Goal: Task Accomplishment & Management: Manage account settings

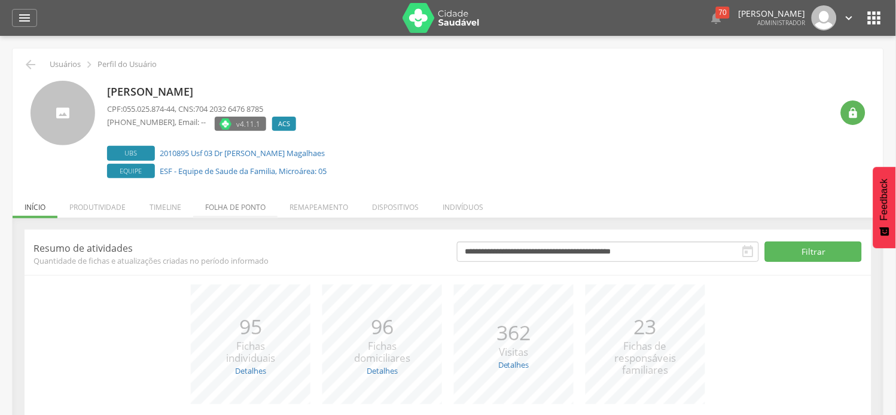
click at [211, 210] on li "Folha de ponto" at bounding box center [235, 204] width 84 height 28
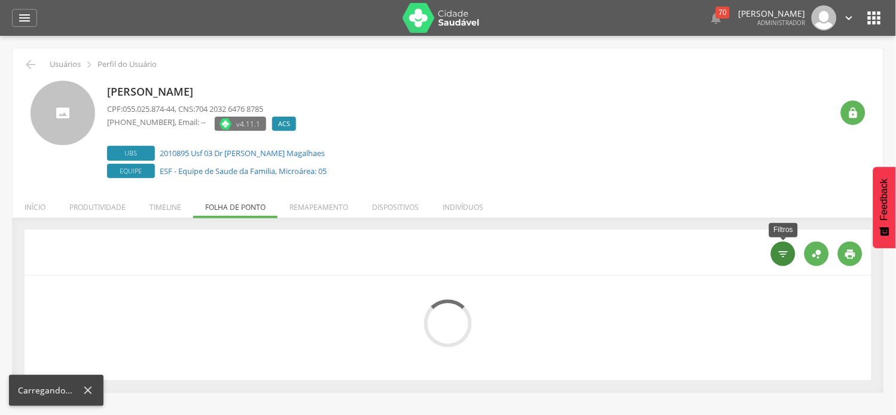
click at [775, 252] on div "" at bounding box center [783, 254] width 25 height 25
type input "**********"
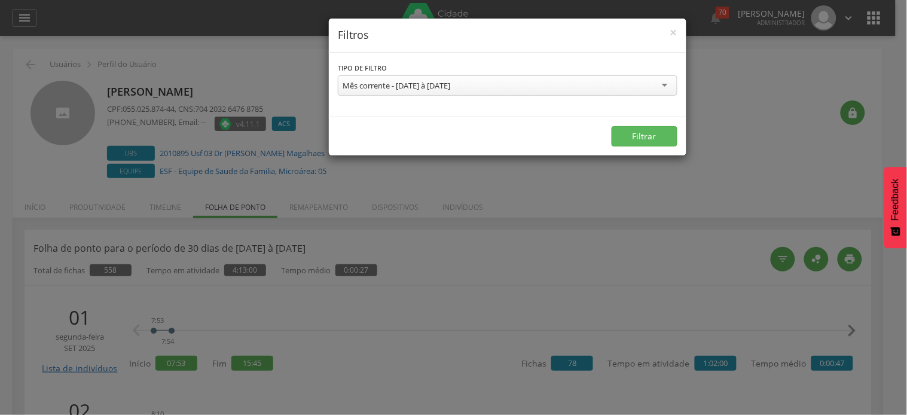
click at [383, 83] on div "Mês corrente - [DATE] à [DATE]" at bounding box center [397, 85] width 108 height 11
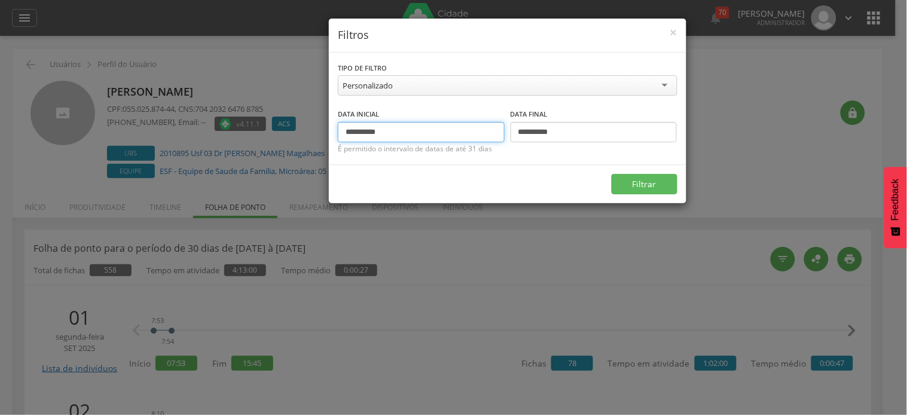
drag, startPoint x: 365, startPoint y: 133, endPoint x: 333, endPoint y: 127, distance: 32.3
click at [333, 127] on div "**********" at bounding box center [508, 109] width 358 height 112
type input "**********"
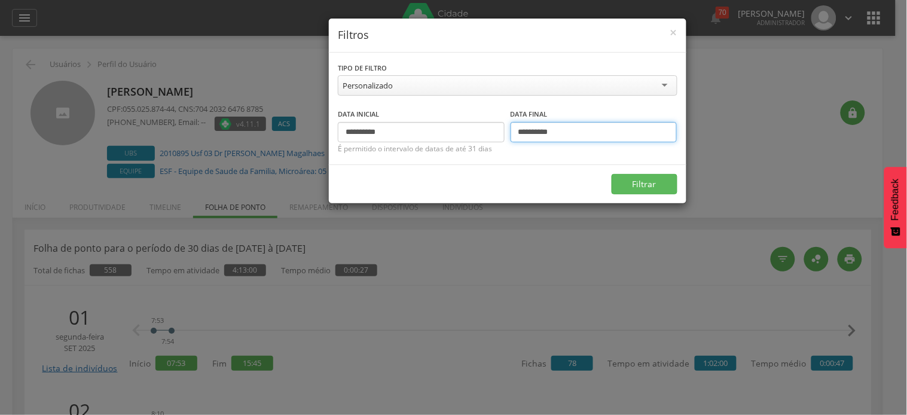
drag, startPoint x: 527, startPoint y: 129, endPoint x: 517, endPoint y: 132, distance: 10.0
click at [517, 132] on input "**********" at bounding box center [594, 132] width 167 height 20
type input "**********"
click at [612, 174] on button "Filtrar" at bounding box center [645, 184] width 66 height 20
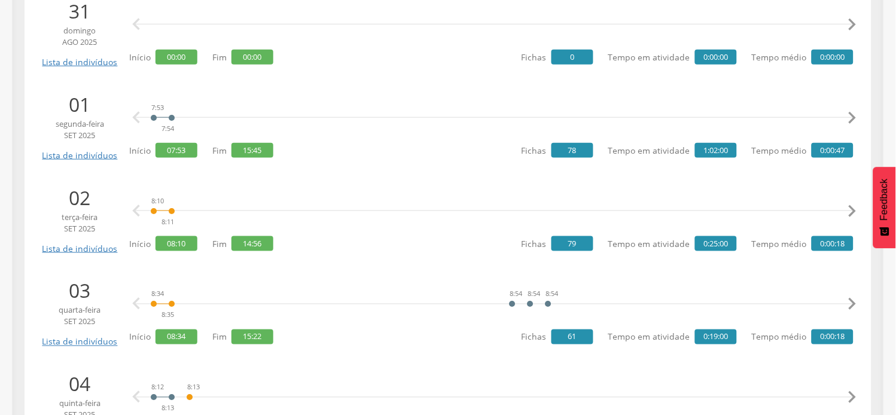
scroll to position [1263, 0]
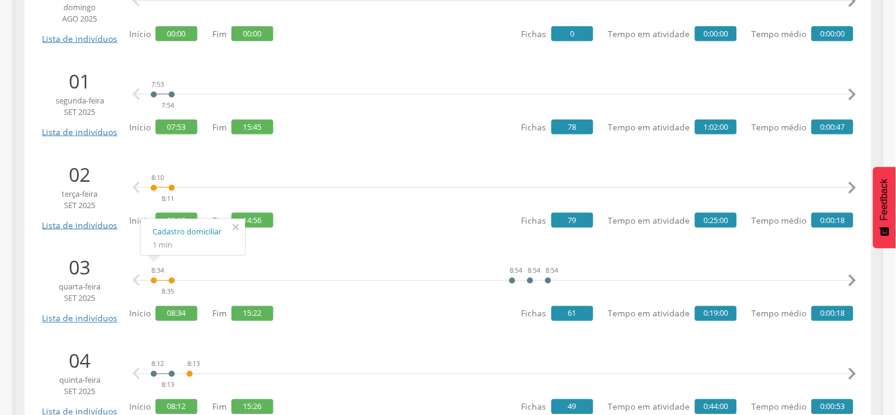
click at [239, 229] on icon "" at bounding box center [235, 227] width 19 height 17
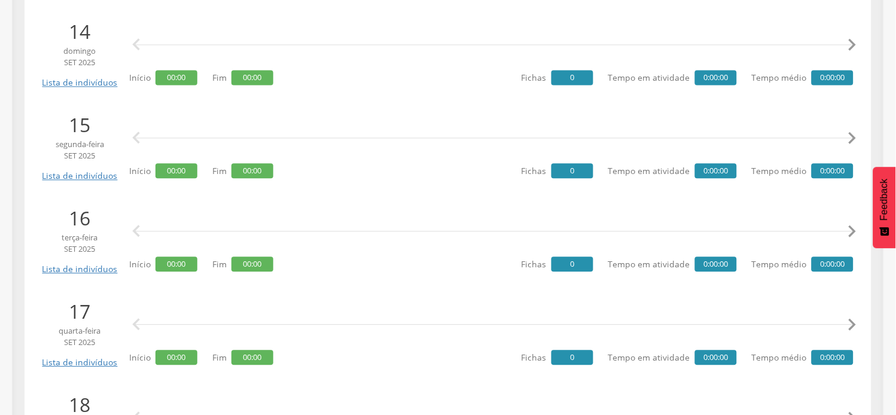
scroll to position [2592, 0]
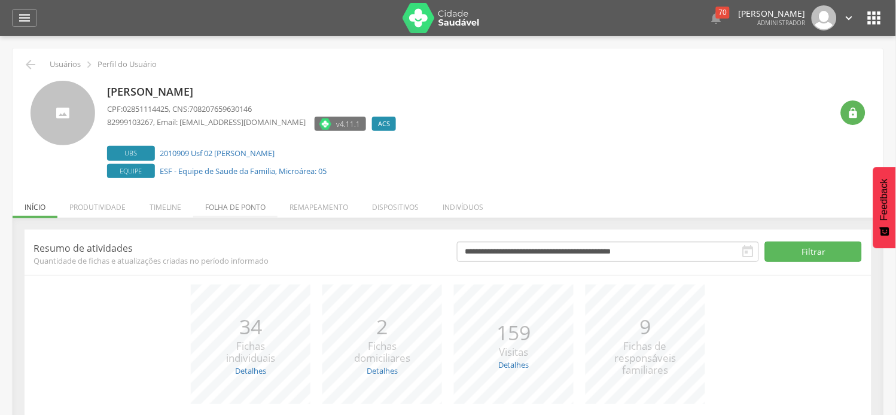
click at [260, 204] on li "Folha de ponto" at bounding box center [235, 204] width 84 height 28
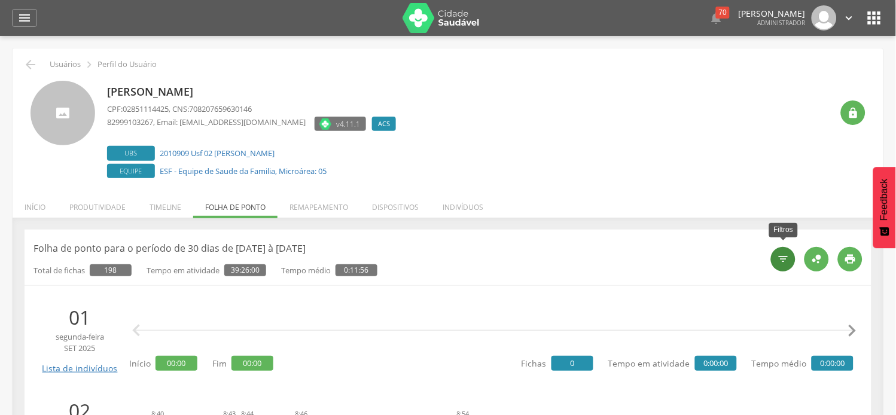
click at [774, 259] on div "" at bounding box center [783, 259] width 25 height 25
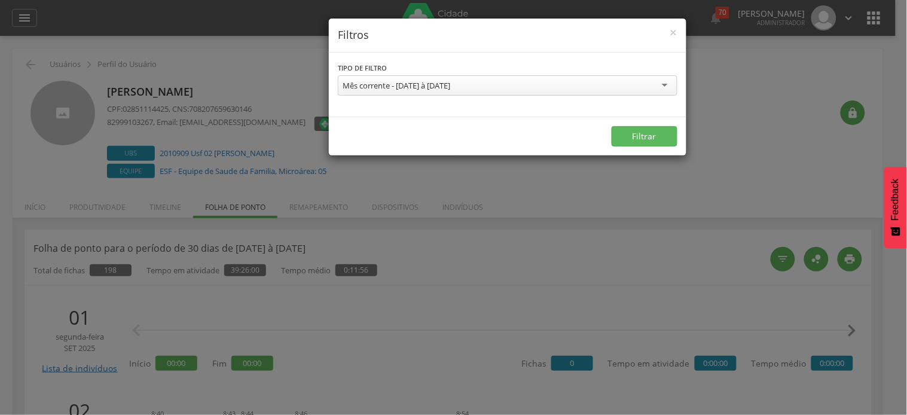
click at [398, 86] on div "Mês corrente - [DATE] à [DATE]" at bounding box center [397, 85] width 108 height 11
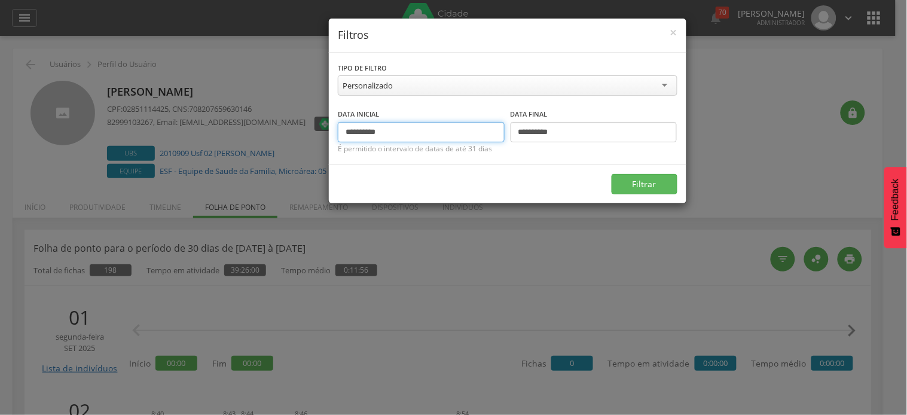
drag, startPoint x: 366, startPoint y: 134, endPoint x: 321, endPoint y: 139, distance: 45.1
click at [321, 139] on div "**********" at bounding box center [453, 207] width 907 height 415
type input "**********"
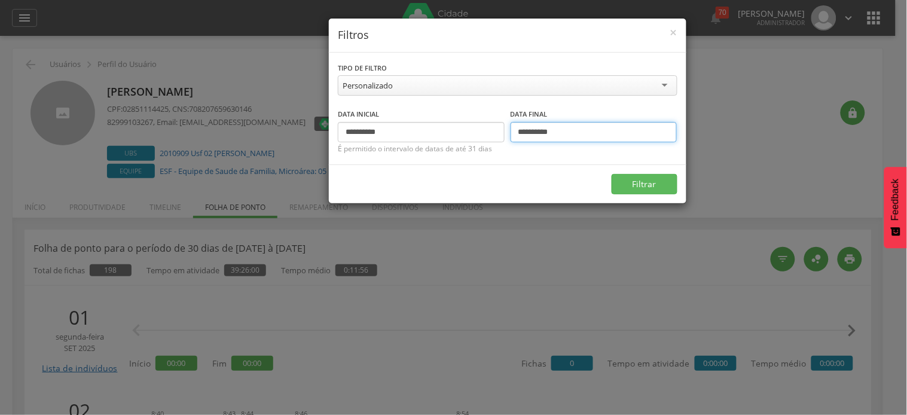
drag, startPoint x: 525, startPoint y: 132, endPoint x: 507, endPoint y: 130, distance: 18.0
click at [507, 130] on div "**********" at bounding box center [508, 125] width 340 height 35
type input "**********"
click at [612, 174] on button "Filtrar" at bounding box center [645, 184] width 66 height 20
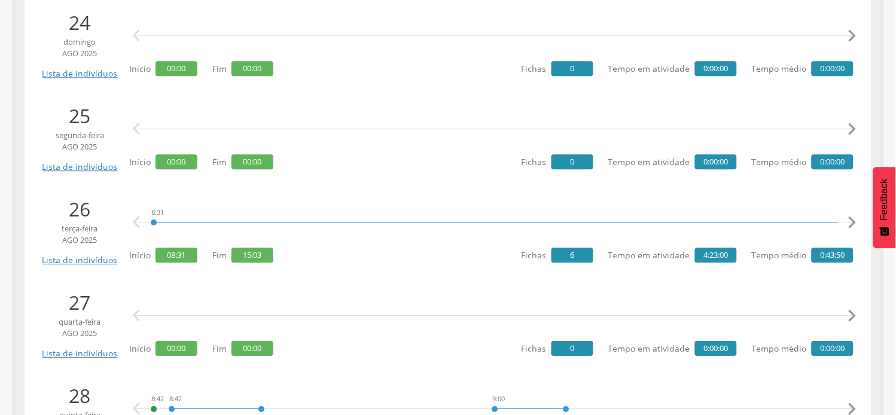
scroll to position [598, 0]
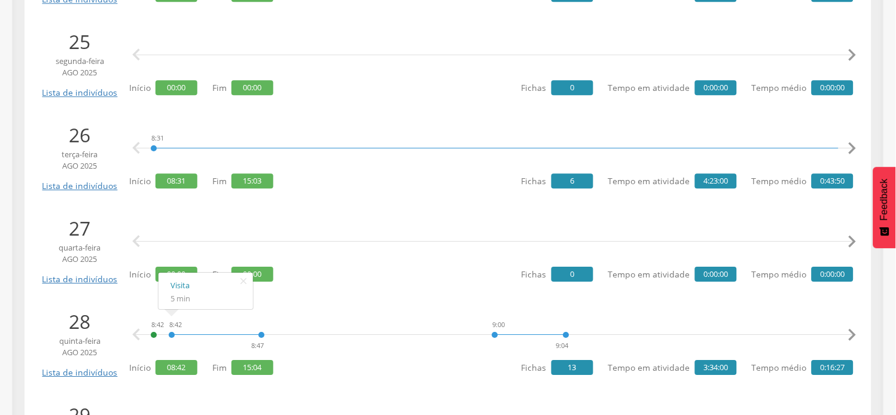
scroll to position [665, 0]
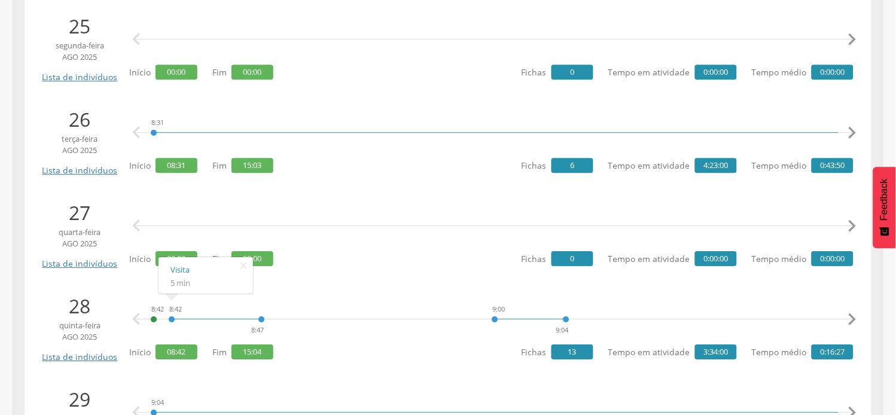
click at [389, 255] on div "  Início 00:00 Fim 00:00 Fichas 0 Tempo em atividade 0:00:00 Tempo médio 0:00…" at bounding box center [491, 233] width 724 height 69
click at [311, 309] on div "8:42 8:42 8:47 9:00 9:04 9:35 9:36 10:15 10:15 11:12 11:13 11:40 12:05 12:08 12…" at bounding box center [494, 319] width 718 height 36
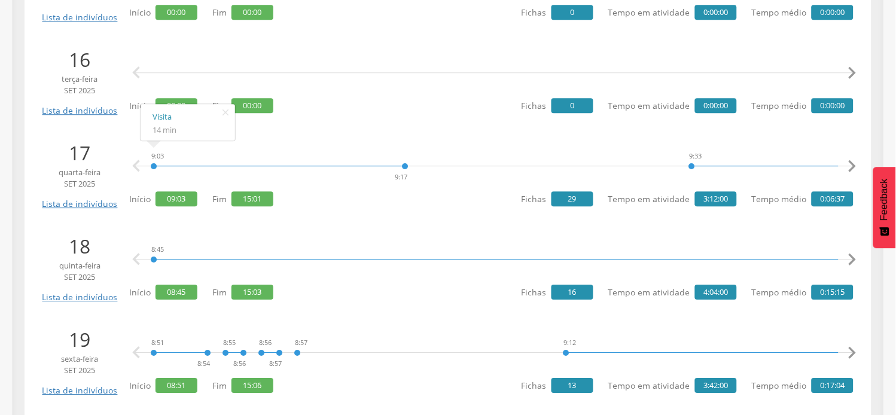
scroll to position [2704, 0]
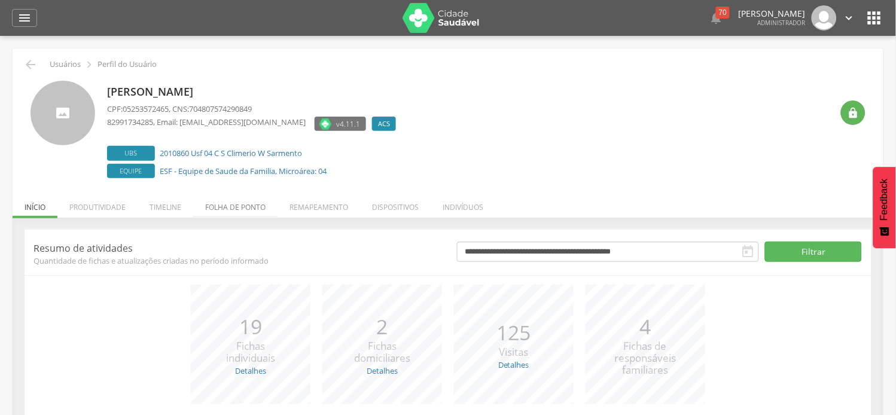
click at [245, 214] on li "Folha de ponto" at bounding box center [235, 204] width 84 height 28
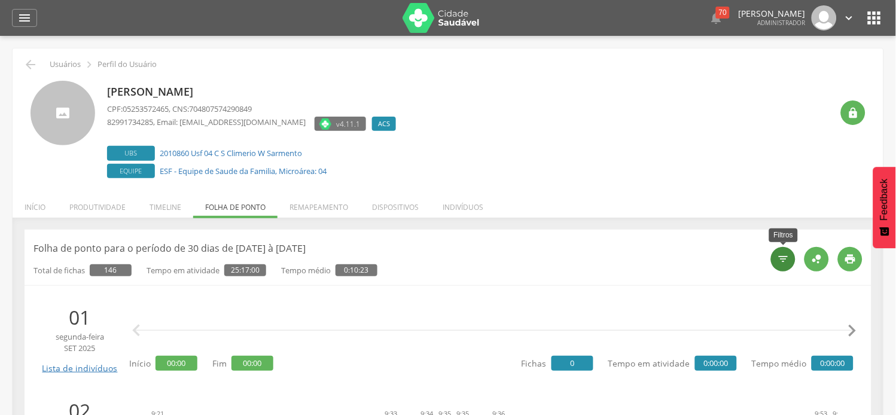
click at [787, 266] on div "" at bounding box center [783, 259] width 25 height 25
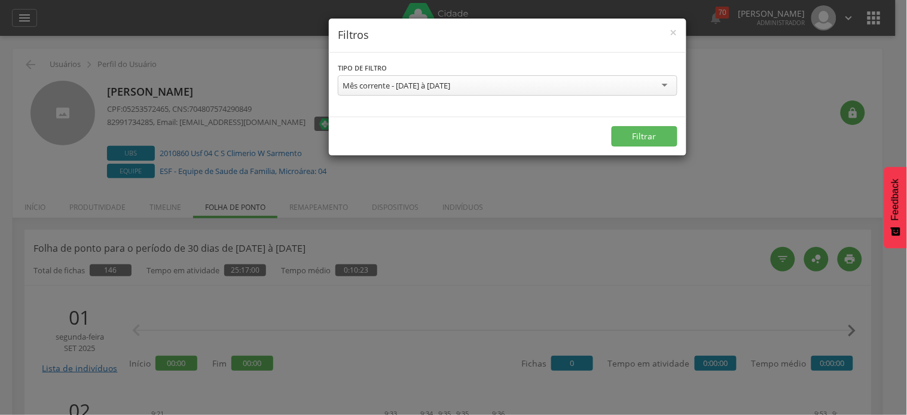
click at [379, 88] on div "Mês corrente - [DATE] à [DATE]" at bounding box center [397, 85] width 108 height 11
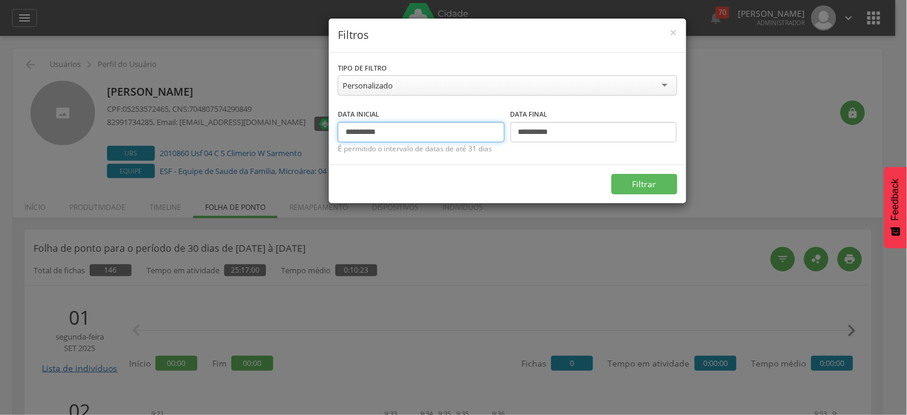
drag, startPoint x: 365, startPoint y: 130, endPoint x: 326, endPoint y: 130, distance: 39.5
click at [326, 130] on div "**********" at bounding box center [453, 207] width 907 height 415
type input "**********"
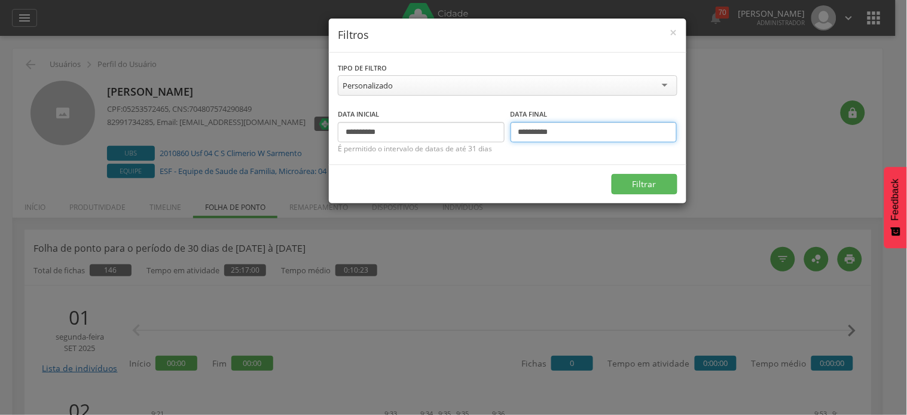
drag, startPoint x: 526, startPoint y: 132, endPoint x: 513, endPoint y: 126, distance: 14.5
click at [513, 126] on input "**********" at bounding box center [594, 132] width 167 height 20
type input "**********"
click at [612, 174] on button "Filtrar" at bounding box center [645, 184] width 66 height 20
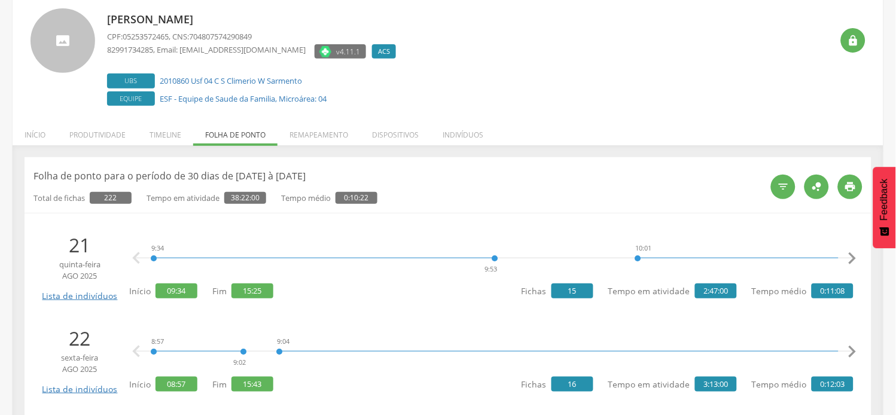
scroll to position [133, 0]
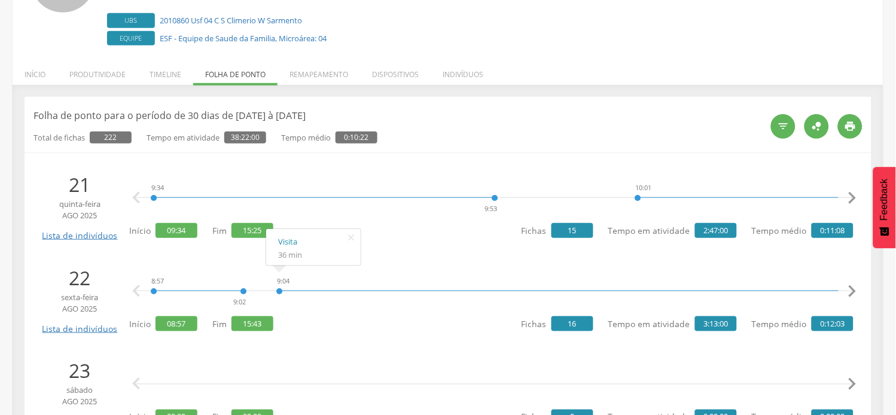
drag, startPoint x: 349, startPoint y: 236, endPoint x: 400, endPoint y: 214, distance: 54.7
click at [350, 236] on icon "" at bounding box center [351, 237] width 19 height 17
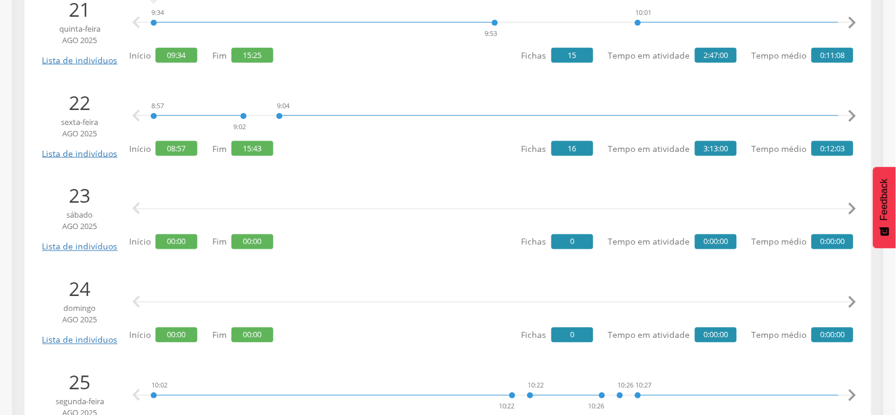
scroll to position [332, 0]
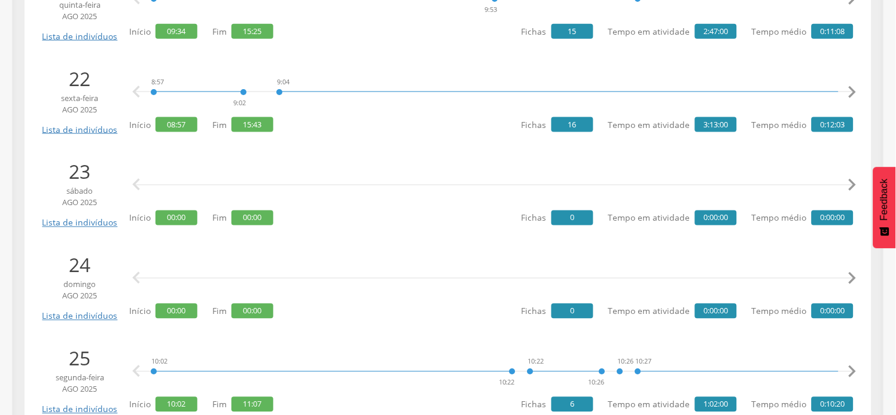
click at [365, 261] on div " " at bounding box center [494, 279] width 718 height 36
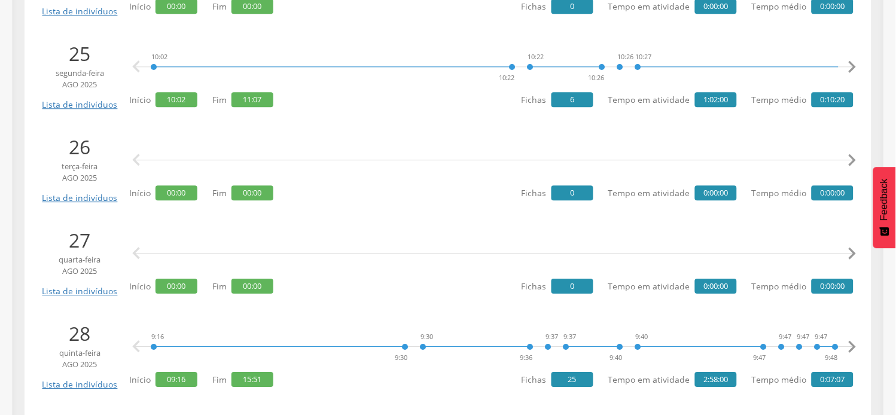
scroll to position [665, 0]
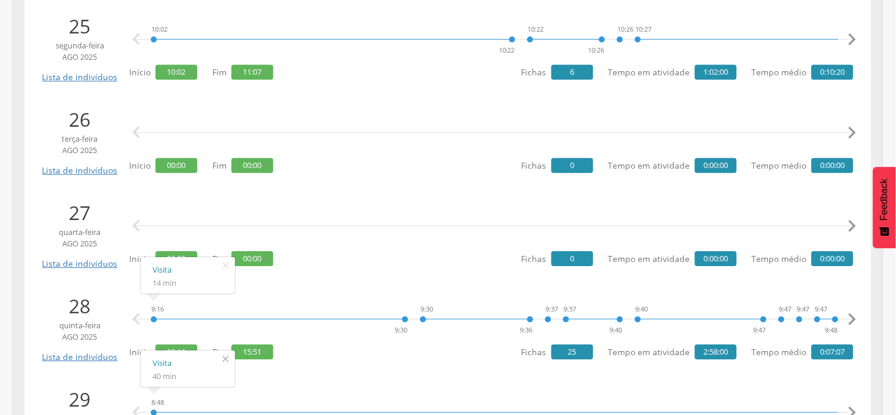
click at [226, 359] on icon "" at bounding box center [225, 359] width 19 height 17
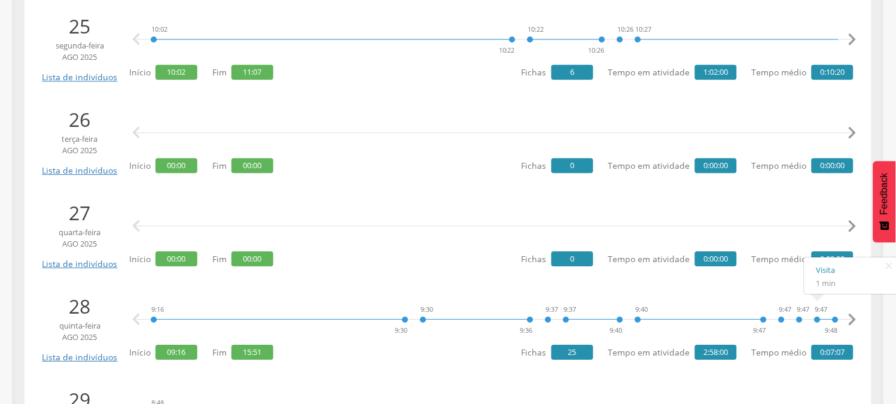
click at [859, 319] on icon "" at bounding box center [852, 319] width 24 height 24
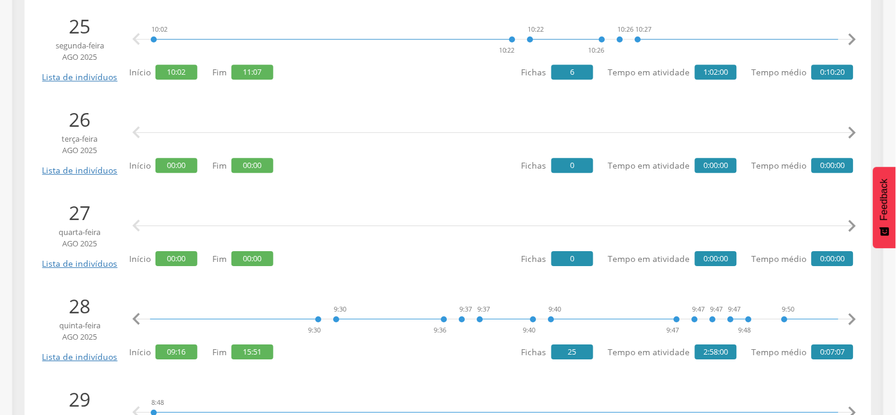
click at [858, 319] on icon "" at bounding box center [852, 319] width 24 height 24
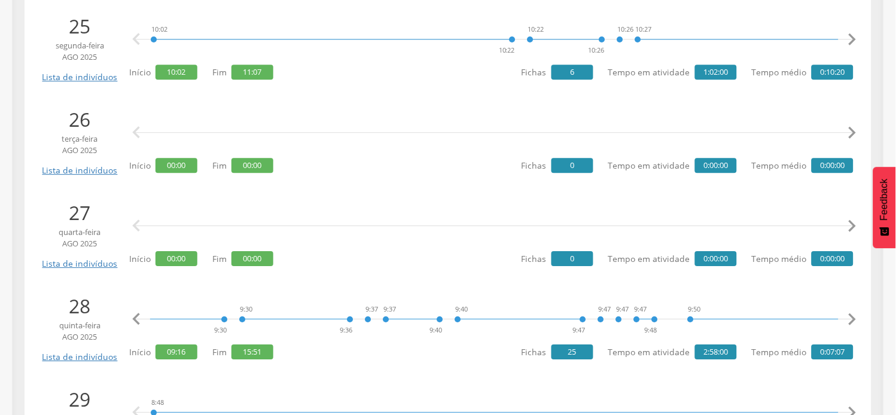
click at [858, 319] on icon "" at bounding box center [852, 319] width 24 height 24
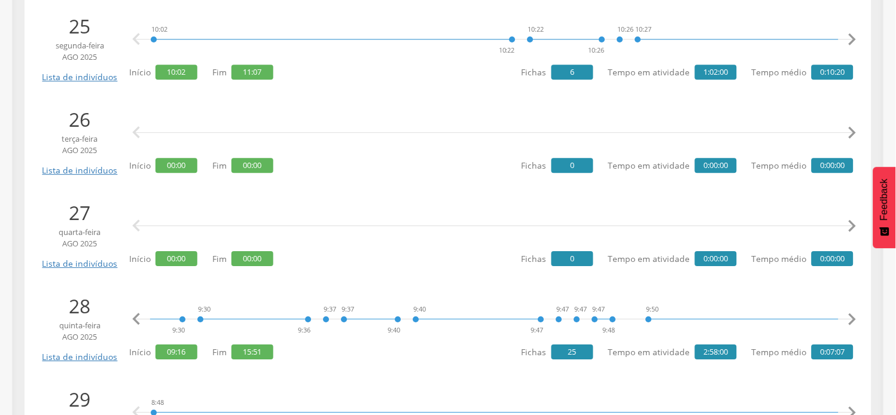
click at [858, 319] on icon "" at bounding box center [852, 319] width 24 height 24
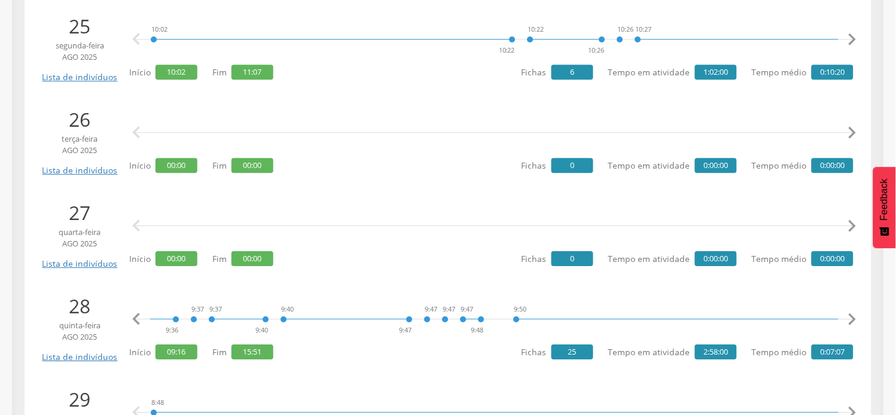
click at [858, 319] on icon "" at bounding box center [852, 319] width 24 height 24
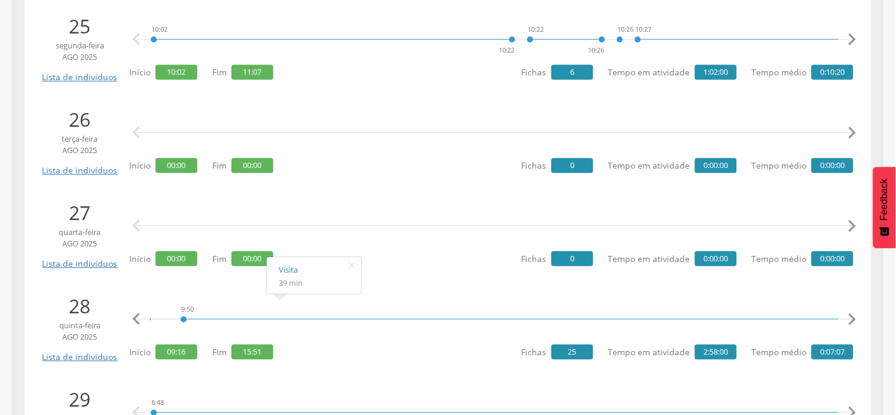
click at [850, 319] on icon "" at bounding box center [852, 319] width 24 height 24
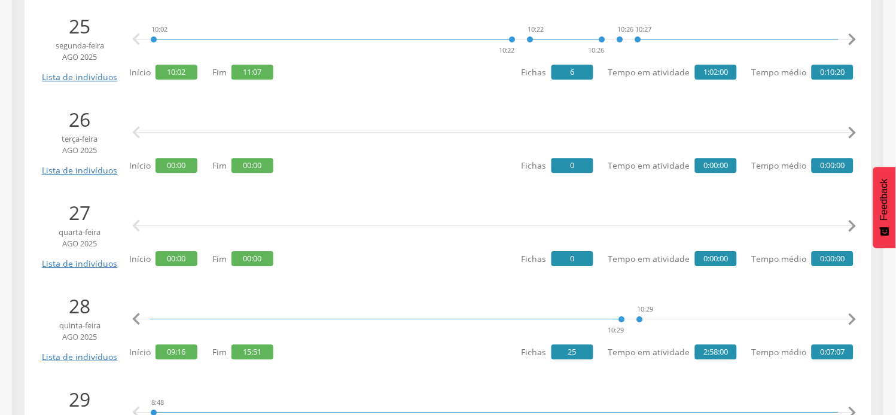
click at [850, 319] on icon "" at bounding box center [852, 319] width 24 height 24
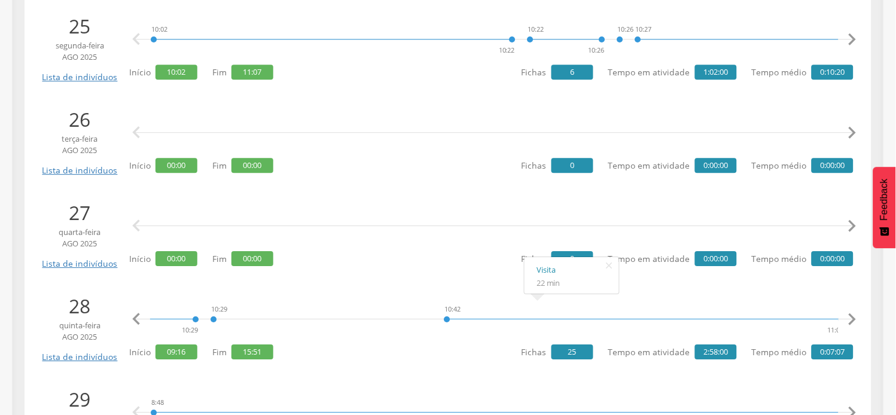
click at [858, 318] on icon "" at bounding box center [852, 319] width 24 height 24
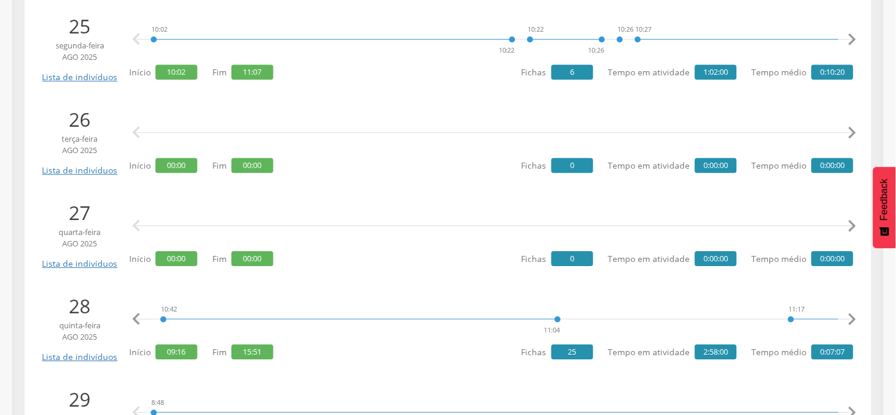
click at [858, 318] on icon "" at bounding box center [852, 319] width 24 height 24
click at [857, 318] on icon "" at bounding box center [852, 319] width 24 height 24
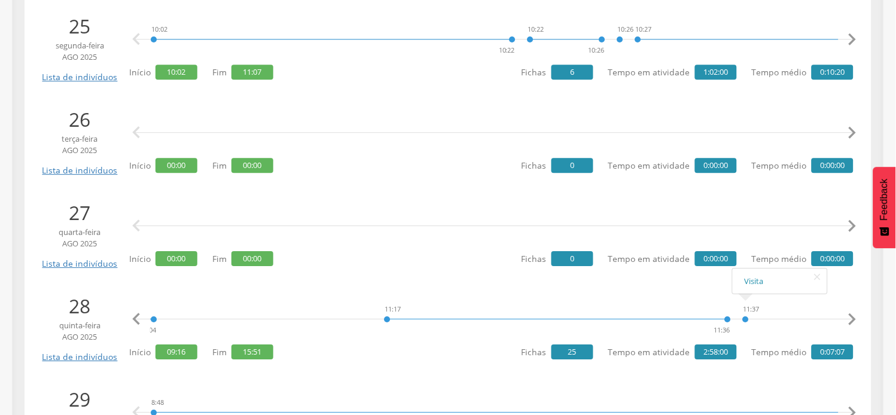
click at [857, 317] on icon "" at bounding box center [852, 319] width 24 height 24
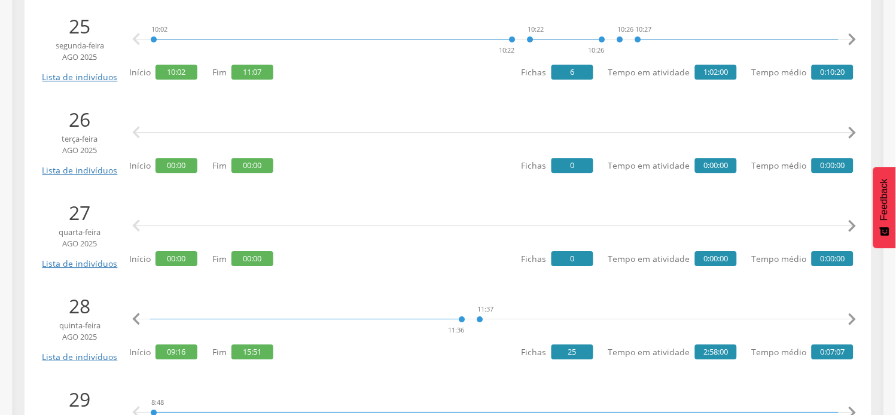
click at [856, 317] on icon "" at bounding box center [852, 319] width 24 height 24
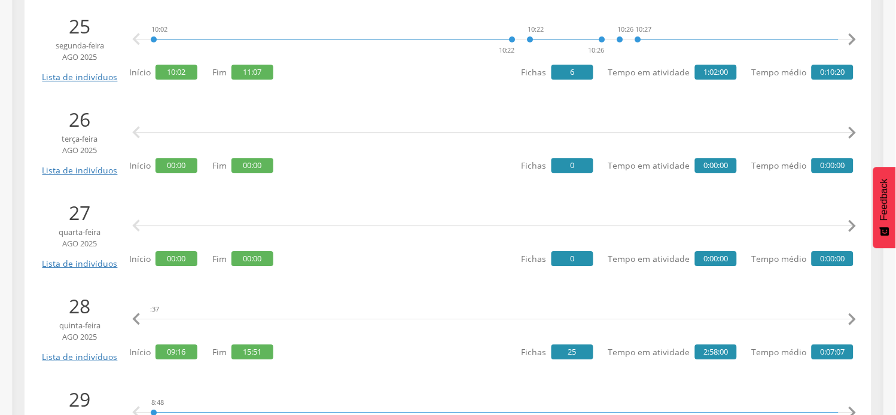
click at [855, 317] on icon "" at bounding box center [852, 319] width 24 height 24
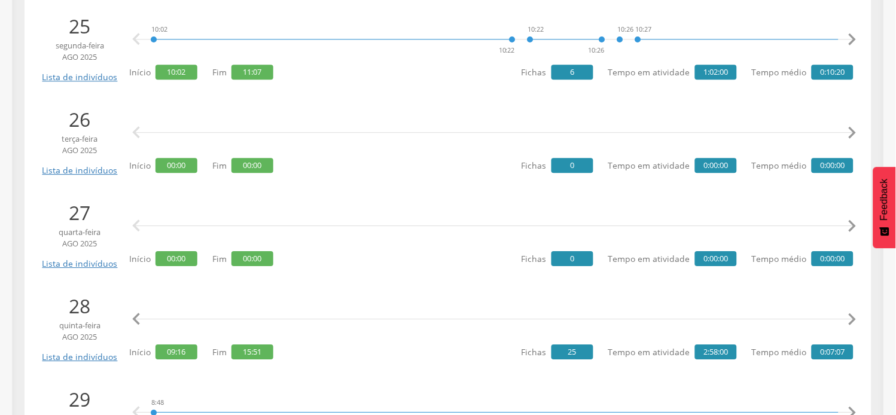
click at [854, 317] on icon "" at bounding box center [852, 319] width 24 height 24
click at [852, 317] on icon "" at bounding box center [852, 319] width 24 height 24
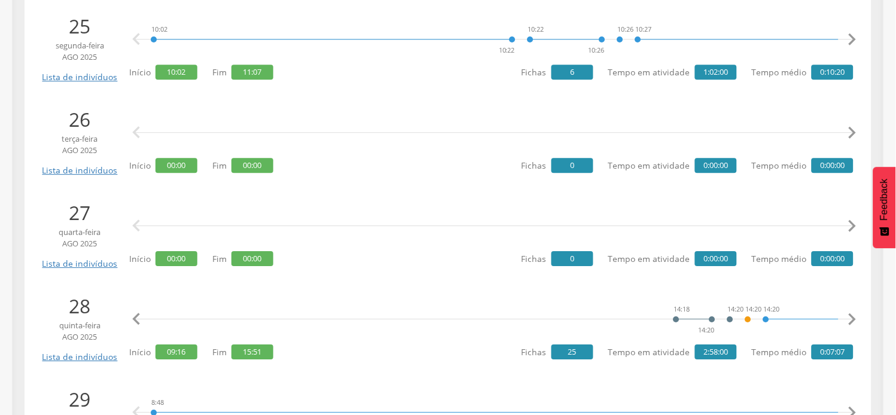
click at [852, 317] on icon "" at bounding box center [852, 319] width 24 height 24
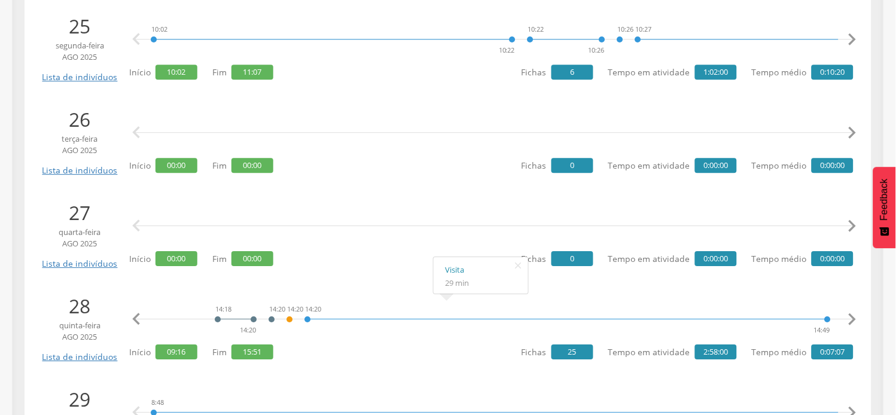
click at [849, 321] on icon "" at bounding box center [852, 319] width 24 height 24
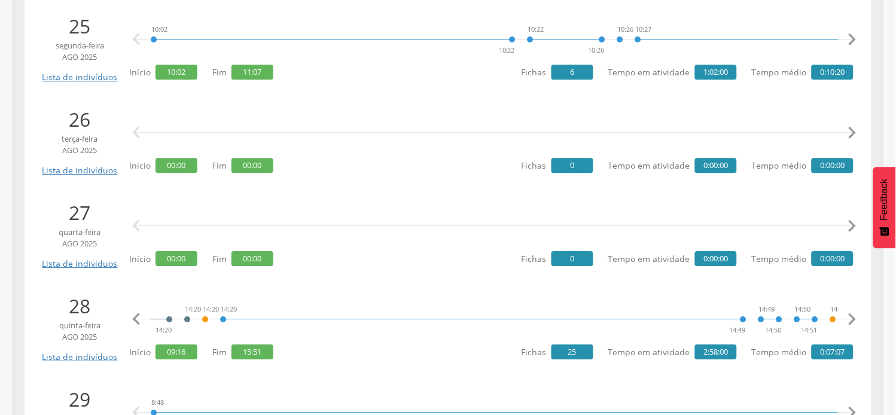
click at [849, 321] on icon "" at bounding box center [852, 319] width 24 height 24
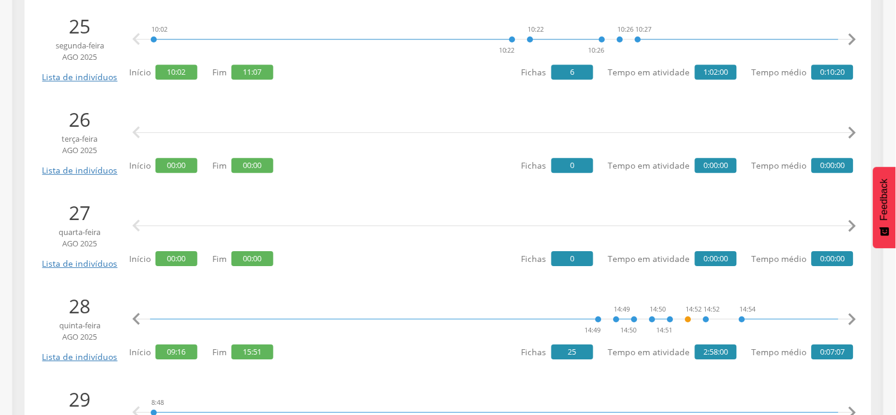
click at [849, 321] on icon "" at bounding box center [852, 319] width 24 height 24
drag, startPoint x: 849, startPoint y: 321, endPoint x: 836, endPoint y: 321, distance: 13.2
click at [848, 321] on icon "" at bounding box center [852, 319] width 24 height 24
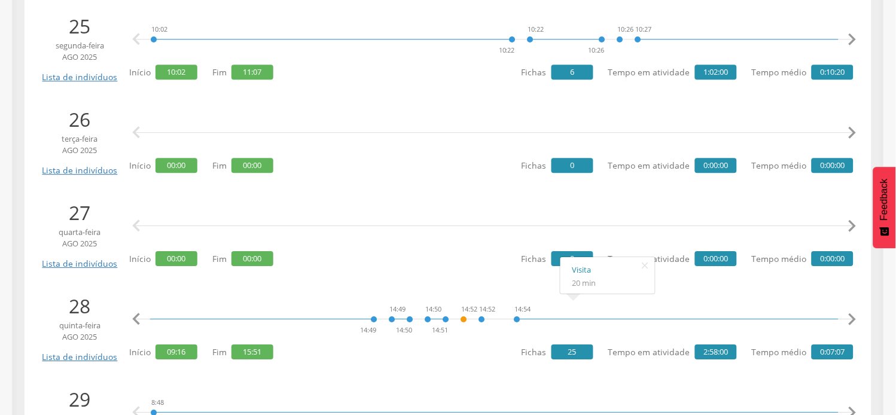
scroll to position [0, 4127]
click at [849, 319] on icon "" at bounding box center [852, 319] width 24 height 24
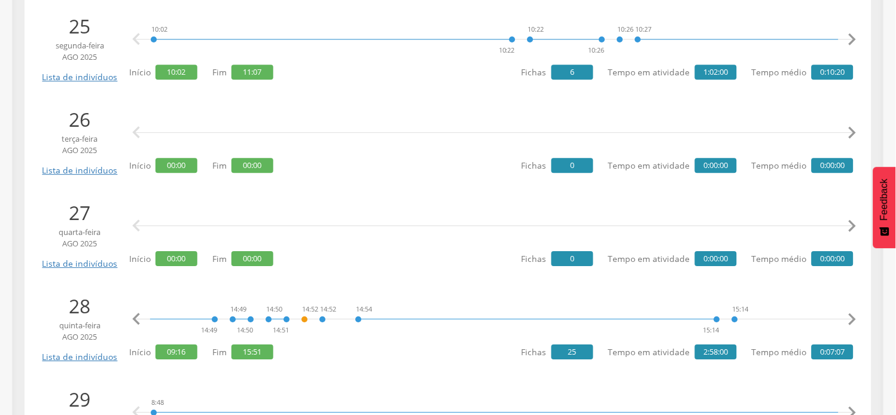
click at [849, 319] on icon "" at bounding box center [852, 319] width 24 height 24
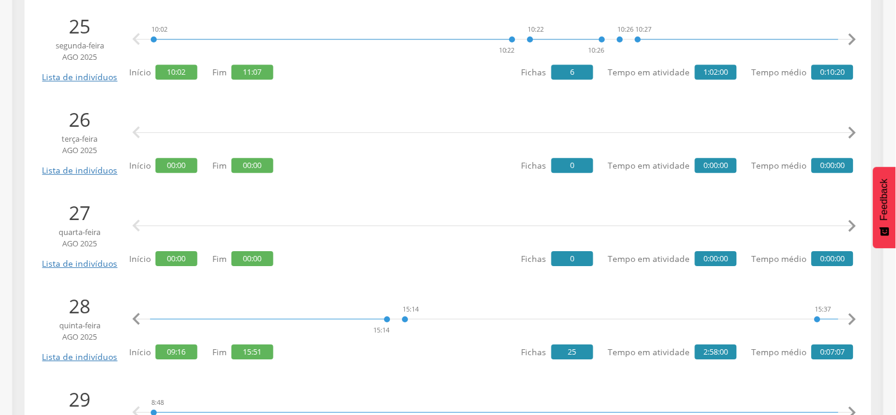
click at [849, 319] on icon "" at bounding box center [852, 319] width 24 height 24
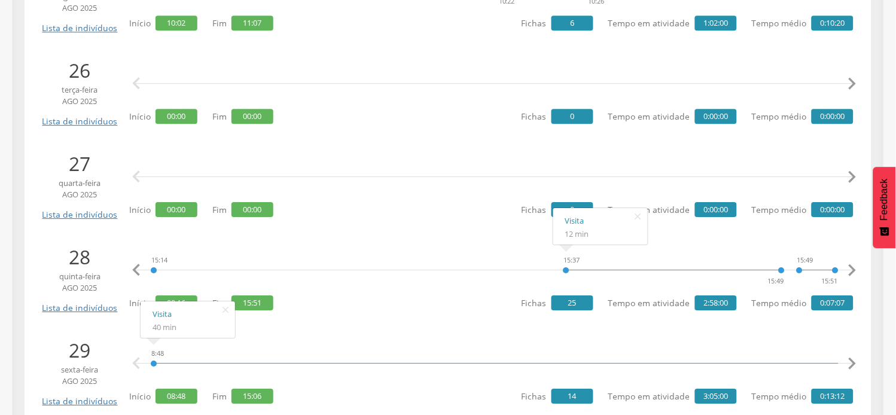
scroll to position [797, 0]
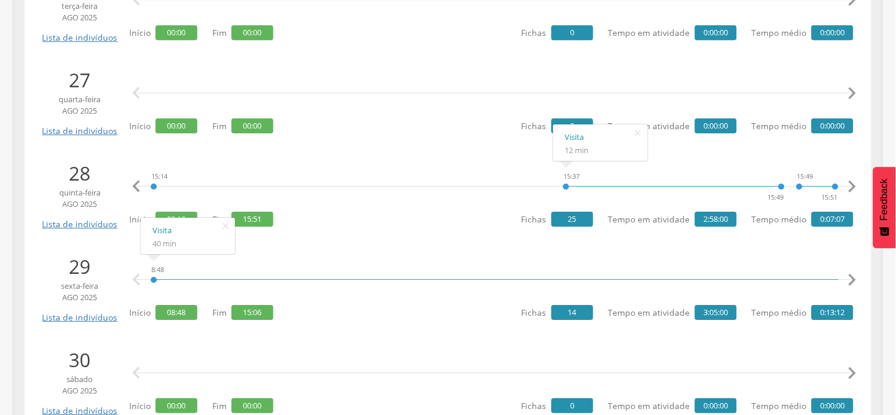
click at [851, 278] on icon "" at bounding box center [852, 280] width 24 height 24
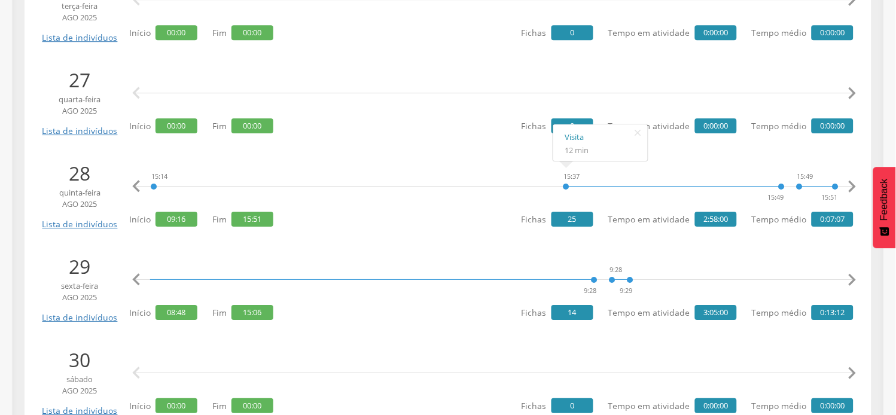
click at [851, 278] on icon "" at bounding box center [852, 280] width 24 height 24
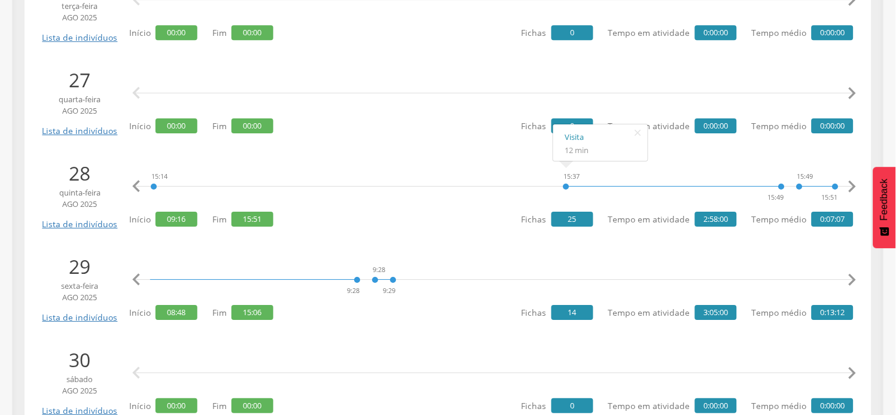
click at [851, 278] on icon "" at bounding box center [852, 280] width 24 height 24
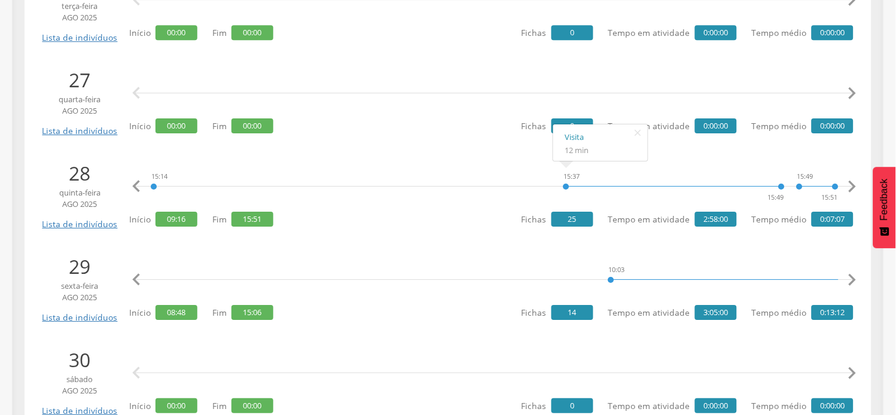
click at [851, 278] on icon "" at bounding box center [852, 280] width 24 height 24
click at [853, 278] on icon "" at bounding box center [852, 280] width 24 height 24
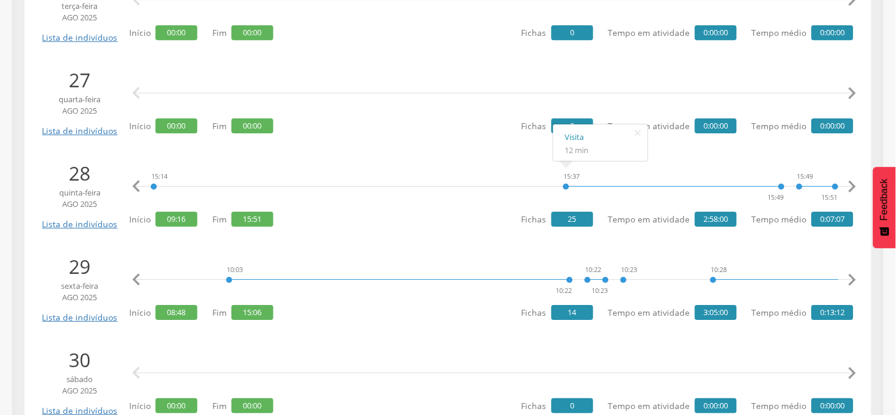
click at [853, 278] on icon "" at bounding box center [852, 280] width 24 height 24
click at [830, 278] on div "8:48 9:28 9:28 9:29 10:03 10:22 10:22 10:23 10:23 10:28 11:11 11:38 11:57 11:57…" at bounding box center [494, 280] width 718 height 36
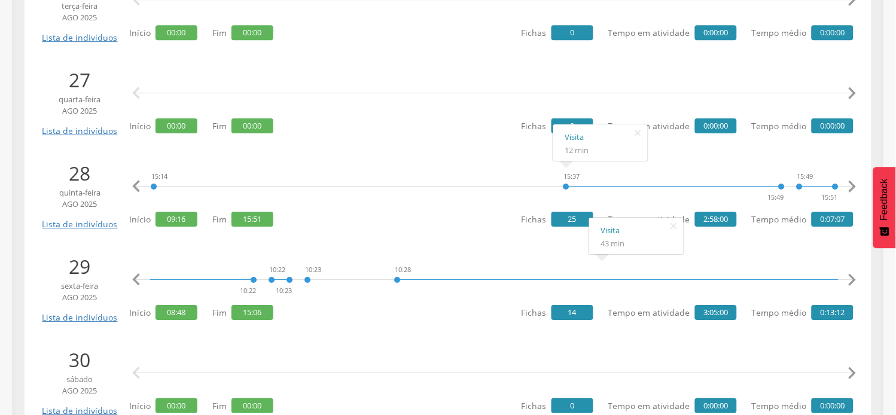
click at [850, 276] on icon "" at bounding box center [852, 280] width 24 height 24
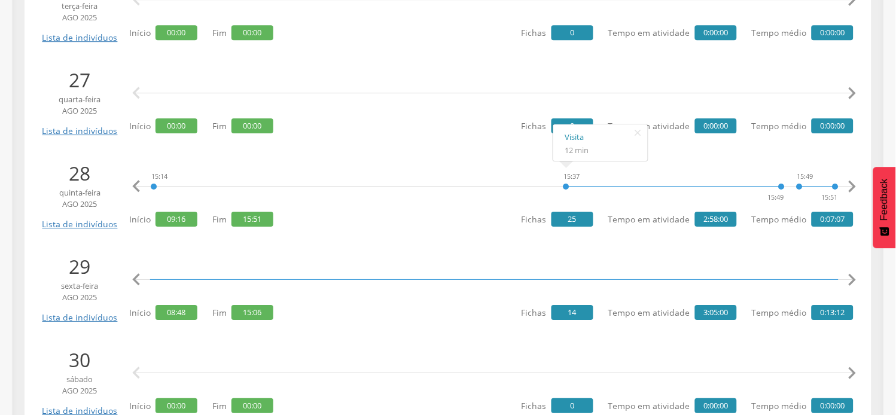
click at [850, 276] on icon "" at bounding box center [852, 280] width 24 height 24
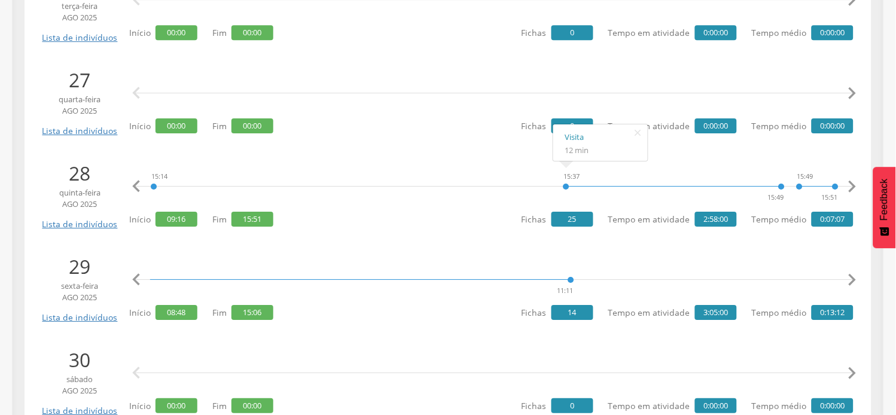
click at [850, 276] on icon "" at bounding box center [852, 280] width 24 height 24
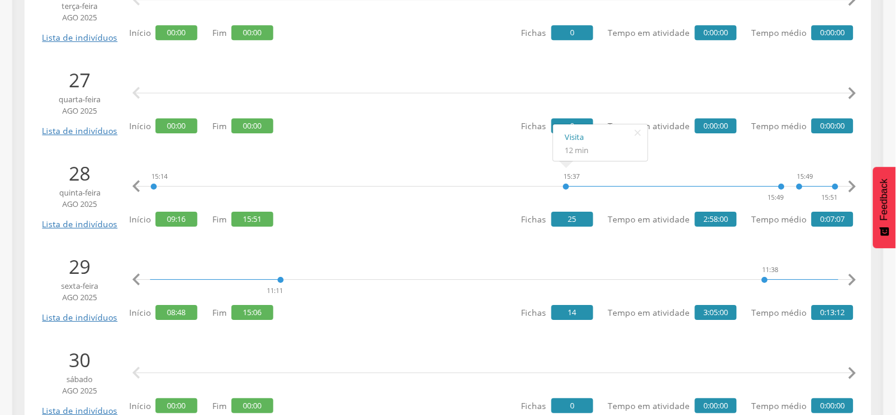
click at [851, 276] on icon "" at bounding box center [852, 280] width 24 height 24
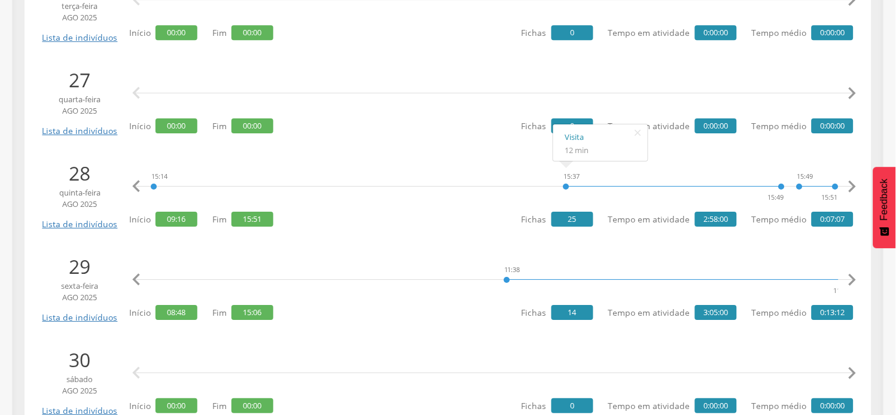
click at [851, 276] on icon "" at bounding box center [852, 280] width 24 height 24
click at [851, 277] on icon "" at bounding box center [852, 280] width 24 height 24
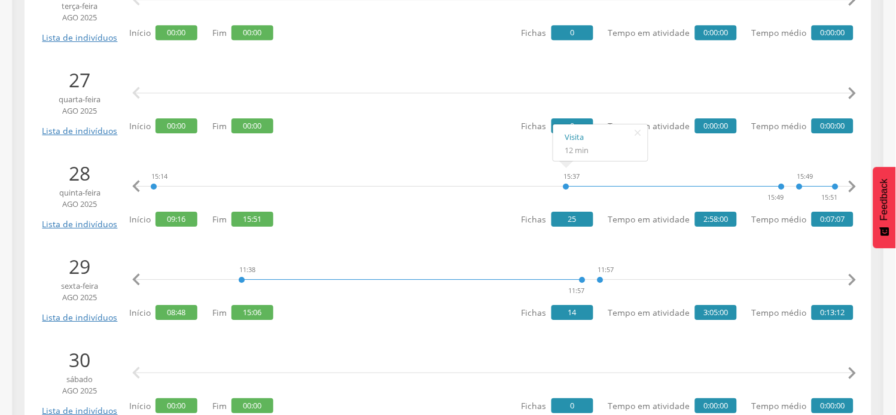
click at [851, 277] on icon "" at bounding box center [852, 280] width 24 height 24
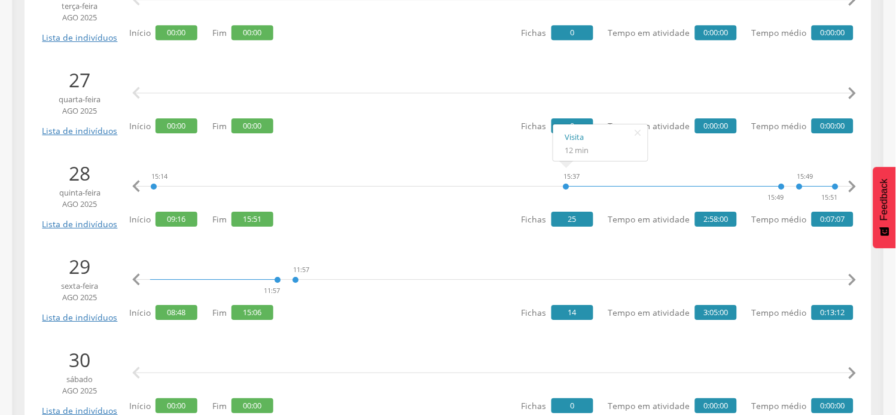
click at [851, 277] on icon "" at bounding box center [852, 280] width 24 height 24
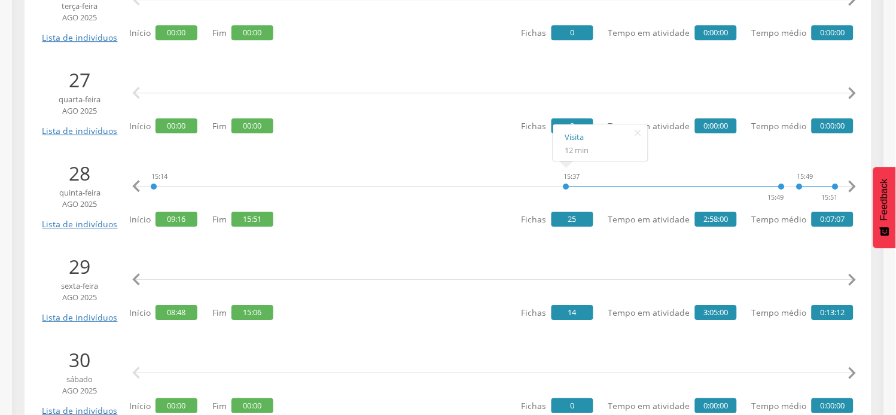
click at [851, 277] on icon "" at bounding box center [852, 280] width 24 height 24
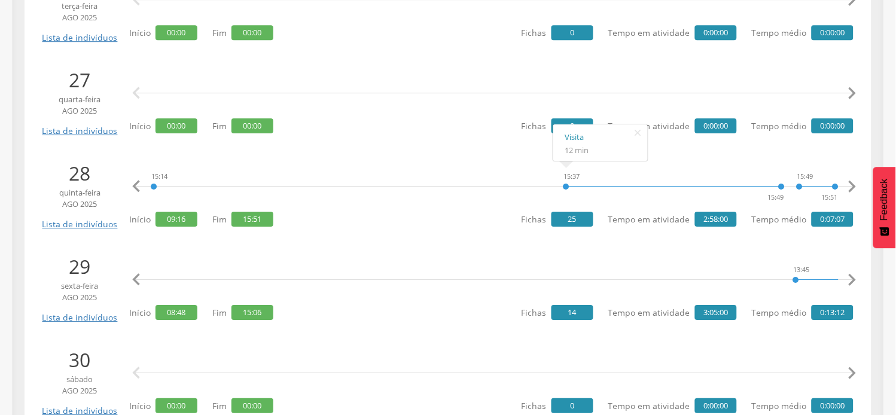
click at [851, 277] on icon "" at bounding box center [852, 280] width 24 height 24
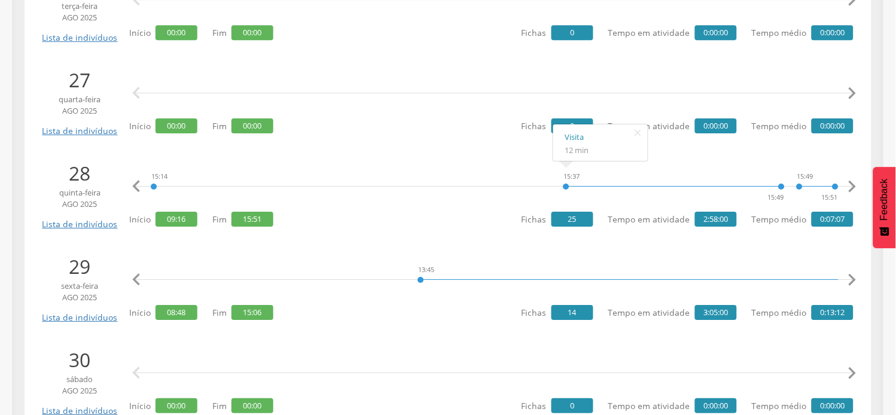
drag, startPoint x: 851, startPoint y: 277, endPoint x: 841, endPoint y: 278, distance: 9.6
click at [849, 278] on icon "" at bounding box center [852, 280] width 24 height 24
click at [852, 273] on icon "" at bounding box center [852, 280] width 24 height 24
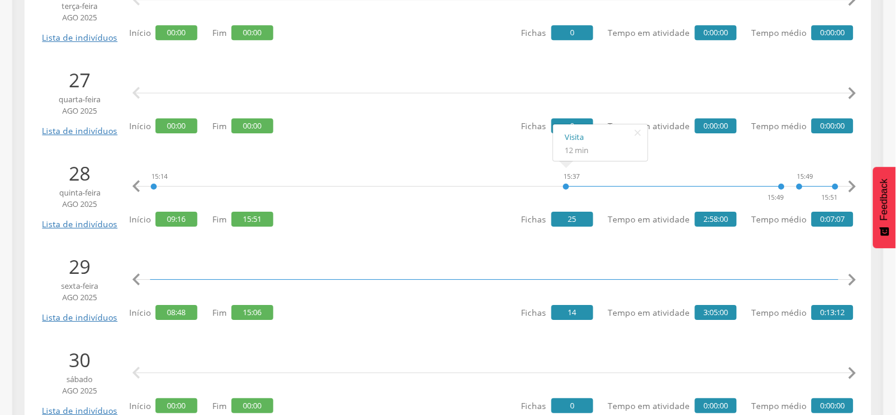
click at [852, 273] on icon "" at bounding box center [852, 280] width 24 height 24
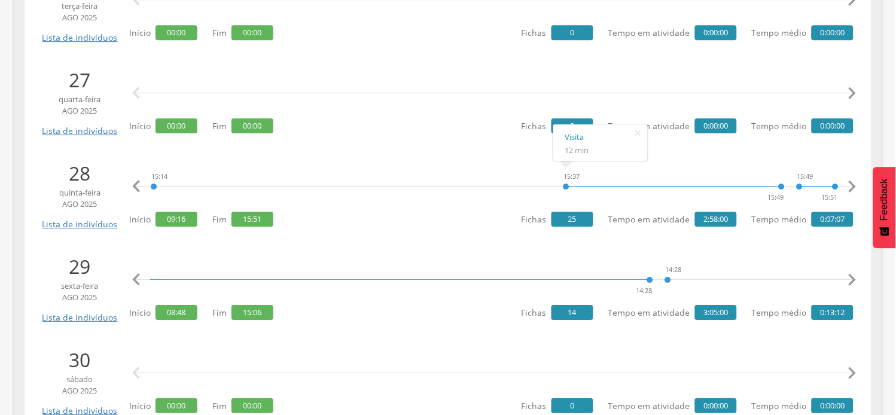
click at [852, 274] on icon "" at bounding box center [852, 280] width 24 height 24
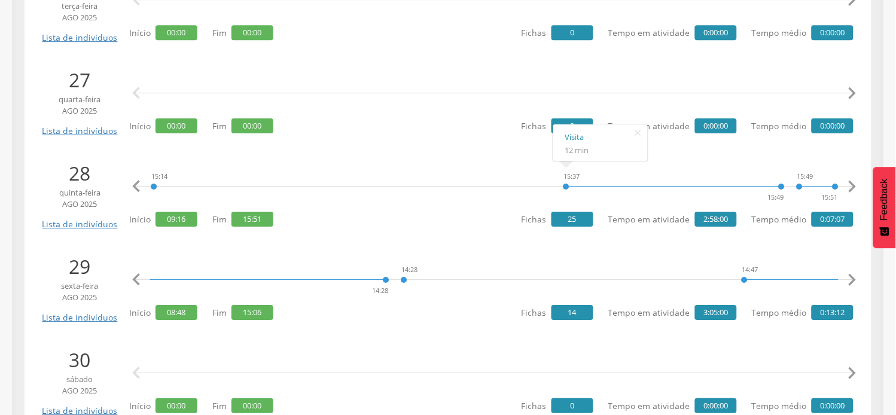
click at [852, 274] on icon "" at bounding box center [852, 280] width 24 height 24
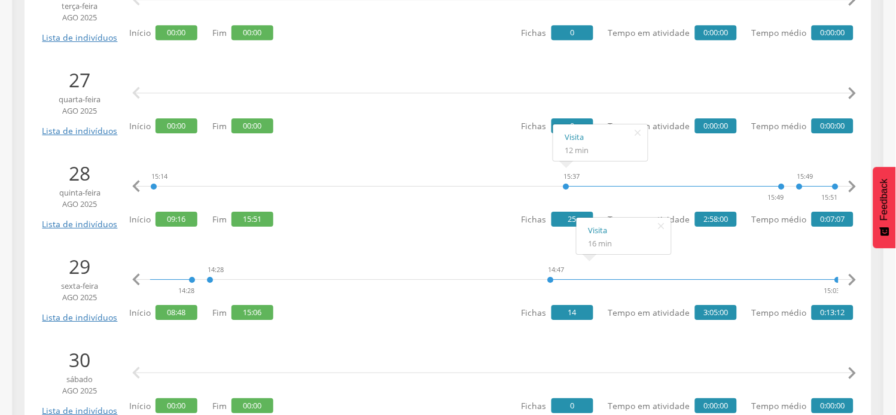
click at [848, 273] on icon "" at bounding box center [852, 280] width 24 height 24
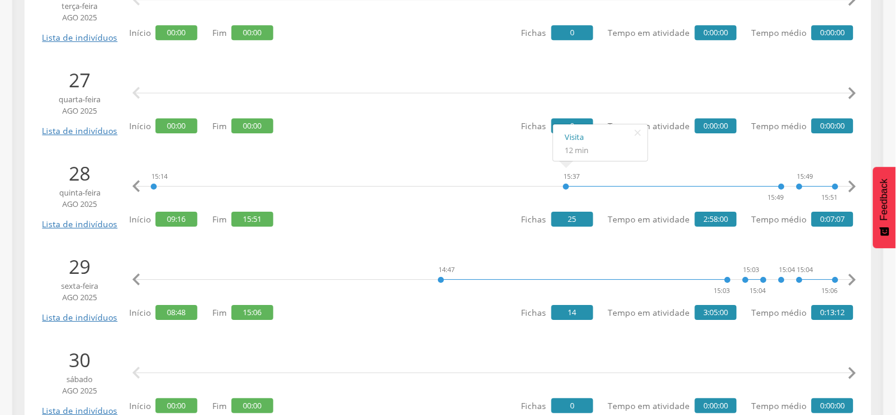
drag, startPoint x: 848, startPoint y: 273, endPoint x: 845, endPoint y: 267, distance: 6.4
click at [848, 273] on icon "" at bounding box center [852, 280] width 24 height 24
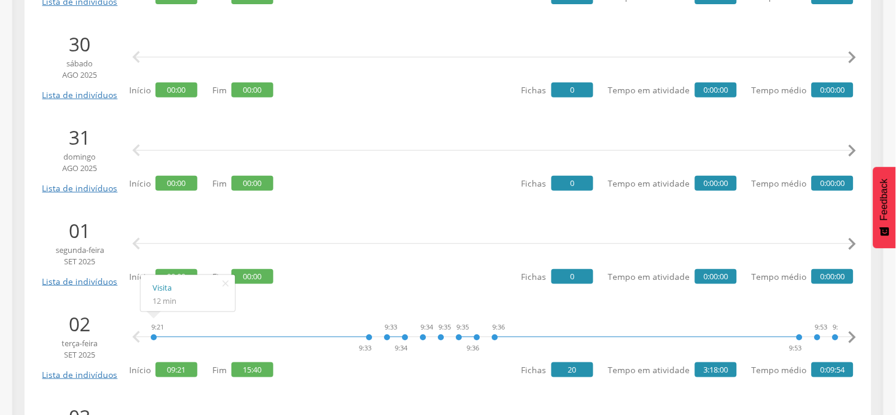
scroll to position [1196, 0]
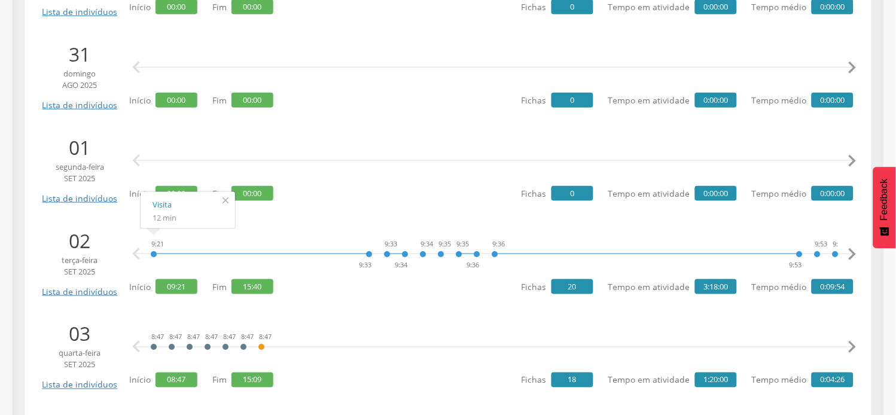
click at [228, 201] on icon "" at bounding box center [225, 200] width 19 height 17
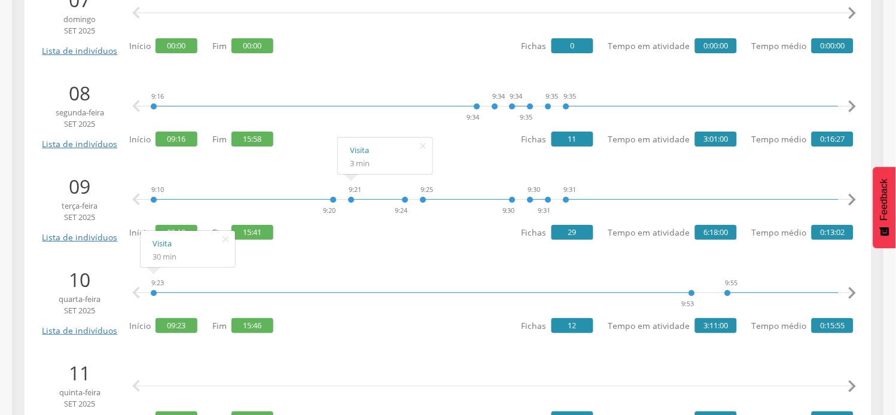
scroll to position [1927, 0]
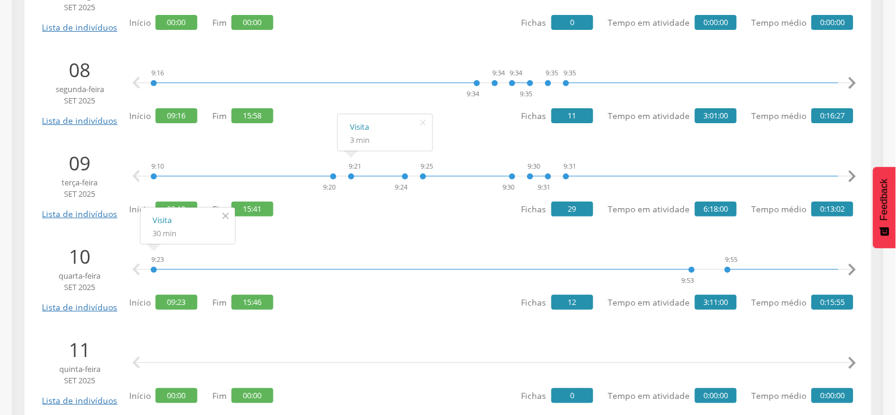
click at [226, 218] on icon "" at bounding box center [225, 216] width 19 height 17
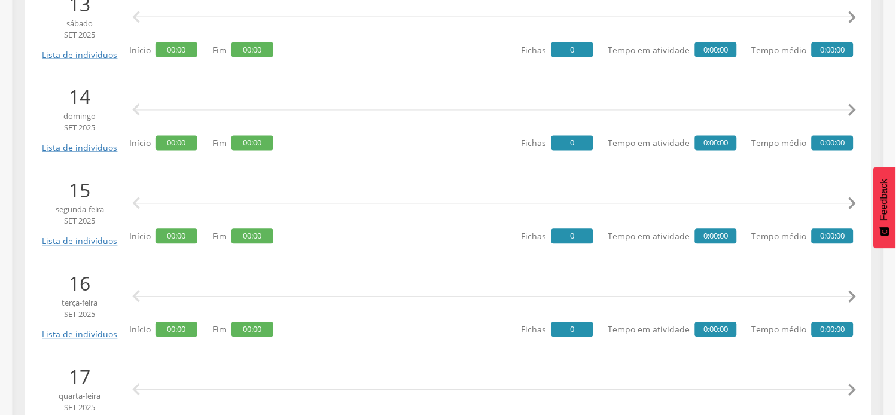
scroll to position [2459, 0]
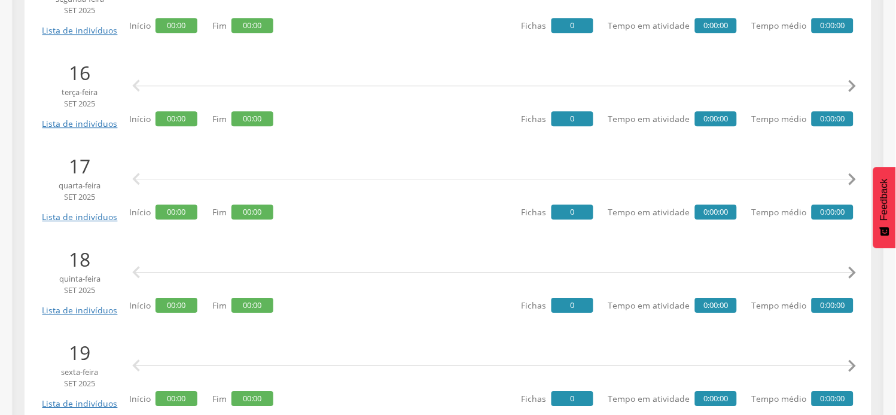
scroll to position [2704, 0]
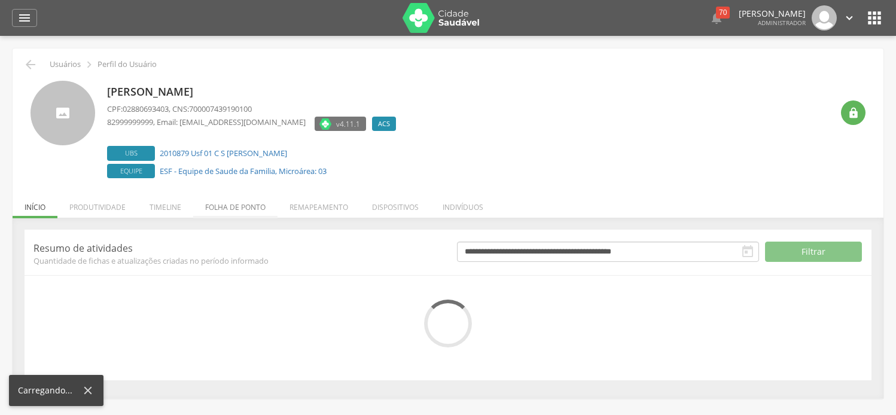
click at [231, 211] on li "Folha de ponto" at bounding box center [235, 204] width 84 height 28
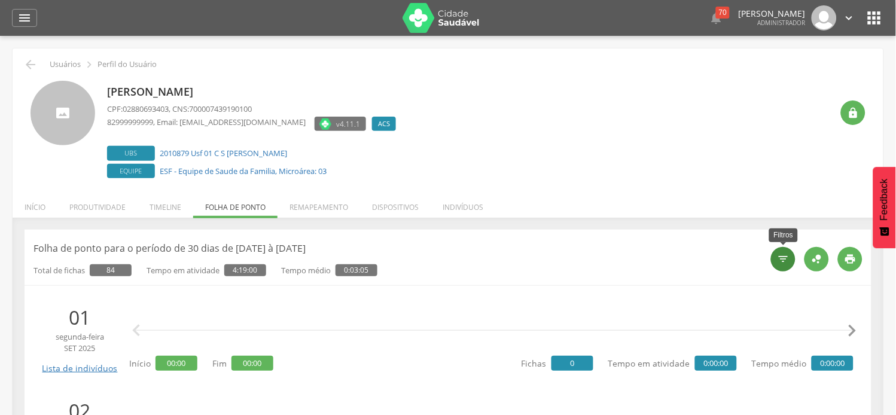
click at [790, 260] on icon "" at bounding box center [784, 259] width 12 height 12
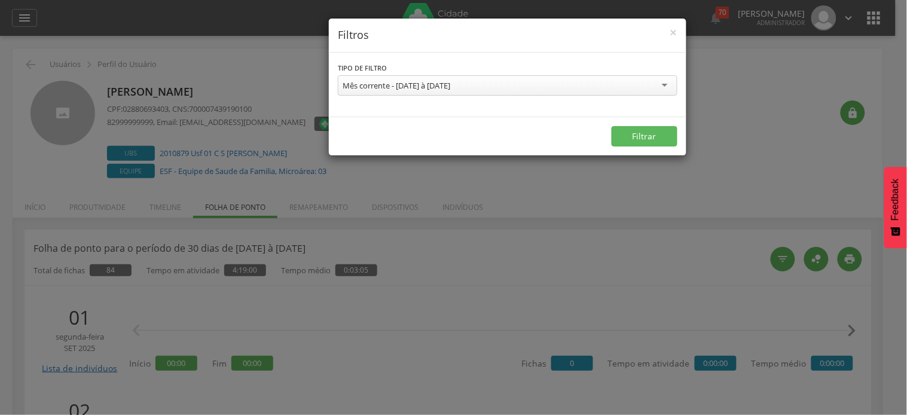
click at [392, 84] on div "Mês corrente - [DATE] à [DATE]" at bounding box center [397, 85] width 108 height 11
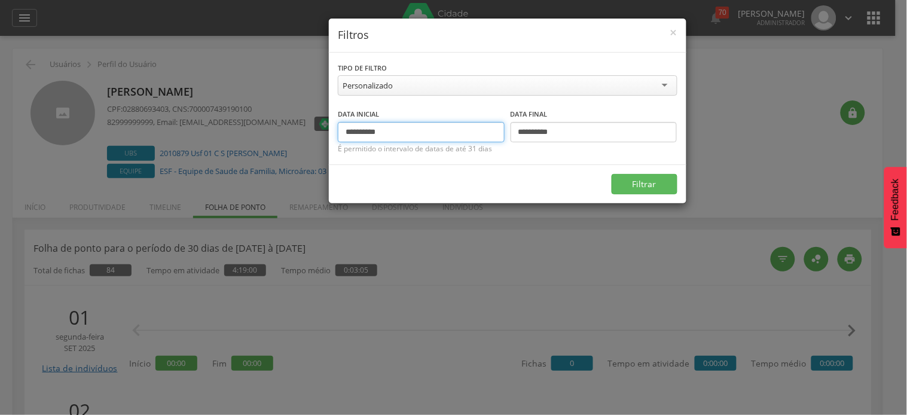
drag, startPoint x: 324, startPoint y: 129, endPoint x: 312, endPoint y: 129, distance: 12.0
click at [312, 129] on div "**********" at bounding box center [453, 207] width 907 height 415
type input "**********"
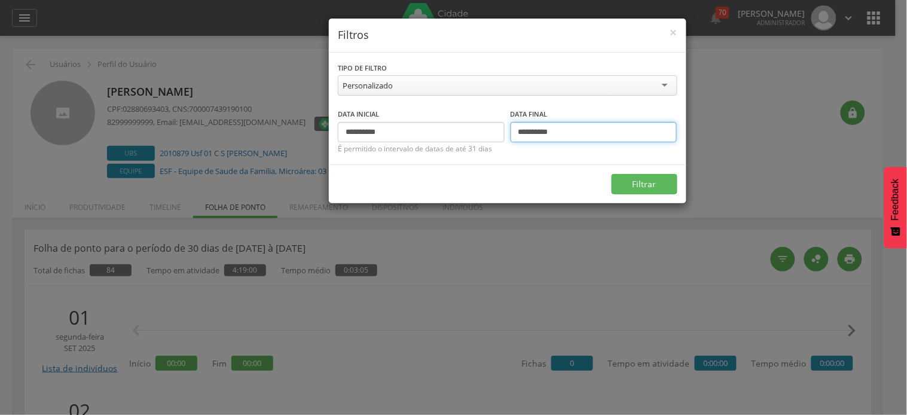
drag, startPoint x: 525, startPoint y: 129, endPoint x: 511, endPoint y: 130, distance: 13.2
click at [511, 130] on input "**********" at bounding box center [594, 132] width 167 height 20
drag, startPoint x: 526, startPoint y: 130, endPoint x: 513, endPoint y: 130, distance: 13.2
click at [513, 130] on input "**********" at bounding box center [594, 132] width 167 height 20
type input "**********"
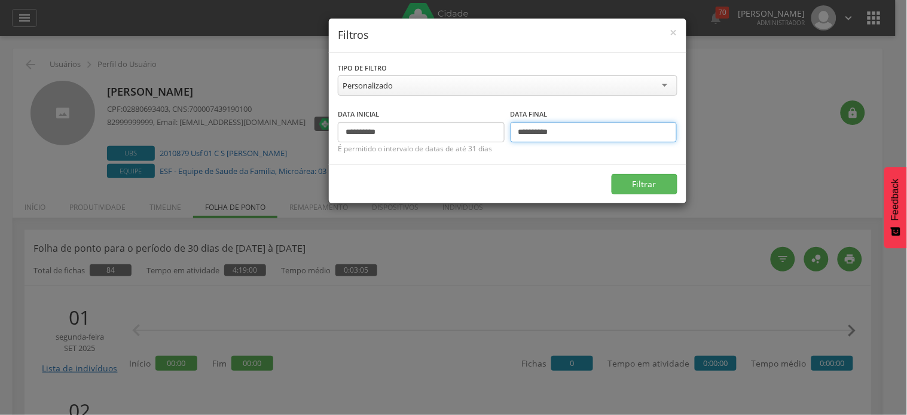
click at [612, 174] on button "Filtrar" at bounding box center [645, 184] width 66 height 20
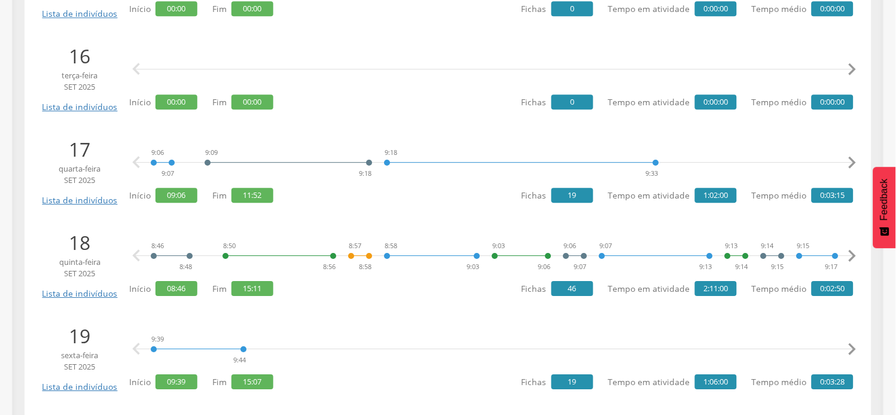
scroll to position [2704, 0]
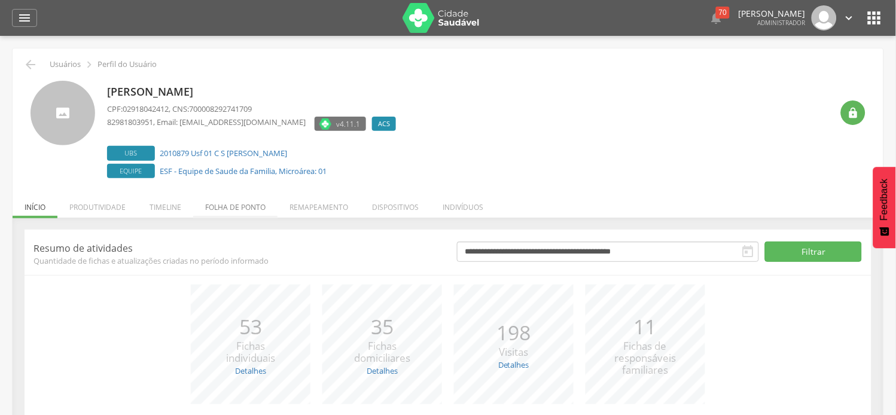
click at [234, 206] on li "Folha de ponto" at bounding box center [235, 204] width 84 height 28
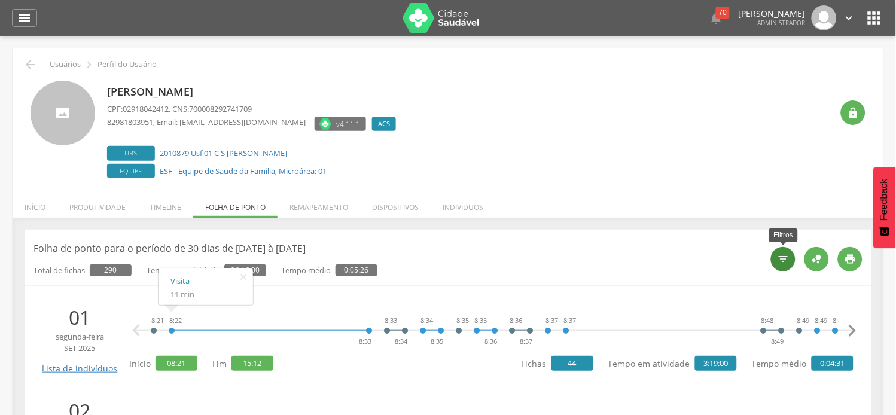
click at [785, 265] on icon "" at bounding box center [784, 259] width 12 height 12
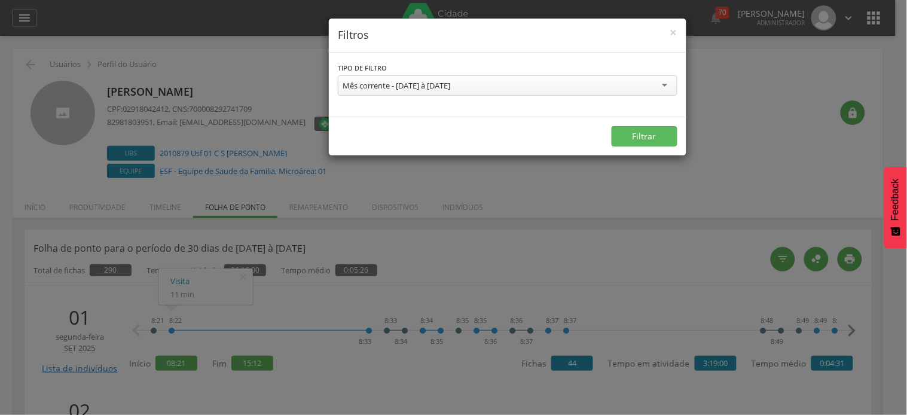
click at [516, 90] on div "Mês corrente - [DATE] à [DATE]" at bounding box center [508, 85] width 340 height 20
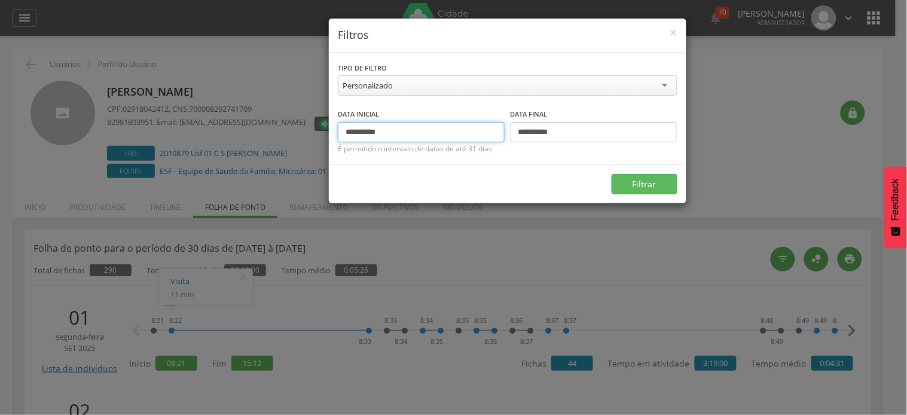
drag, startPoint x: 367, startPoint y: 129, endPoint x: 339, endPoint y: 134, distance: 27.9
click at [339, 134] on input "**********" at bounding box center [421, 132] width 167 height 20
type input "**********"
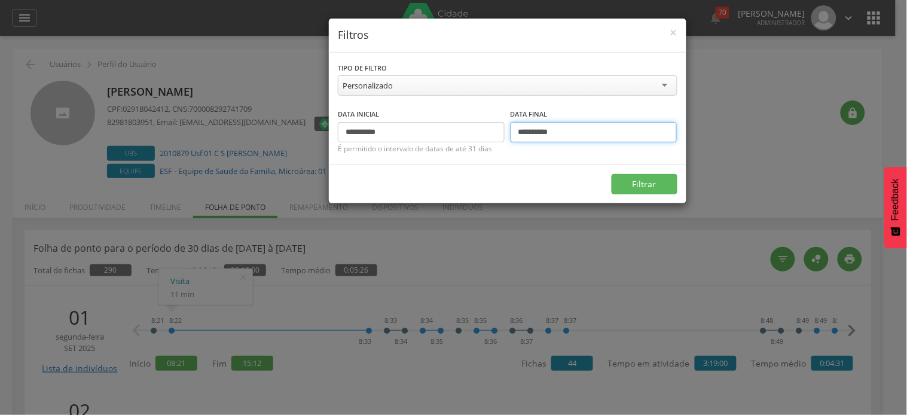
drag, startPoint x: 528, startPoint y: 130, endPoint x: 495, endPoint y: 132, distance: 32.4
click at [495, 132] on div "**********" at bounding box center [508, 125] width 340 height 35
type input "**********"
click at [612, 174] on button "Filtrar" at bounding box center [645, 184] width 66 height 20
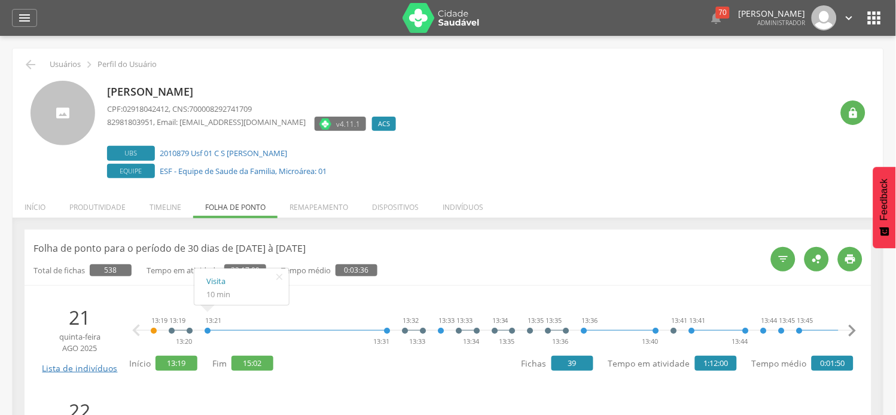
click at [540, 114] on div "Aparecida Ferreira da Silva CPF: 02918042412 , CNS: 700008292741709 82981803951…" at bounding box center [469, 131] width 725 height 100
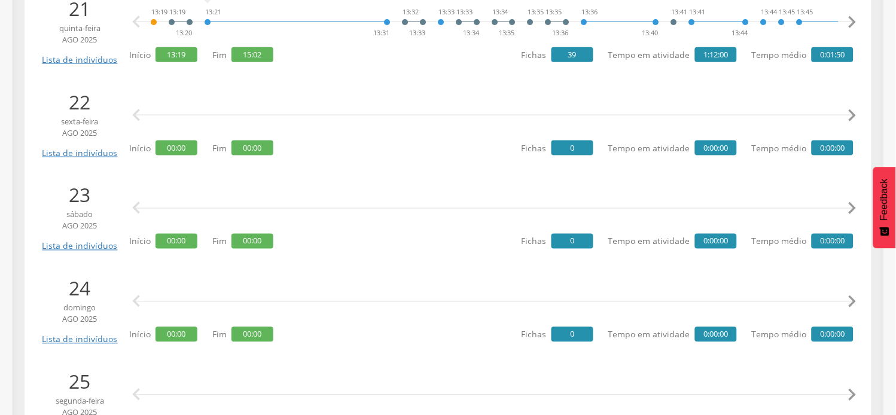
scroll to position [332, 0]
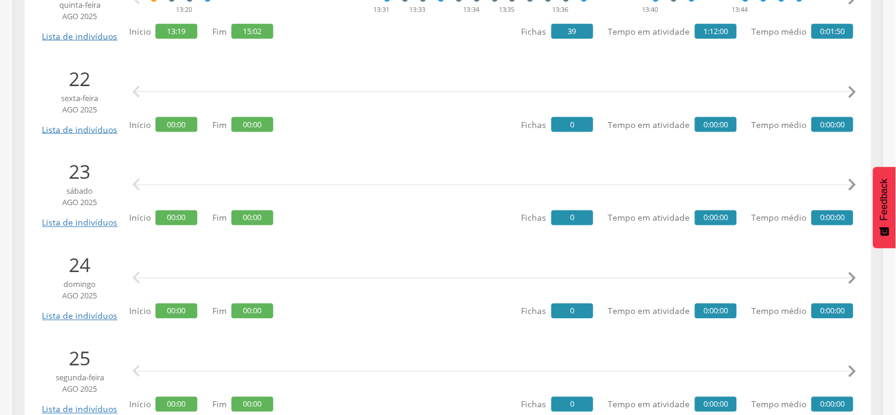
click at [318, 281] on div at bounding box center [494, 279] width 689 height 36
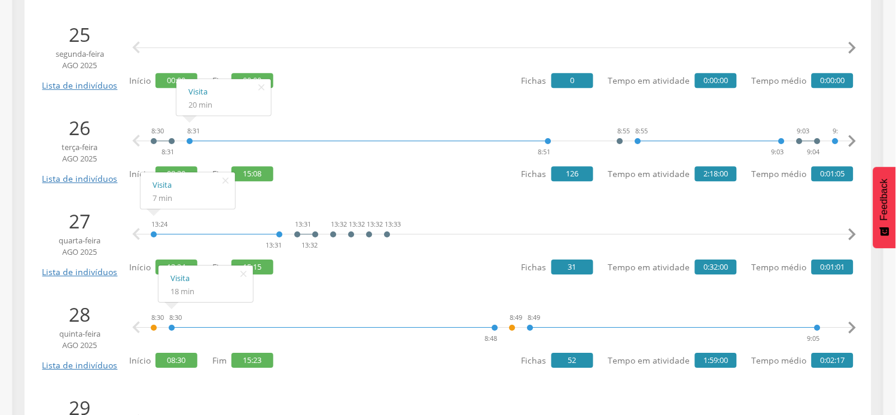
scroll to position [665, 0]
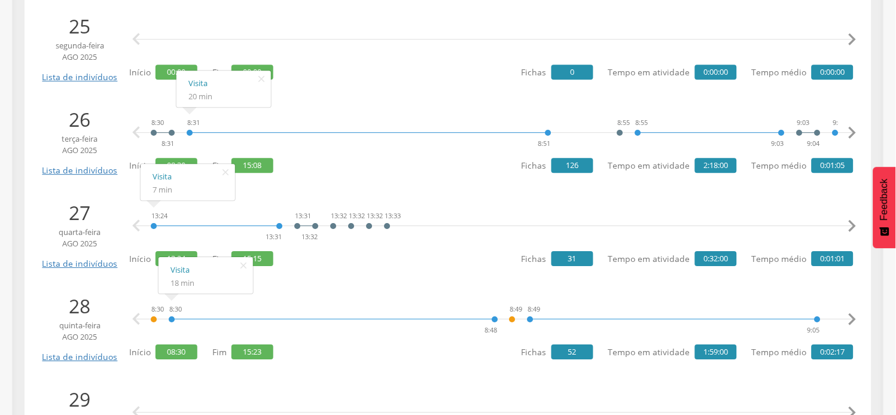
click at [242, 266] on icon "" at bounding box center [243, 265] width 19 height 17
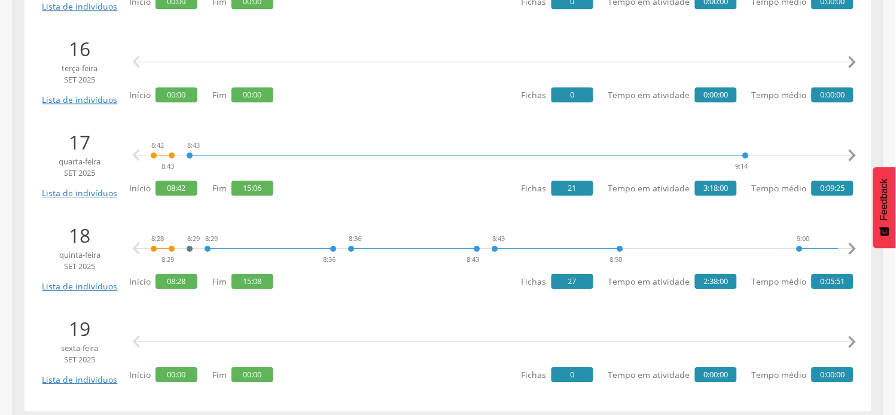
scroll to position [2704, 0]
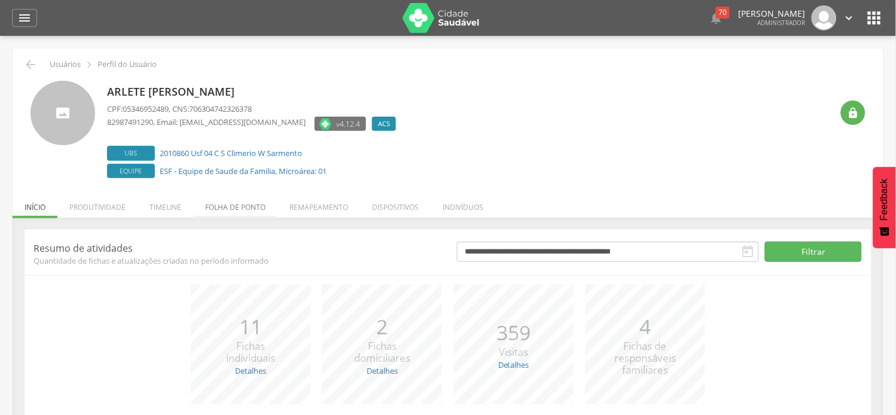
click at [260, 200] on li "Folha de ponto" at bounding box center [235, 204] width 84 height 28
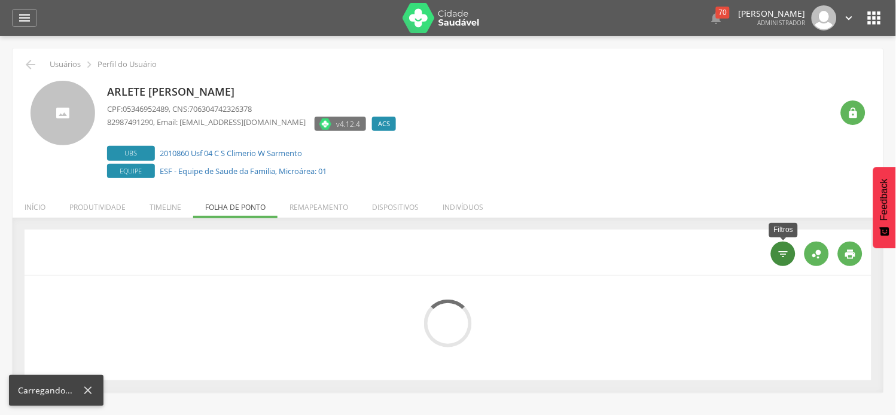
click at [785, 258] on icon "" at bounding box center [784, 254] width 12 height 12
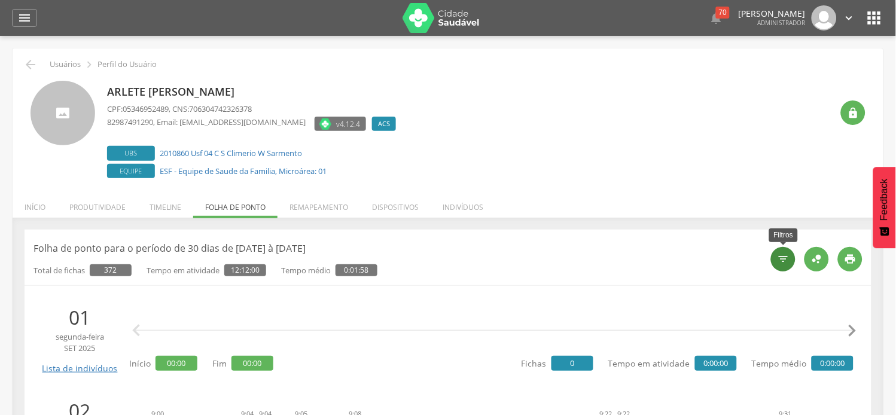
click at [788, 263] on icon "" at bounding box center [784, 259] width 12 height 12
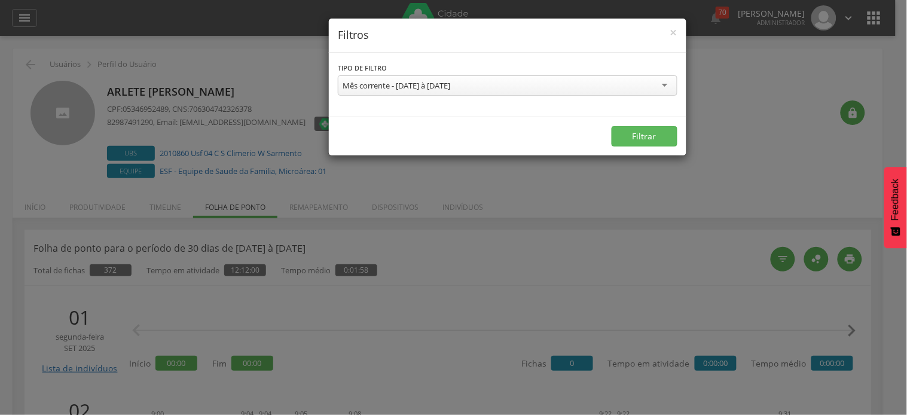
click at [519, 92] on div "Mês corrente - [DATE] à [DATE]" at bounding box center [508, 85] width 340 height 20
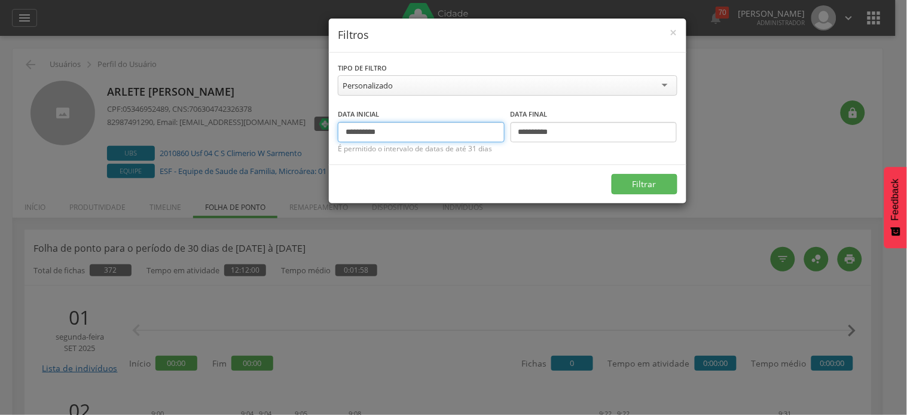
drag, startPoint x: 365, startPoint y: 132, endPoint x: 317, endPoint y: 130, distance: 48.5
click at [317, 130] on div "**********" at bounding box center [453, 207] width 907 height 415
type input "**********"
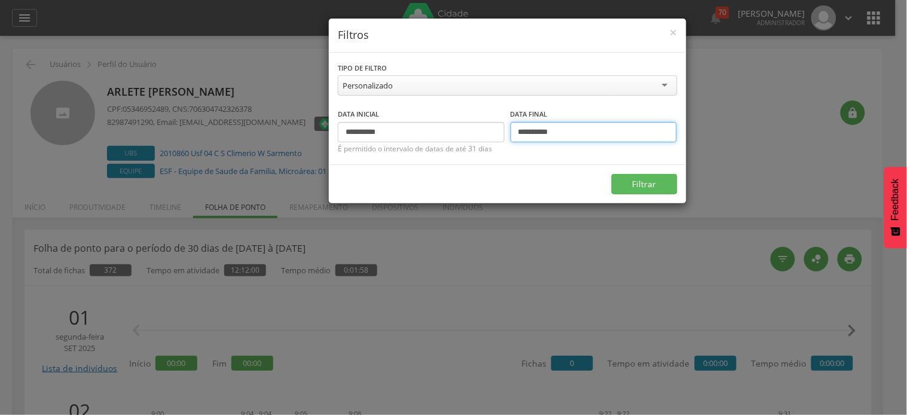
drag, startPoint x: 530, startPoint y: 130, endPoint x: 501, endPoint y: 132, distance: 28.7
click at [501, 132] on div "**********" at bounding box center [508, 125] width 340 height 35
type input "**********"
click at [612, 174] on button "Filtrar" at bounding box center [645, 184] width 66 height 20
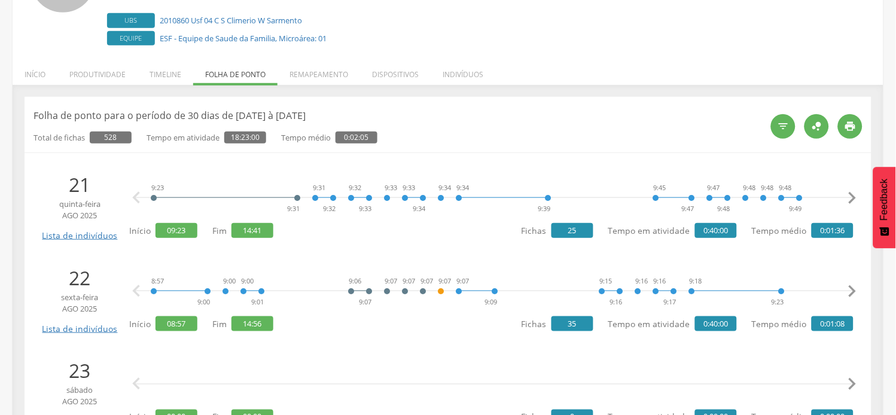
scroll to position [199, 0]
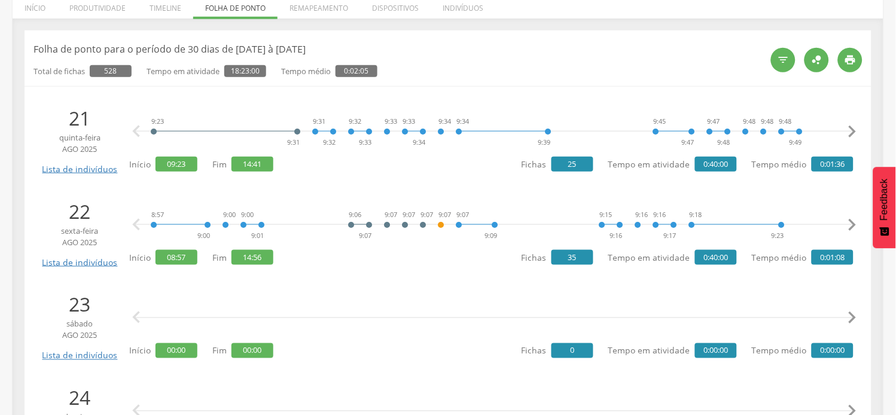
click at [852, 226] on icon "" at bounding box center [852, 225] width 24 height 24
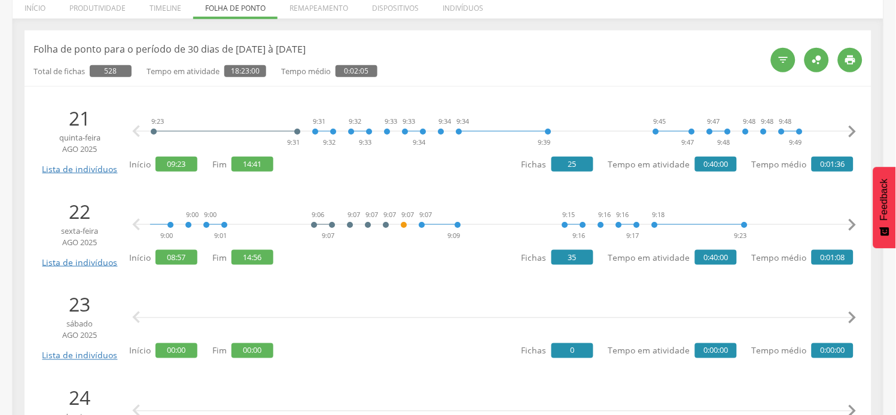
click at [852, 226] on icon "" at bounding box center [852, 225] width 24 height 24
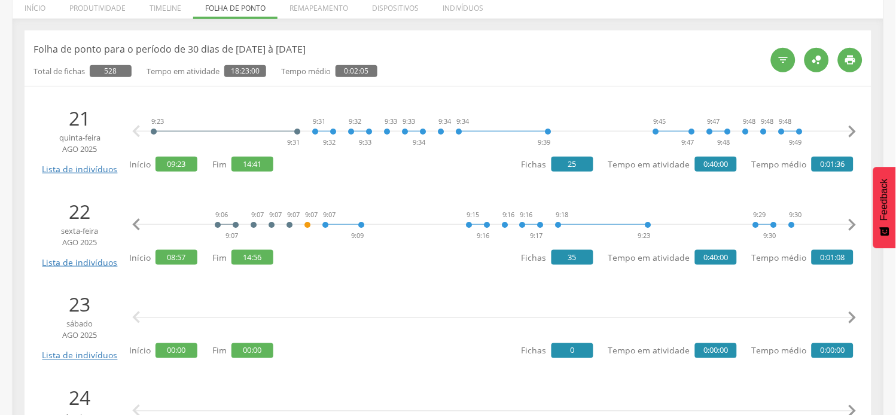
click at [852, 226] on icon "" at bounding box center [852, 225] width 24 height 24
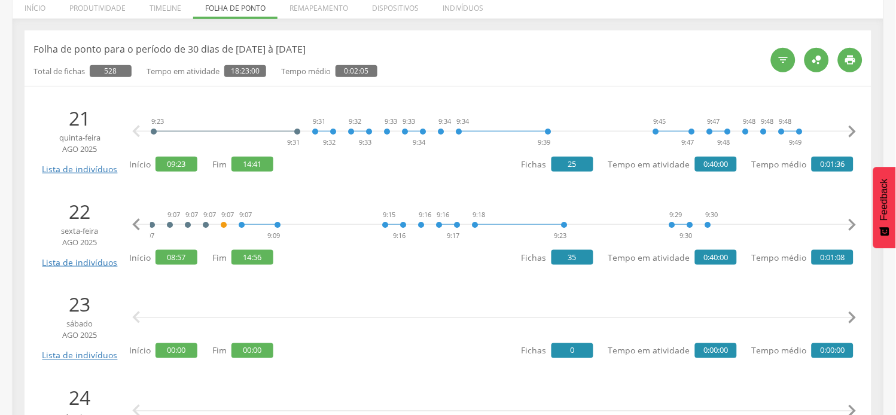
click at [852, 226] on icon "" at bounding box center [852, 225] width 24 height 24
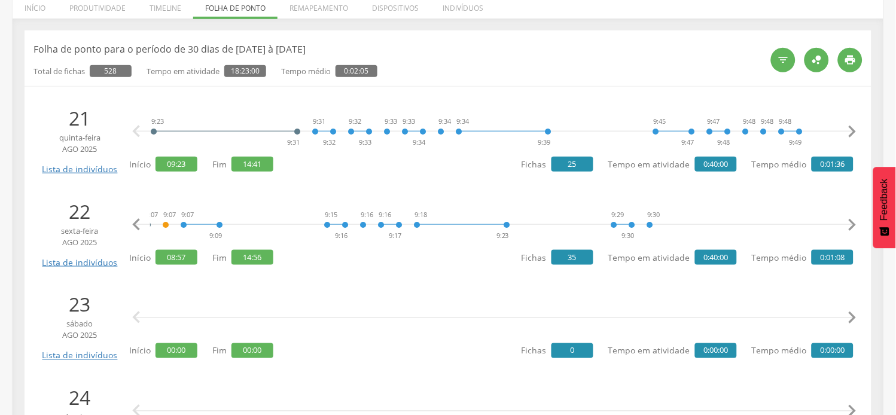
click at [852, 226] on icon "" at bounding box center [852, 225] width 24 height 24
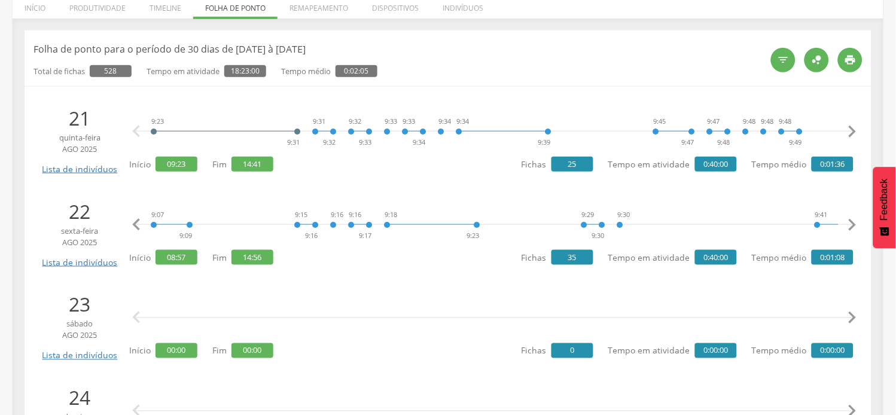
click at [852, 226] on icon "" at bounding box center [852, 225] width 24 height 24
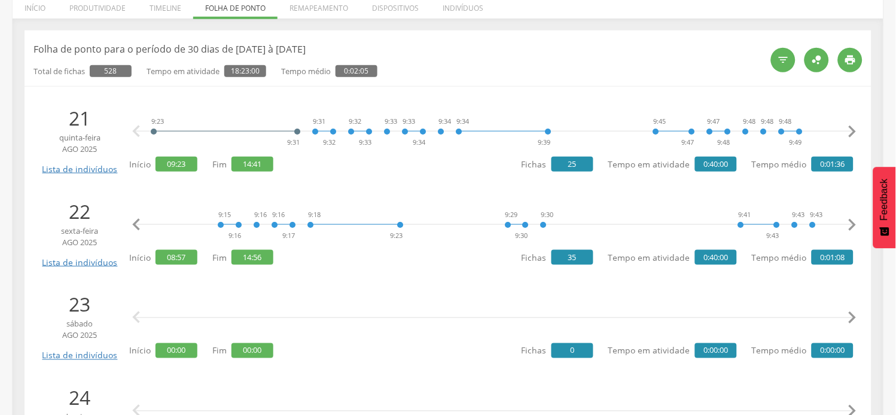
click at [852, 226] on icon "" at bounding box center [852, 225] width 24 height 24
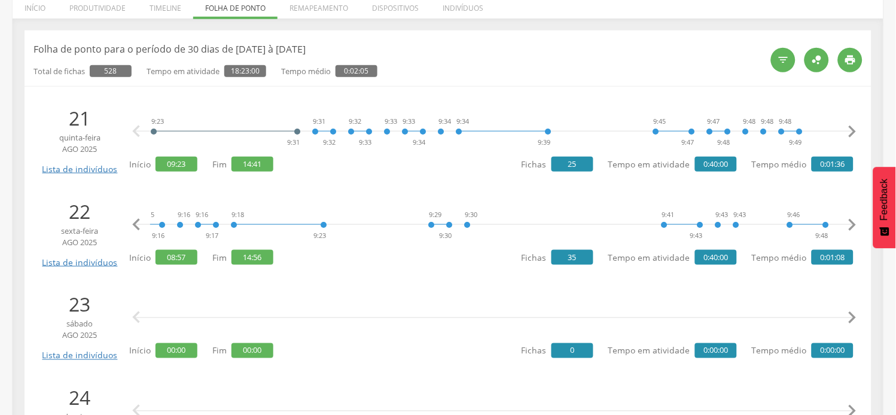
click at [852, 226] on icon "" at bounding box center [852, 225] width 24 height 24
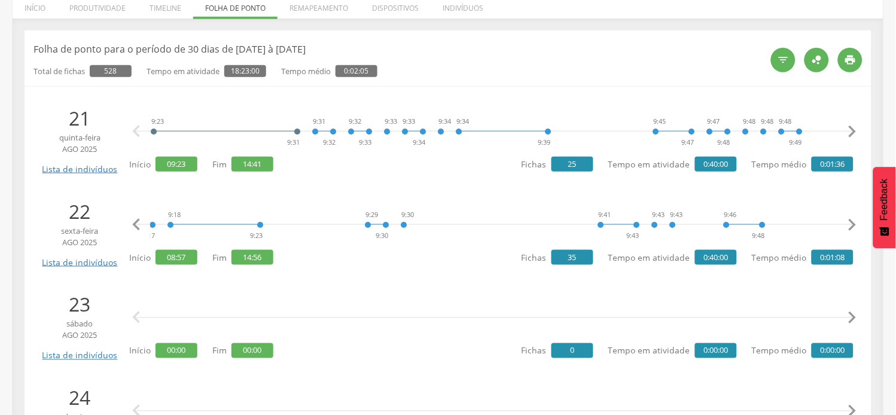
click at [852, 226] on icon "" at bounding box center [852, 225] width 24 height 24
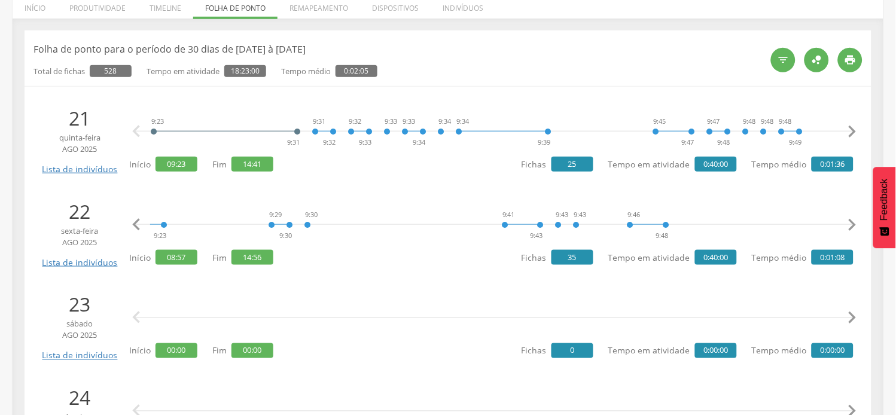
click at [852, 226] on icon "" at bounding box center [852, 225] width 24 height 24
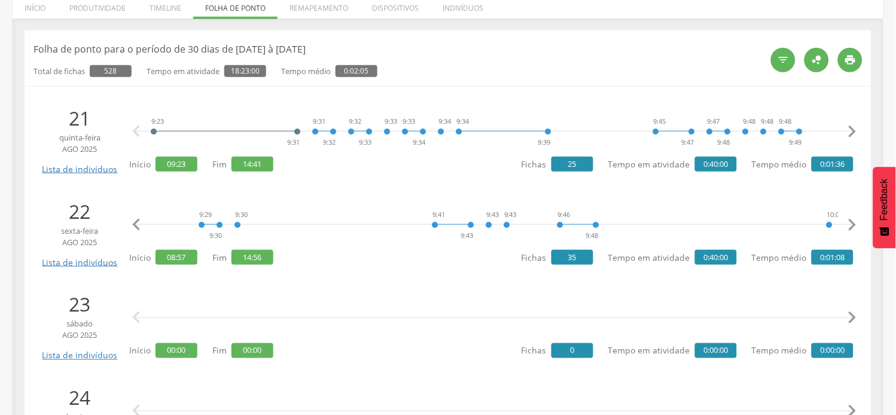
click at [853, 226] on icon "" at bounding box center [852, 225] width 24 height 24
click at [854, 226] on icon "" at bounding box center [852, 225] width 24 height 24
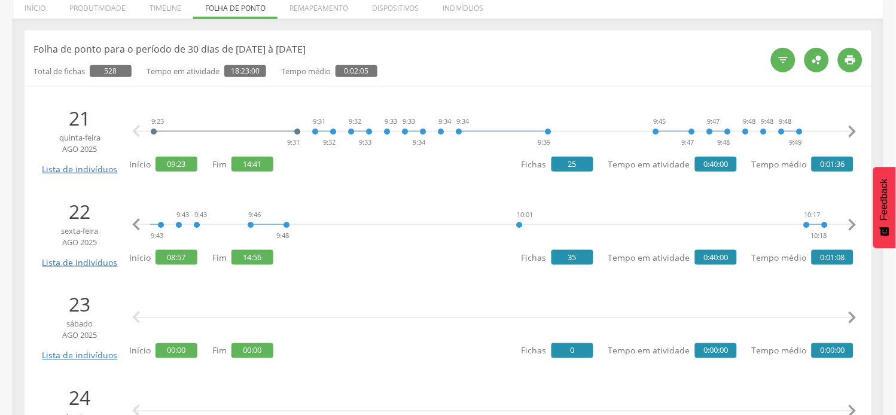
click at [854, 226] on icon "" at bounding box center [852, 225] width 24 height 24
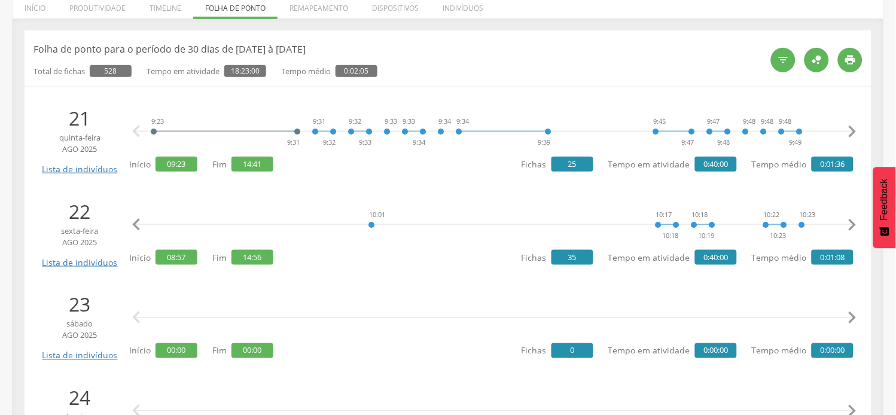
click at [854, 226] on icon "" at bounding box center [852, 225] width 24 height 24
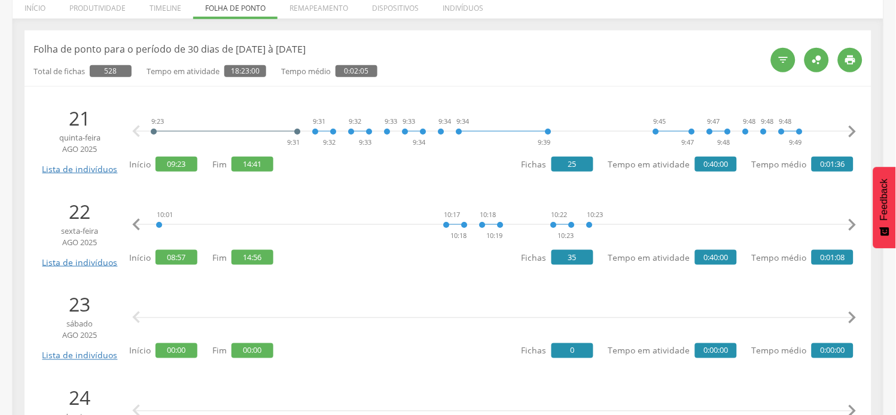
click at [854, 226] on icon "" at bounding box center [852, 225] width 24 height 24
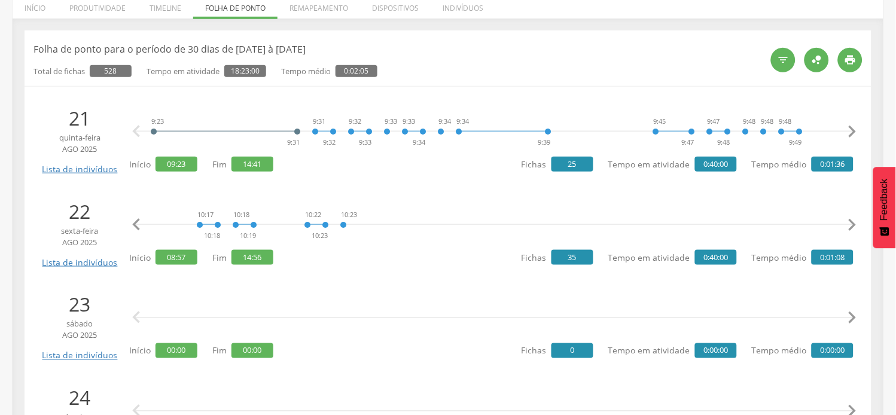
click at [854, 226] on icon "" at bounding box center [852, 225] width 24 height 24
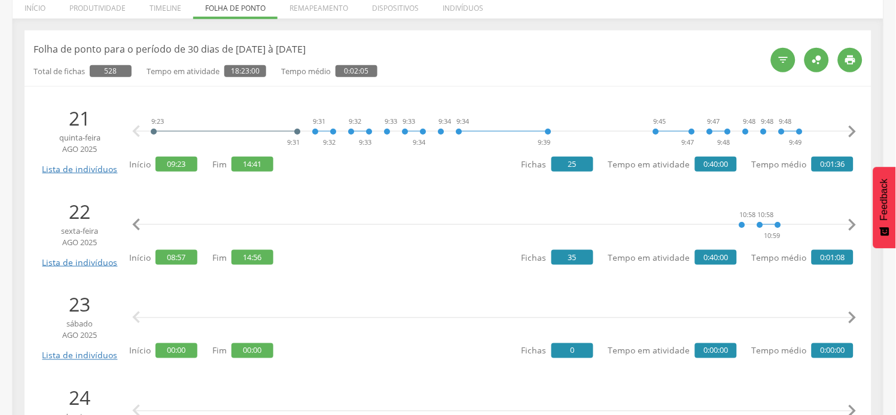
click at [854, 226] on icon "" at bounding box center [852, 225] width 24 height 24
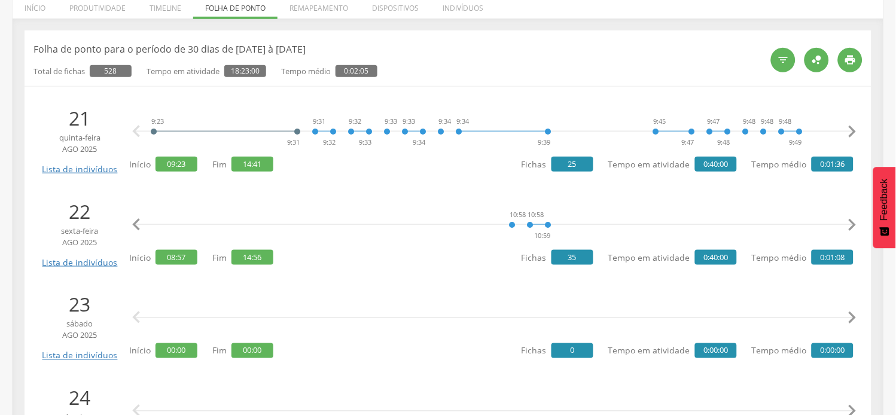
click at [855, 226] on icon "" at bounding box center [852, 225] width 24 height 24
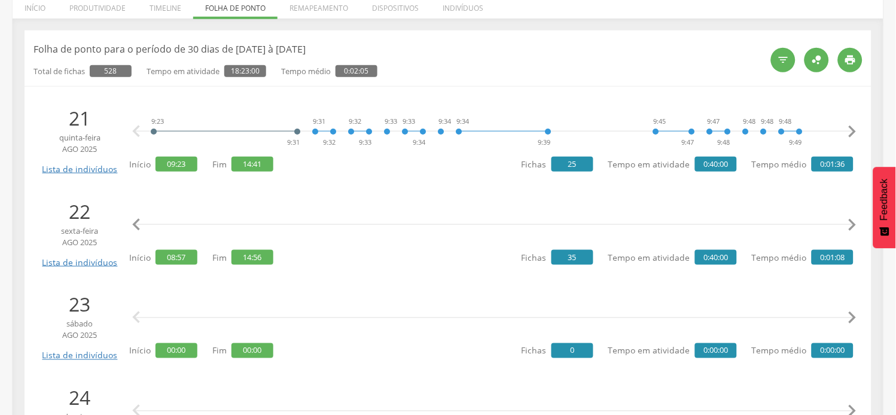
click at [855, 226] on icon "" at bounding box center [852, 225] width 24 height 24
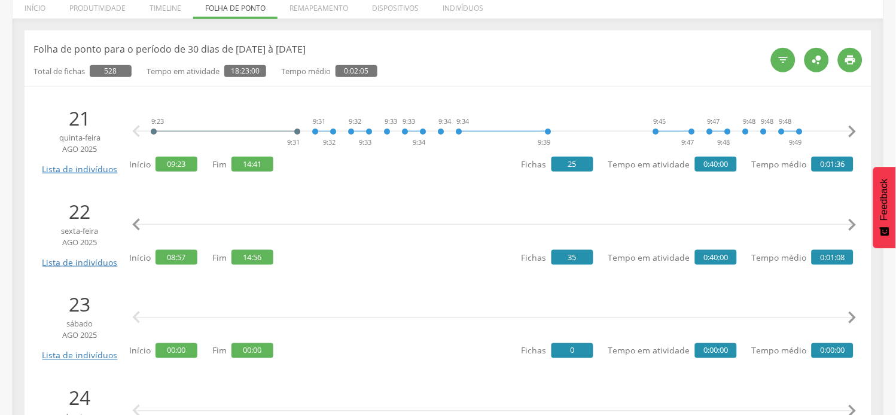
click at [855, 226] on icon "" at bounding box center [852, 225] width 24 height 24
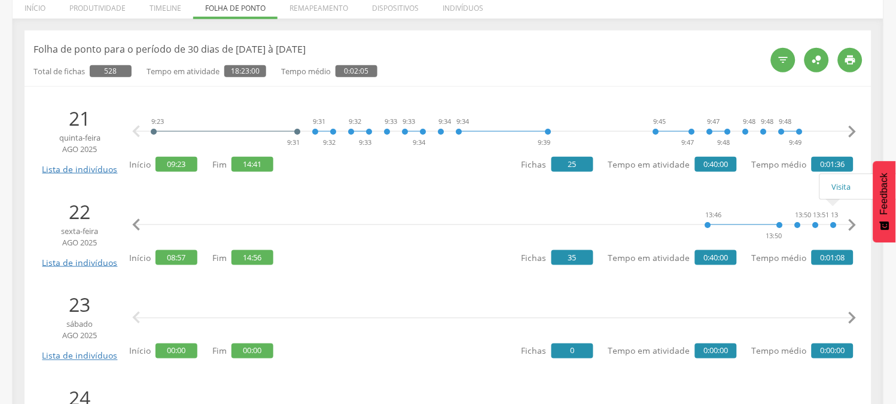
click at [139, 224] on icon "" at bounding box center [136, 225] width 24 height 24
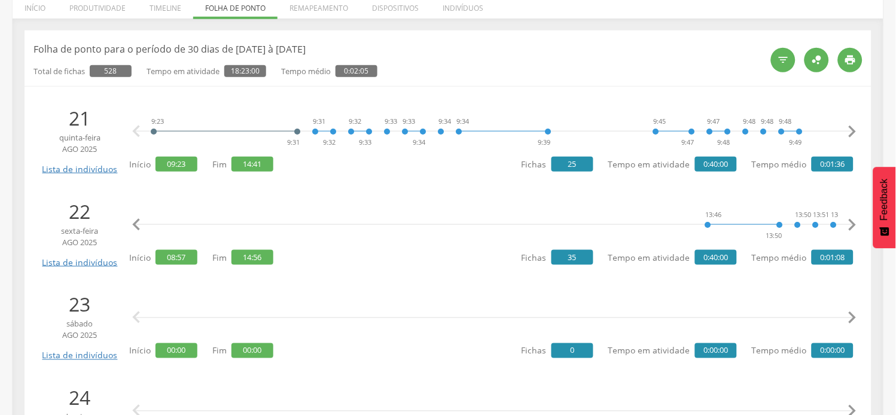
click at [139, 224] on icon "" at bounding box center [136, 225] width 24 height 24
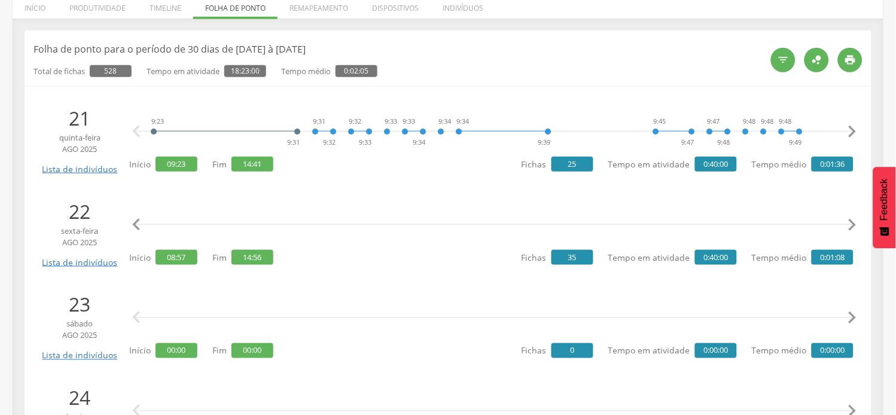
click at [139, 224] on icon "" at bounding box center [136, 225] width 24 height 24
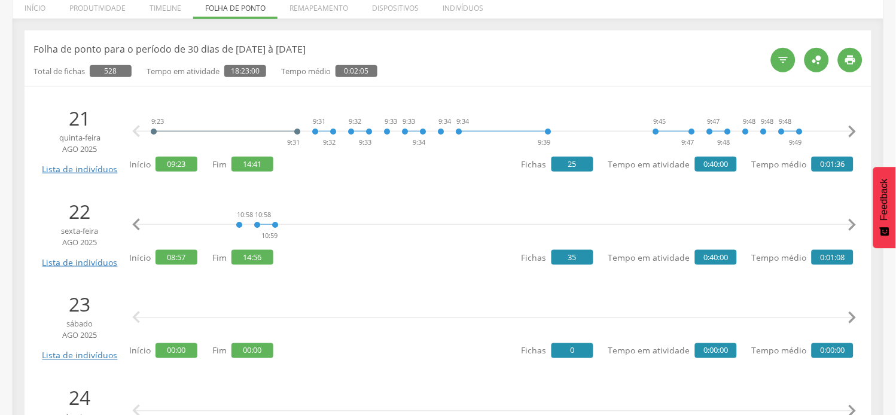
scroll to position [0, 2291]
click at [856, 133] on icon "" at bounding box center [852, 132] width 24 height 24
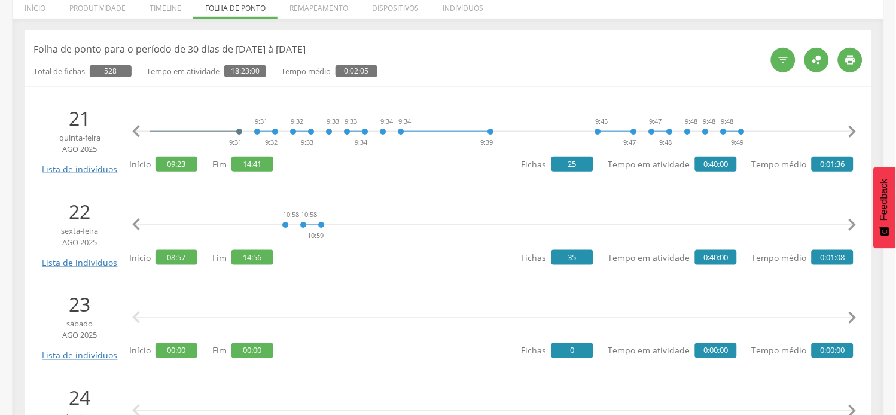
click at [856, 133] on icon "" at bounding box center [852, 132] width 24 height 24
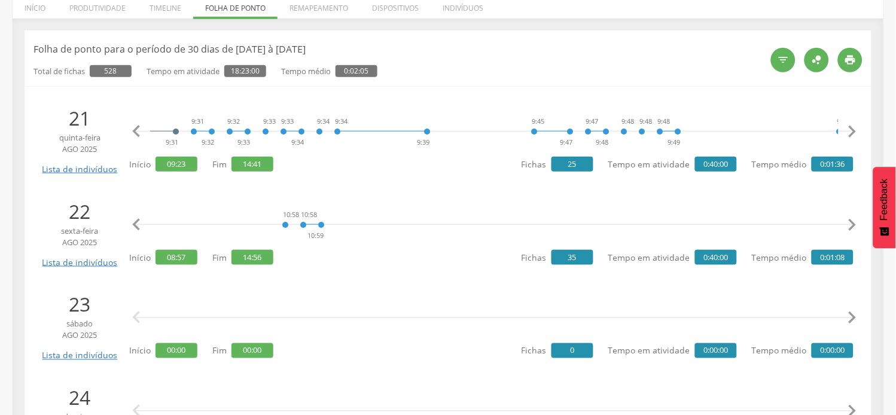
click at [856, 133] on icon "" at bounding box center [852, 132] width 24 height 24
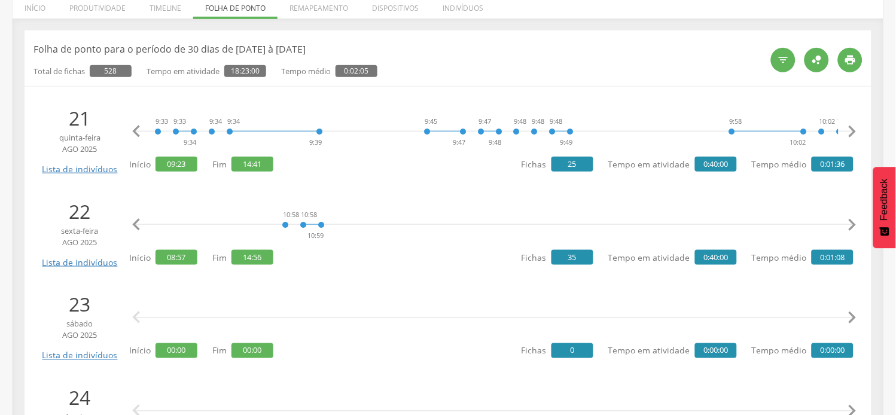
click at [856, 133] on icon "" at bounding box center [852, 132] width 24 height 24
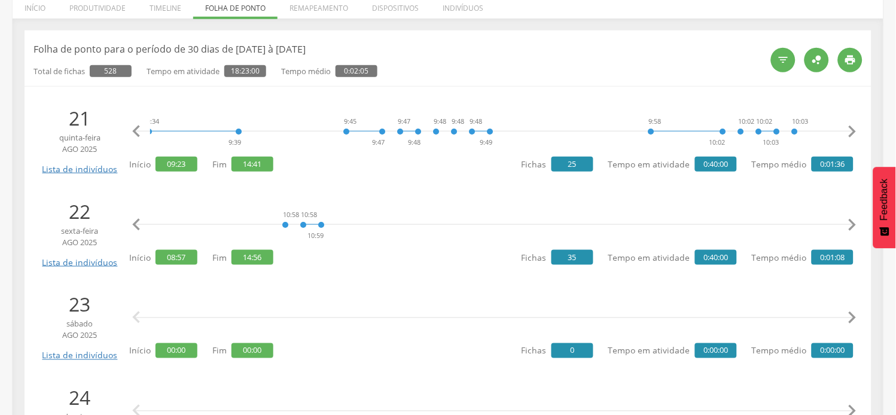
click at [856, 133] on icon "" at bounding box center [852, 132] width 24 height 24
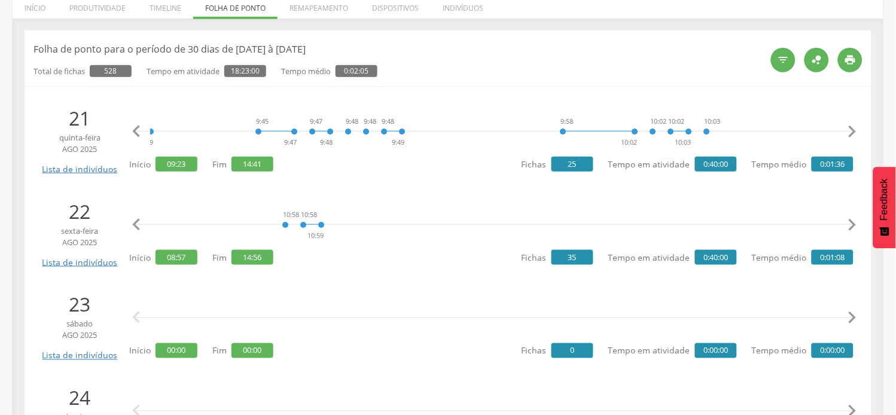
click at [856, 133] on icon "" at bounding box center [852, 132] width 24 height 24
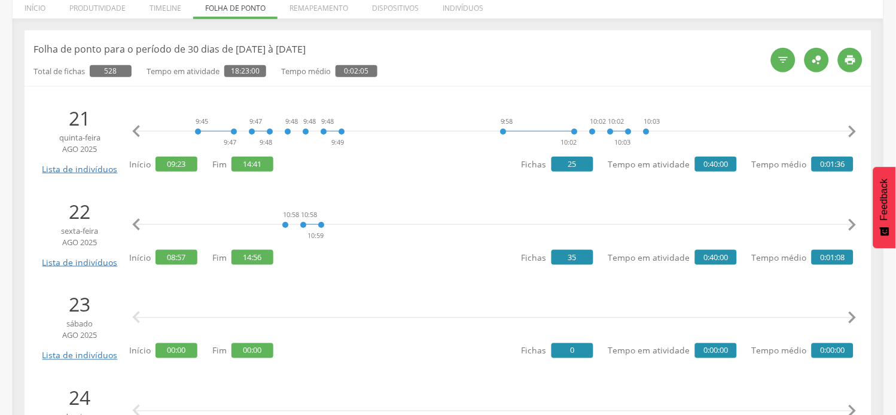
click at [856, 133] on icon "" at bounding box center [852, 132] width 24 height 24
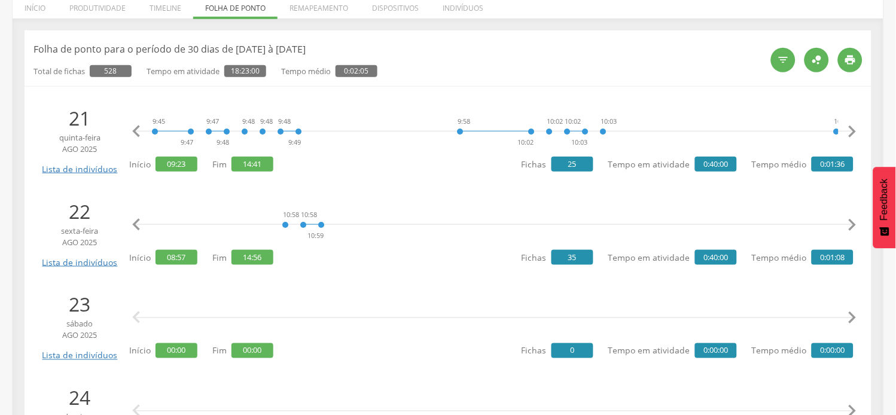
click at [856, 133] on icon "" at bounding box center [852, 132] width 24 height 24
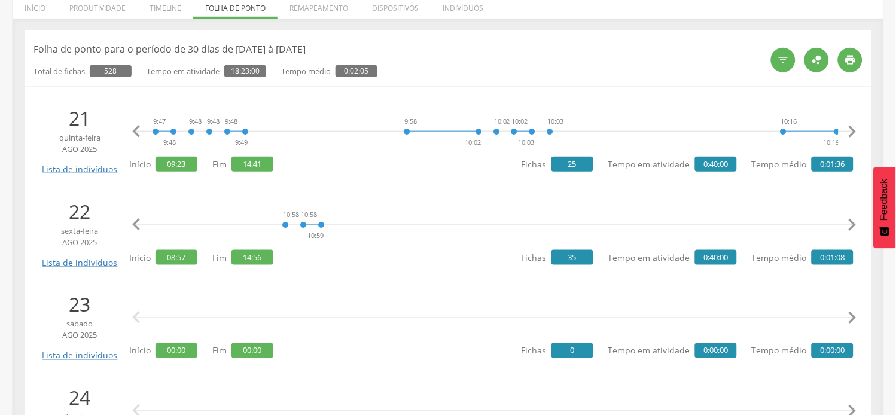
click at [856, 133] on icon "" at bounding box center [852, 132] width 24 height 24
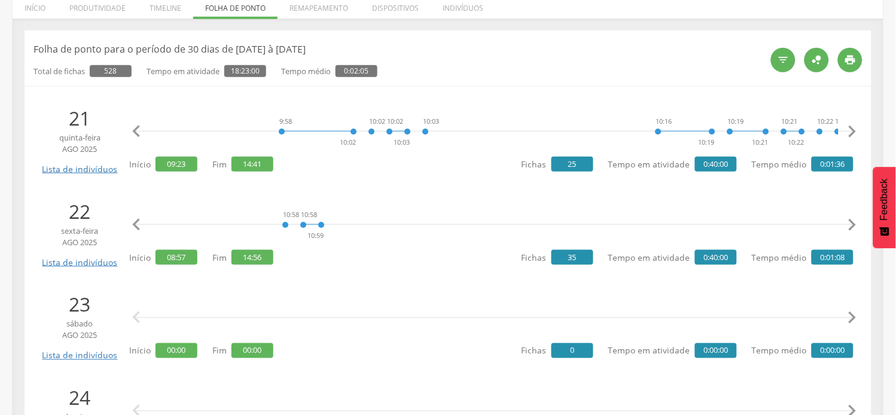
click at [856, 133] on icon "" at bounding box center [852, 132] width 24 height 24
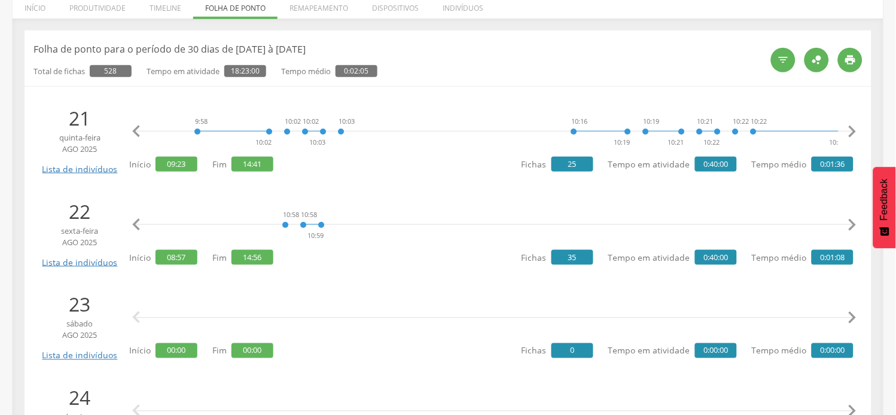
click at [856, 133] on icon "" at bounding box center [852, 132] width 24 height 24
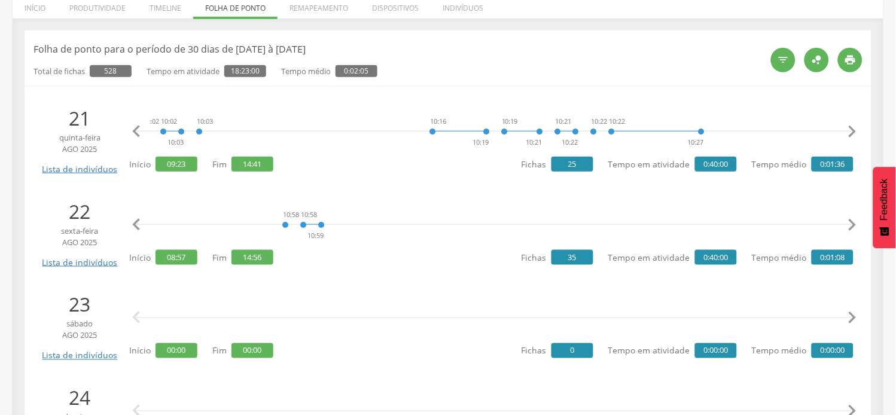
click at [856, 133] on icon "" at bounding box center [852, 132] width 24 height 24
click at [854, 133] on icon "" at bounding box center [852, 132] width 24 height 24
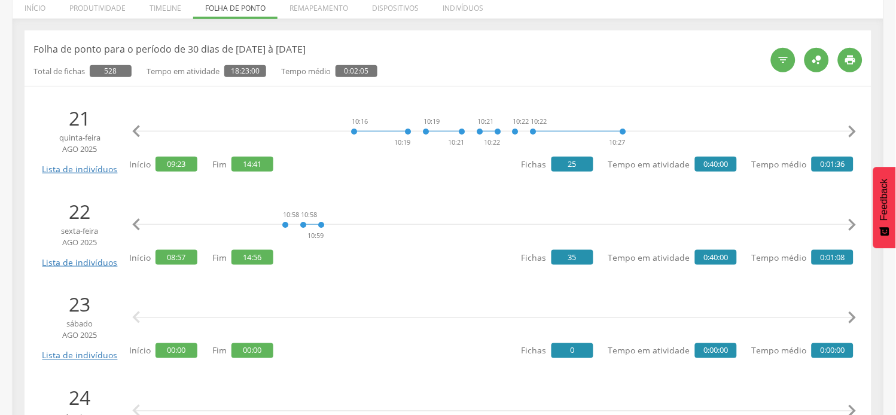
click at [854, 133] on icon "" at bounding box center [852, 132] width 24 height 24
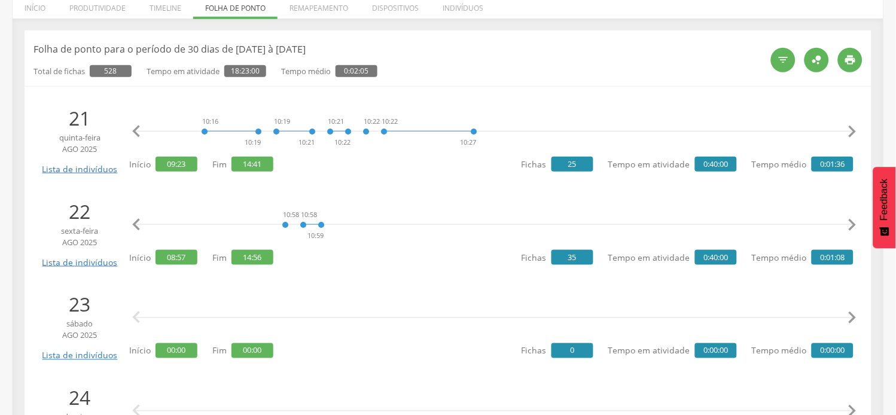
click at [854, 133] on icon "" at bounding box center [852, 132] width 24 height 24
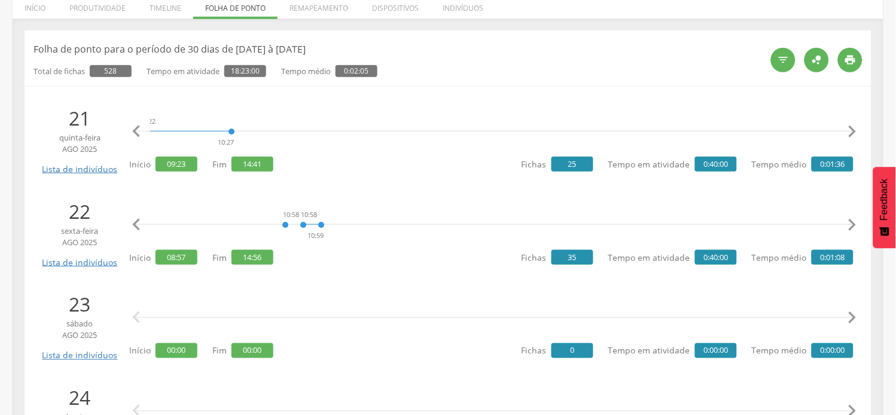
click at [854, 133] on icon "" at bounding box center [852, 132] width 24 height 24
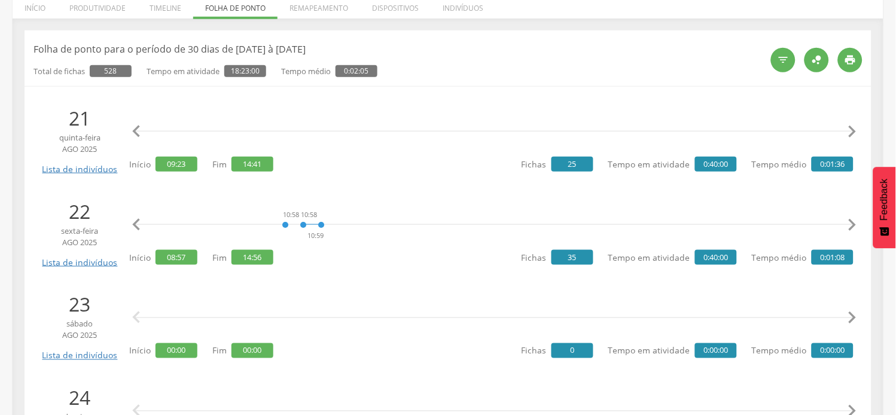
click at [854, 133] on icon "" at bounding box center [852, 132] width 24 height 24
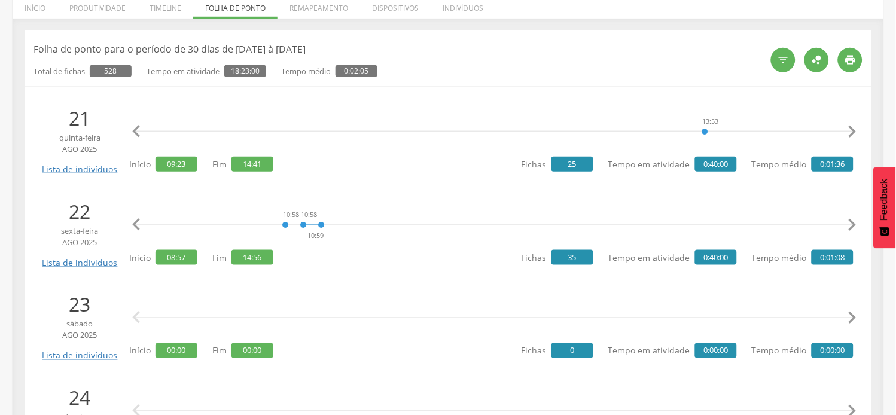
click at [854, 133] on icon "" at bounding box center [852, 132] width 24 height 24
click at [140, 130] on icon "" at bounding box center [136, 132] width 24 height 24
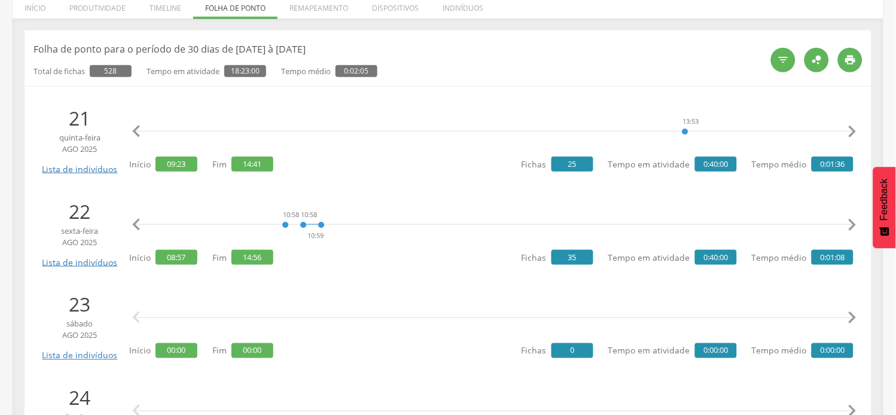
click at [140, 130] on icon "" at bounding box center [136, 132] width 24 height 24
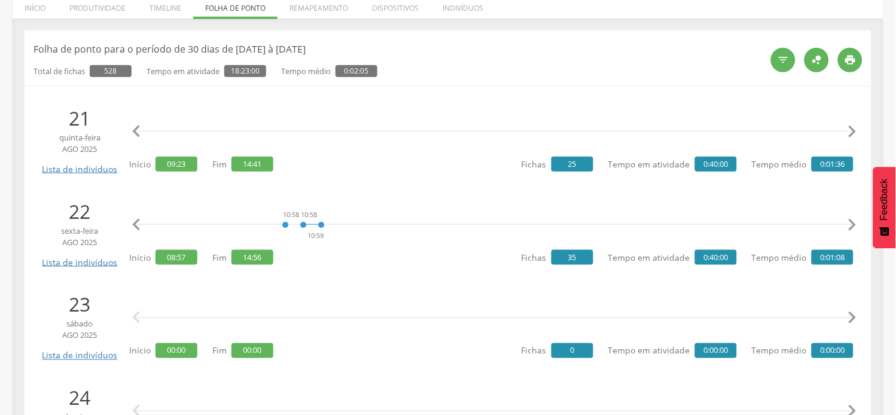
click at [140, 130] on icon "" at bounding box center [136, 132] width 24 height 24
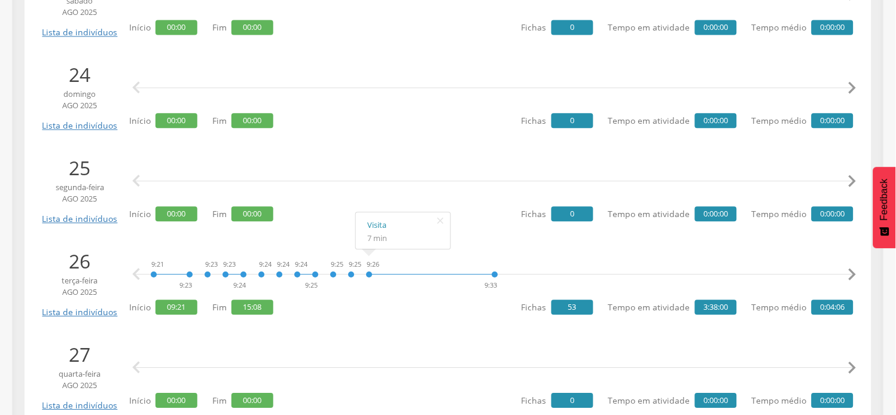
scroll to position [531, 0]
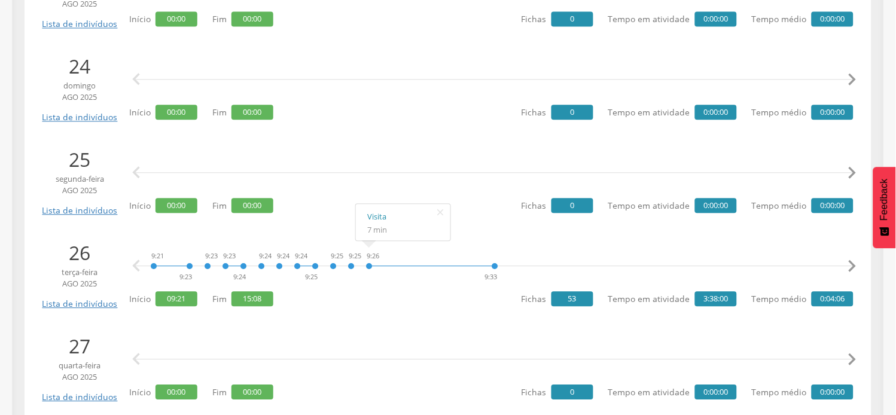
click at [847, 258] on icon "" at bounding box center [852, 266] width 24 height 24
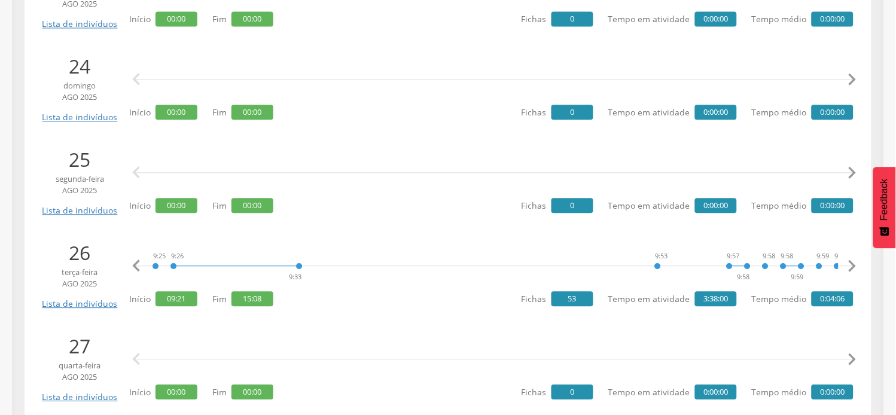
click at [847, 258] on icon "" at bounding box center [852, 266] width 24 height 24
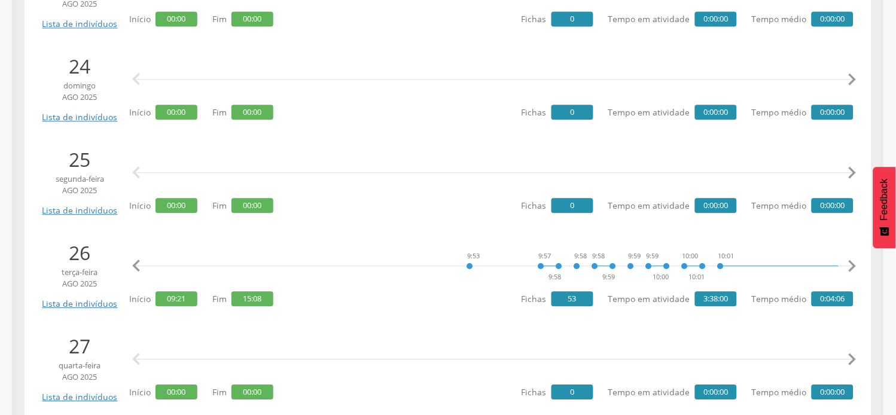
click at [847, 258] on icon "" at bounding box center [852, 266] width 24 height 24
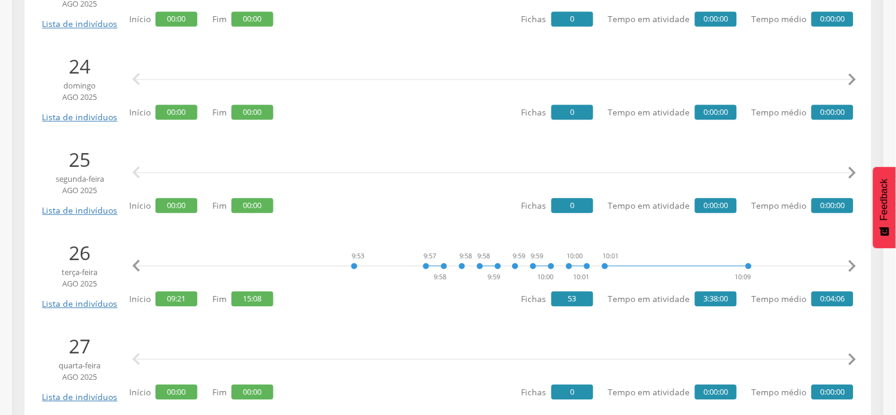
click at [847, 258] on icon "" at bounding box center [852, 266] width 24 height 24
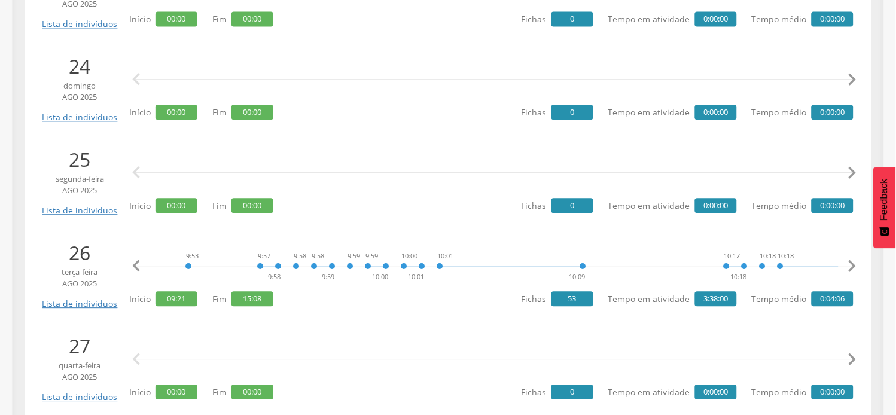
click at [847, 258] on icon "" at bounding box center [852, 266] width 24 height 24
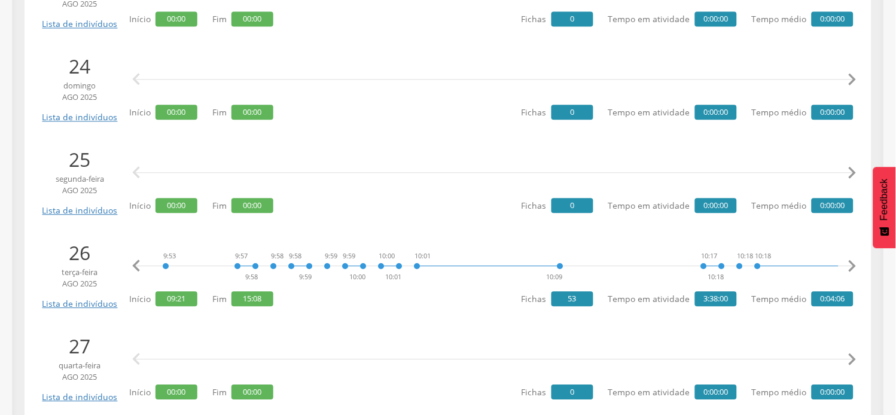
click at [847, 258] on icon "" at bounding box center [852, 266] width 24 height 24
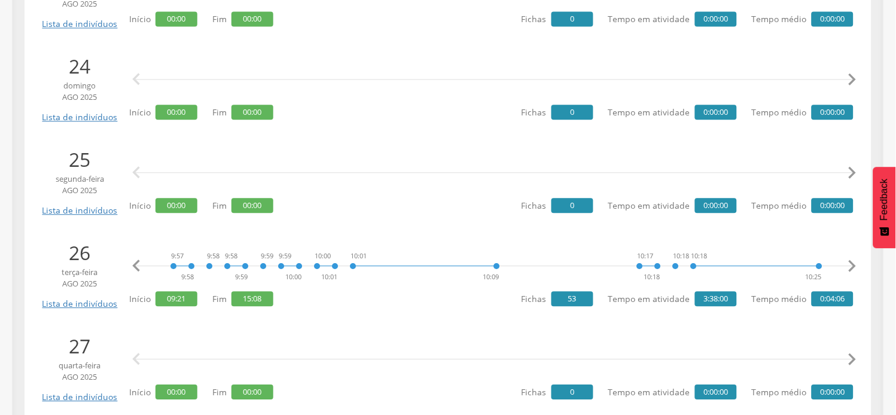
click at [847, 258] on icon "" at bounding box center [852, 266] width 24 height 24
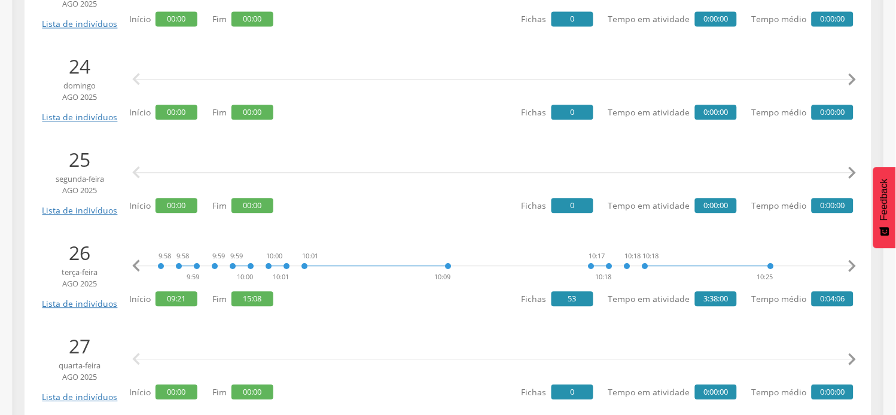
click at [847, 258] on icon "" at bounding box center [852, 266] width 24 height 24
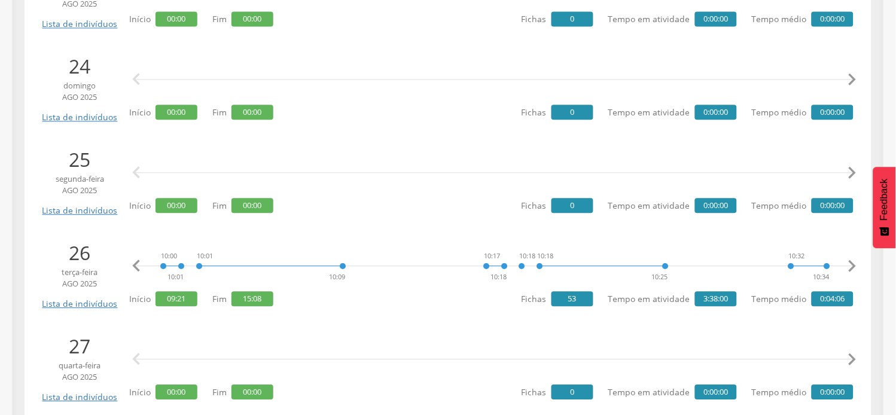
click at [847, 258] on icon "" at bounding box center [852, 266] width 24 height 24
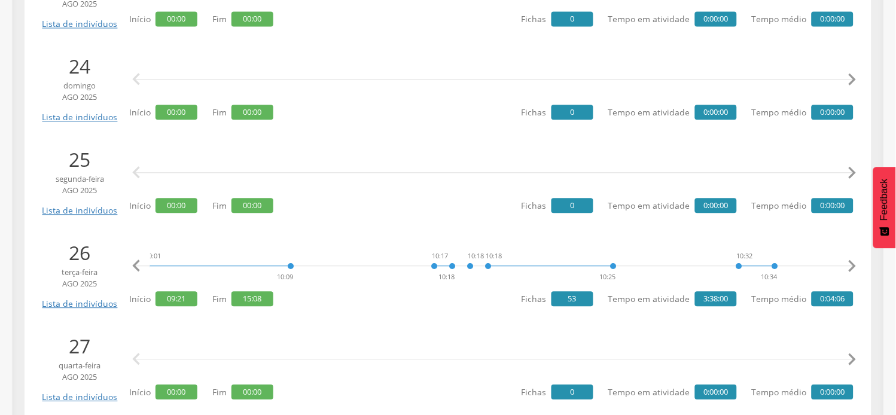
click at [847, 258] on icon "" at bounding box center [852, 266] width 24 height 24
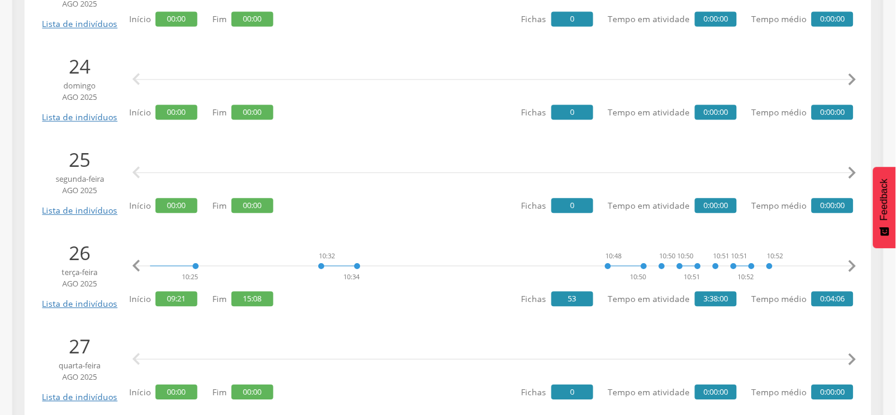
click at [847, 258] on icon "" at bounding box center [852, 266] width 24 height 24
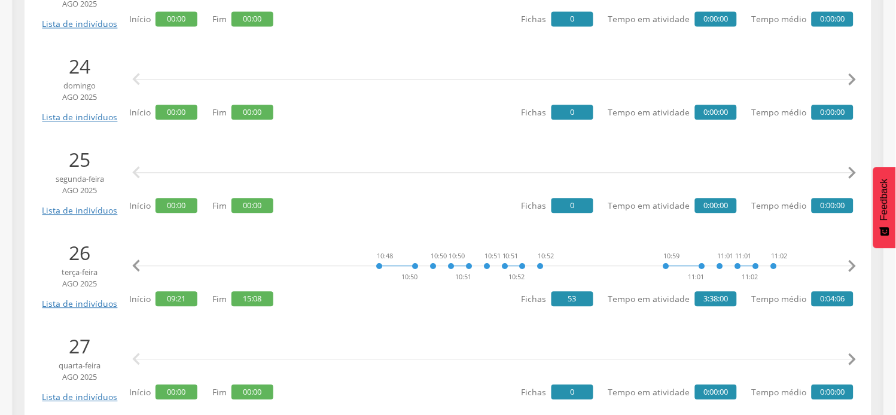
click at [848, 258] on icon "" at bounding box center [852, 266] width 24 height 24
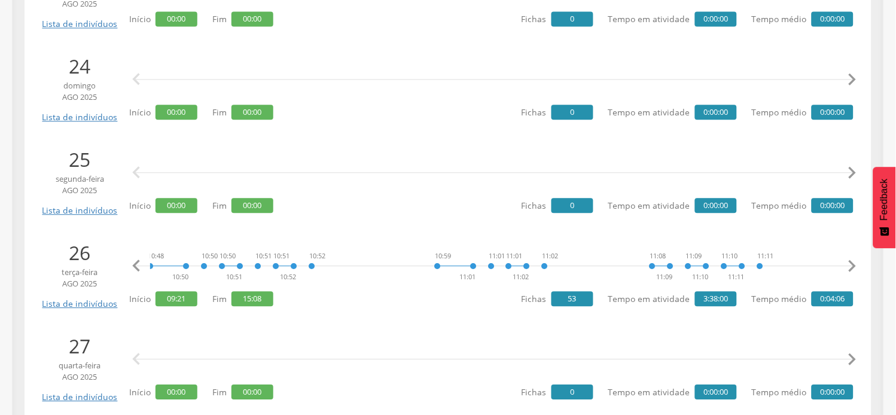
click at [848, 258] on icon "" at bounding box center [852, 266] width 24 height 24
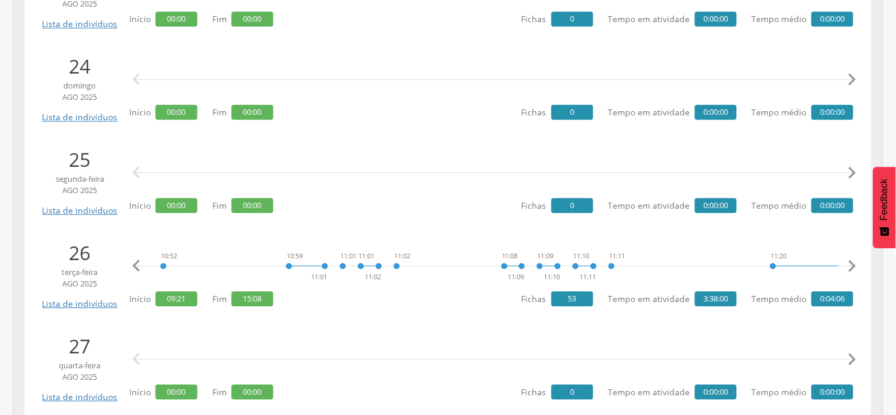
click at [848, 258] on icon "" at bounding box center [852, 266] width 24 height 24
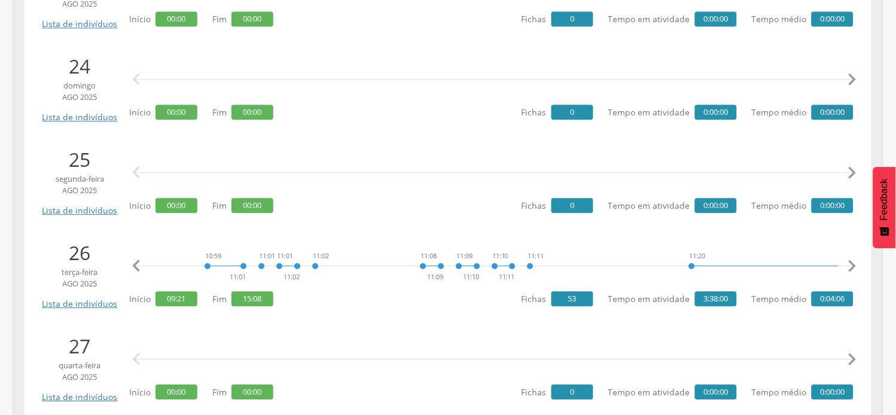
click at [848, 258] on icon "" at bounding box center [852, 266] width 24 height 24
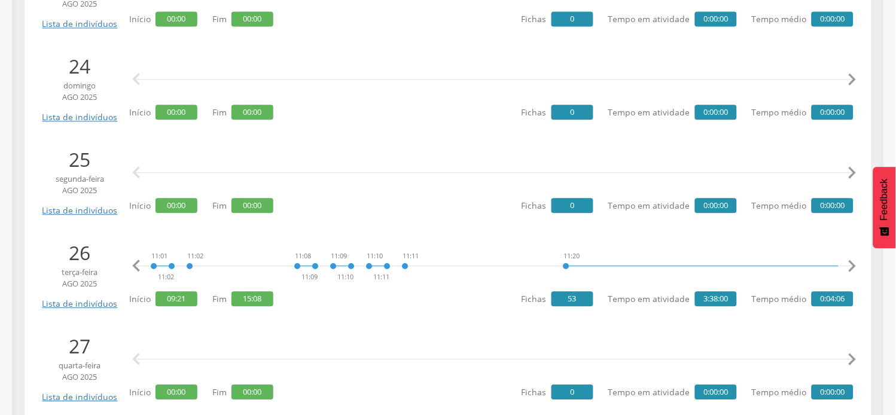
click at [848, 258] on icon "" at bounding box center [852, 266] width 24 height 24
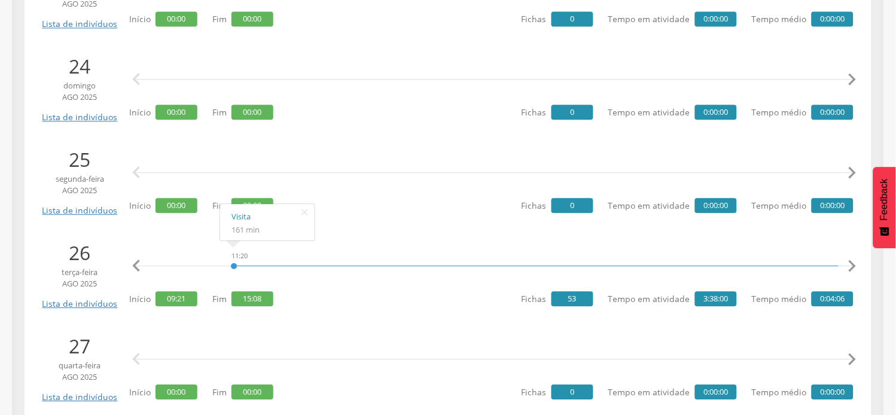
click at [855, 270] on icon "" at bounding box center [852, 266] width 24 height 24
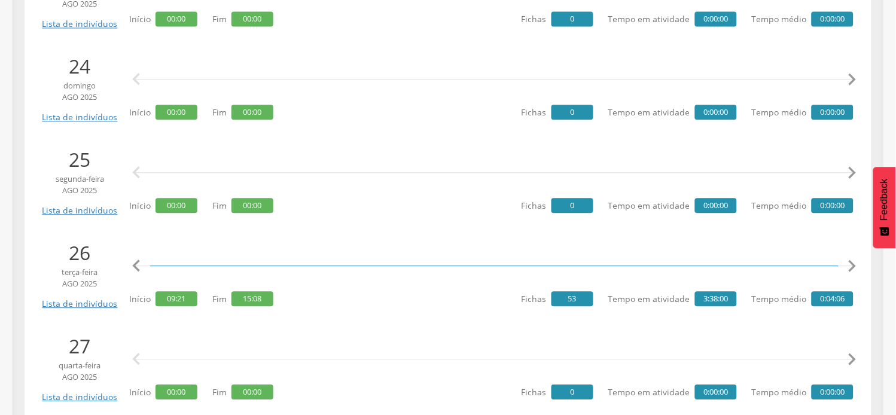
click at [855, 270] on icon "" at bounding box center [852, 266] width 24 height 24
click at [856, 270] on icon "" at bounding box center [852, 266] width 24 height 24
click at [856, 269] on icon "" at bounding box center [852, 266] width 24 height 24
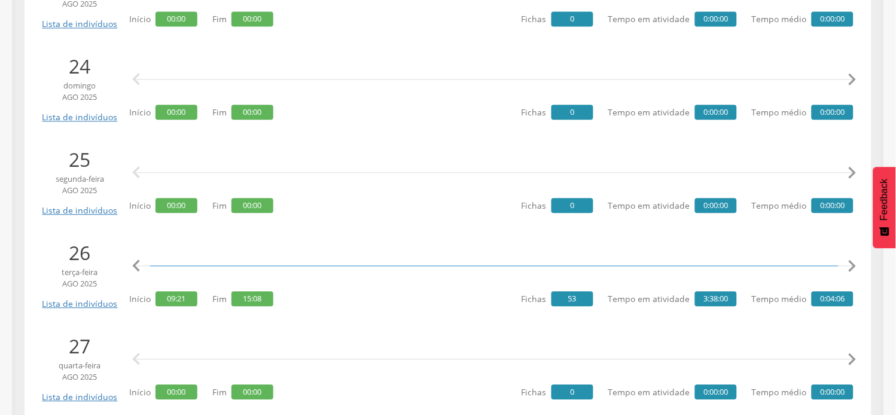
click at [856, 269] on icon "" at bounding box center [852, 266] width 24 height 24
click at [856, 268] on icon "" at bounding box center [852, 266] width 24 height 24
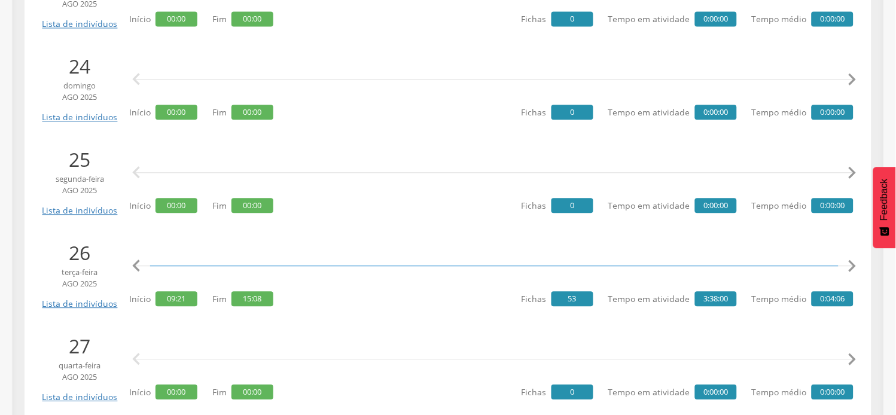
click at [856, 268] on icon "" at bounding box center [852, 266] width 24 height 24
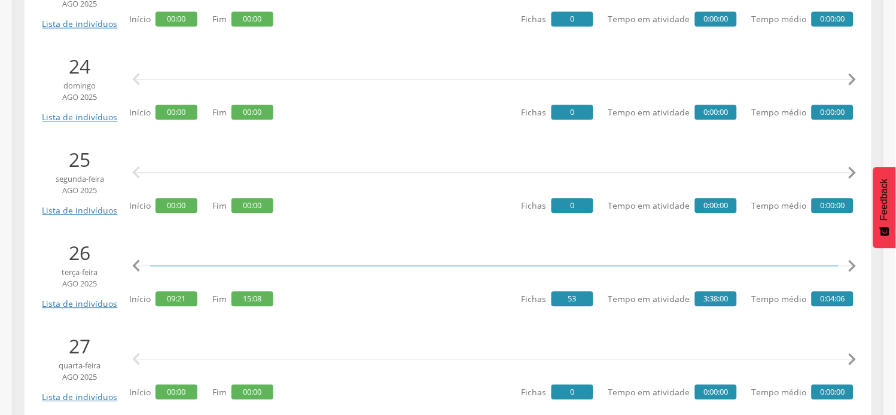
click at [856, 268] on icon "" at bounding box center [852, 266] width 24 height 24
click at [856, 267] on icon "" at bounding box center [852, 266] width 24 height 24
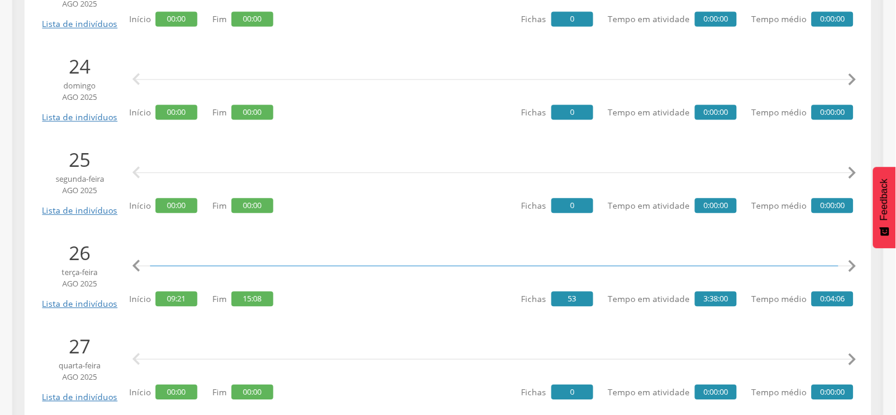
click at [856, 267] on icon "" at bounding box center [852, 266] width 24 height 24
click at [856, 266] on icon "" at bounding box center [852, 266] width 24 height 24
click at [849, 262] on icon "" at bounding box center [852, 266] width 24 height 24
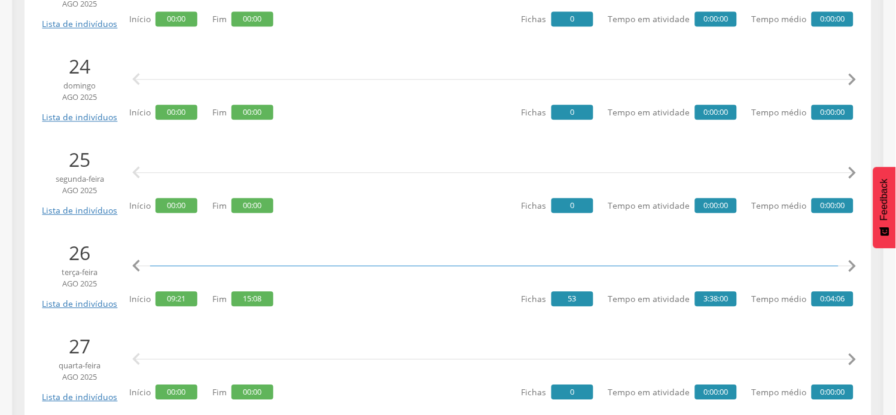
click at [849, 262] on icon "" at bounding box center [852, 266] width 24 height 24
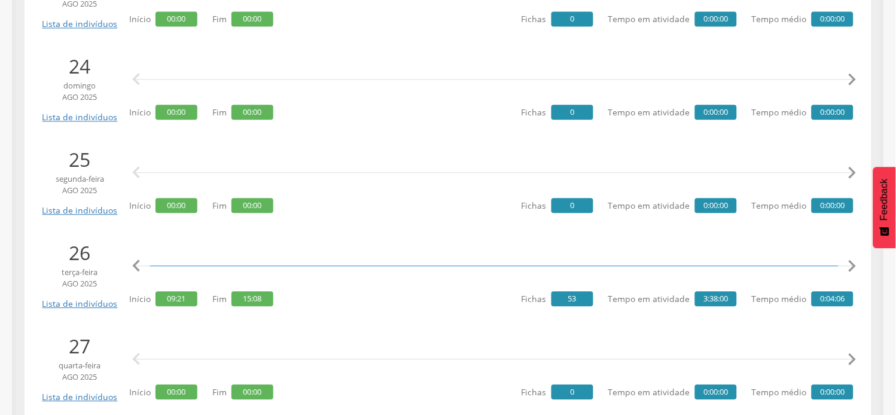
click at [849, 262] on icon "" at bounding box center [852, 266] width 24 height 24
click at [849, 261] on icon "" at bounding box center [852, 266] width 24 height 24
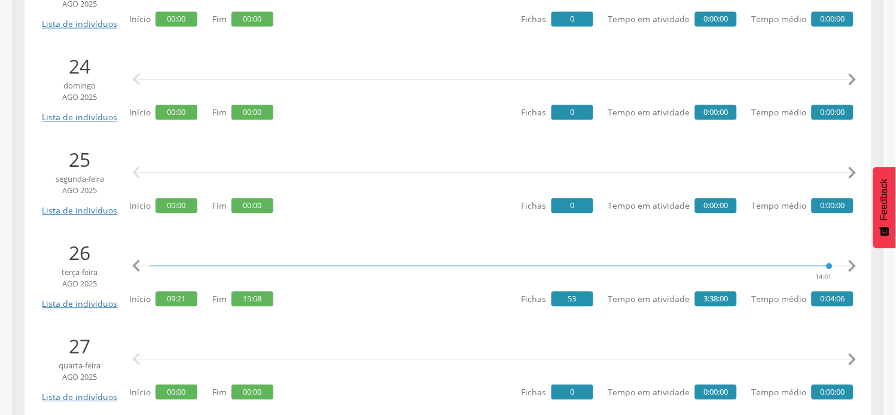
click at [849, 261] on icon "" at bounding box center [852, 266] width 24 height 24
click at [140, 267] on icon "" at bounding box center [136, 266] width 24 height 24
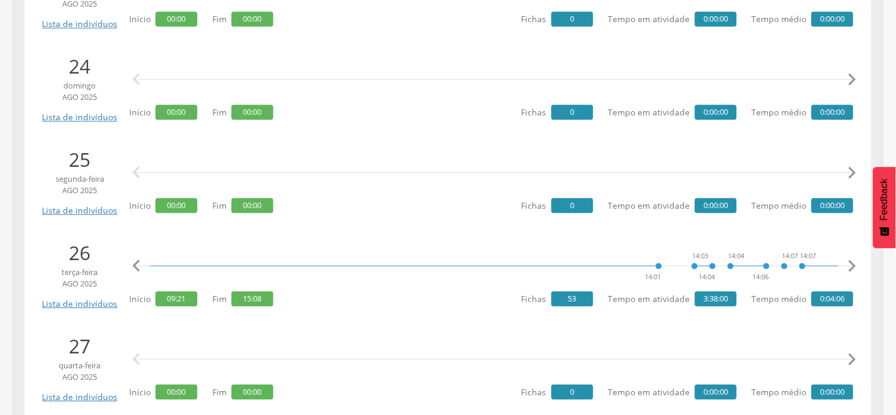
click at [140, 267] on icon "" at bounding box center [136, 266] width 24 height 24
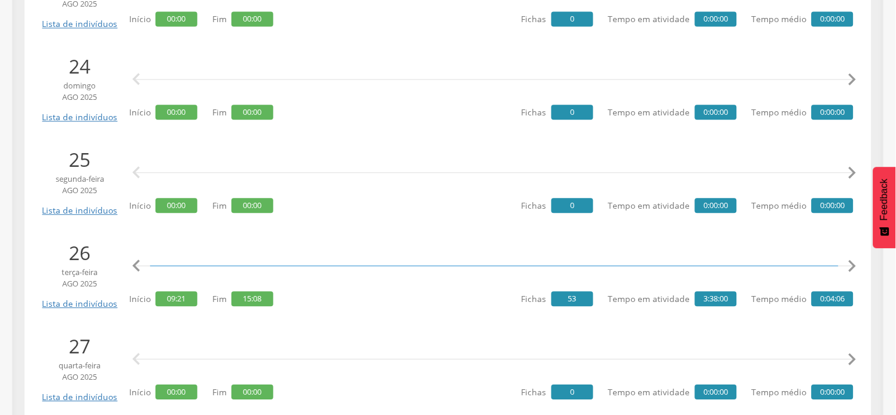
click at [140, 267] on icon "" at bounding box center [136, 266] width 24 height 24
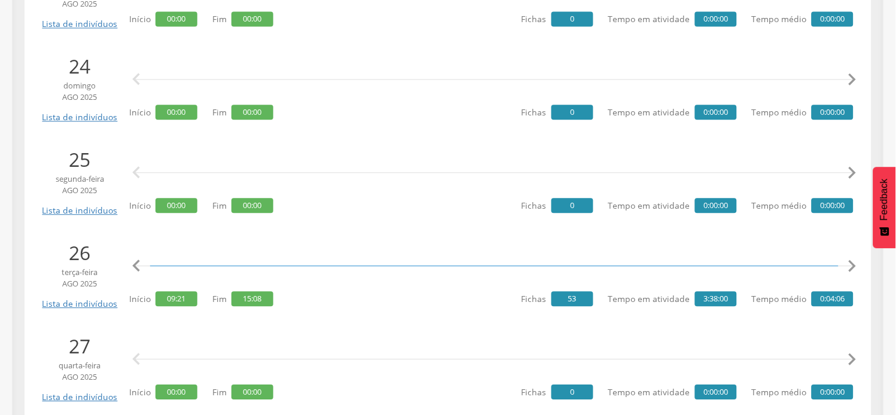
click at [140, 267] on icon "" at bounding box center [136, 266] width 24 height 24
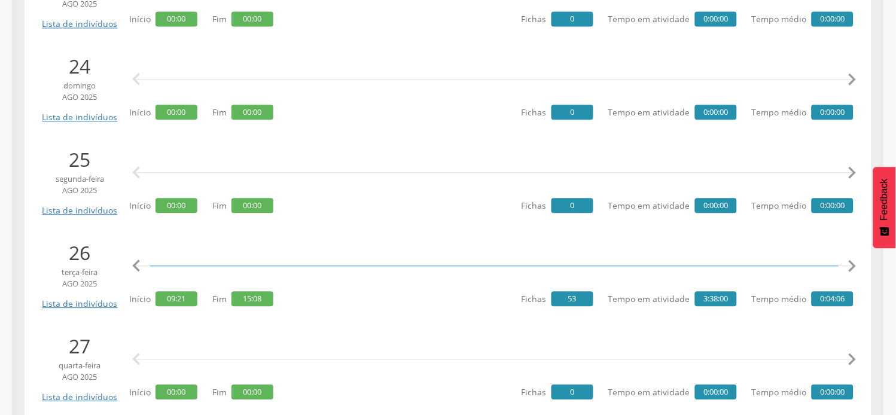
click at [140, 267] on icon "" at bounding box center [136, 266] width 24 height 24
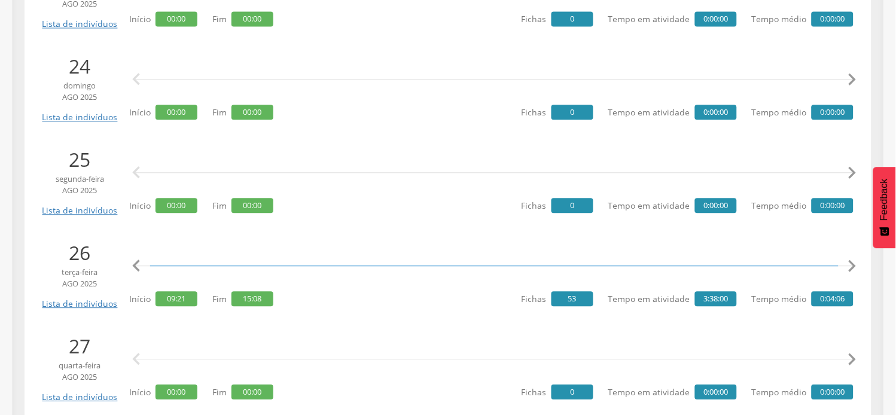
click at [140, 267] on icon "" at bounding box center [136, 266] width 24 height 24
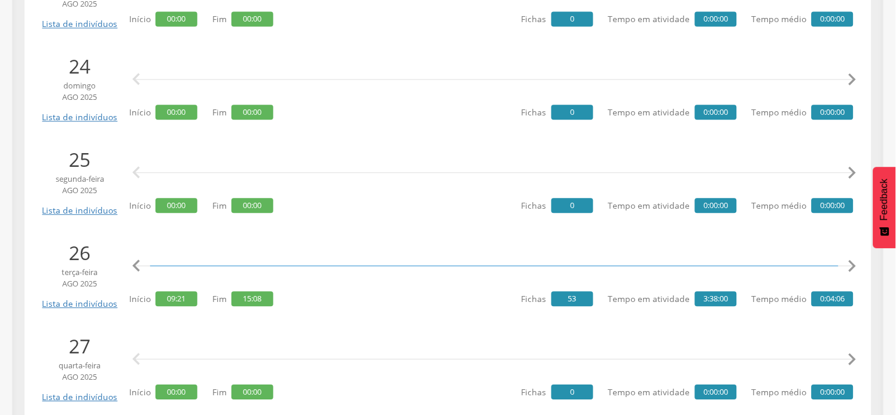
click at [140, 267] on icon "" at bounding box center [136, 266] width 24 height 24
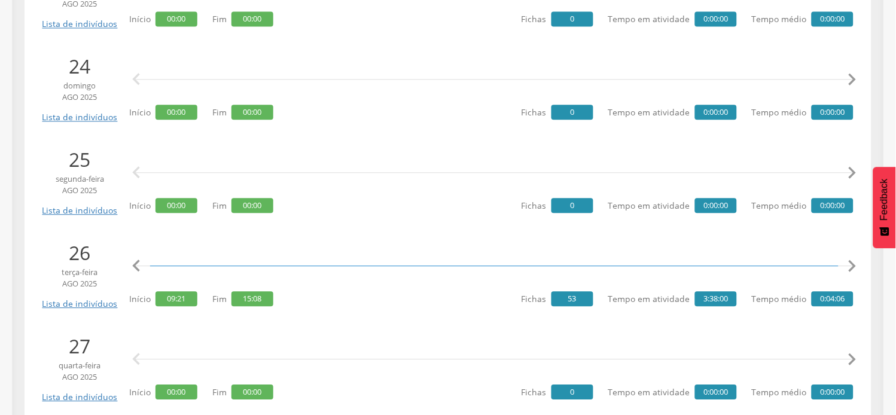
click at [140, 267] on icon "" at bounding box center [136, 266] width 24 height 24
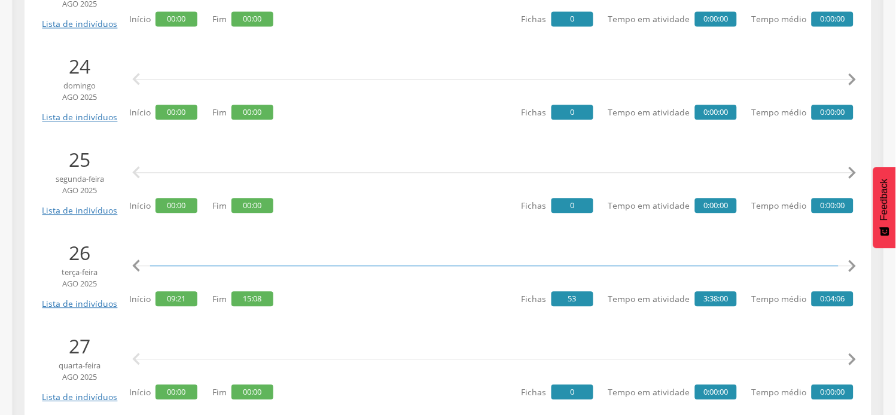
click at [140, 267] on icon "" at bounding box center [136, 266] width 24 height 24
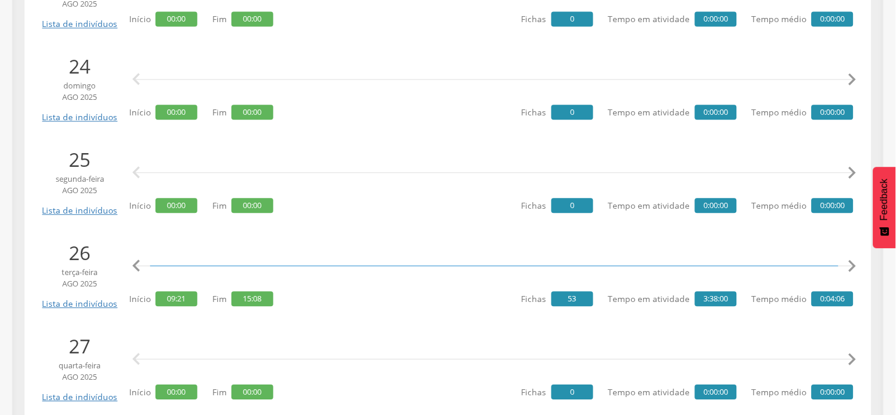
click at [140, 267] on icon "" at bounding box center [136, 266] width 24 height 24
click at [854, 268] on icon "" at bounding box center [852, 266] width 24 height 24
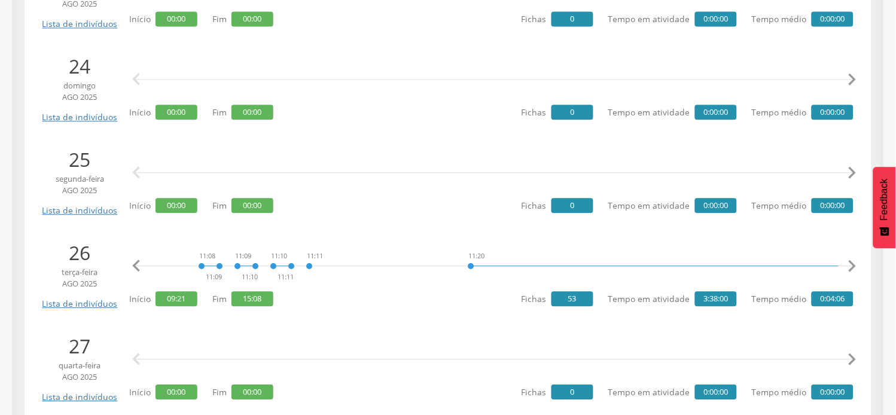
click at [854, 268] on icon "" at bounding box center [852, 266] width 24 height 24
click at [854, 267] on icon "" at bounding box center [852, 266] width 24 height 24
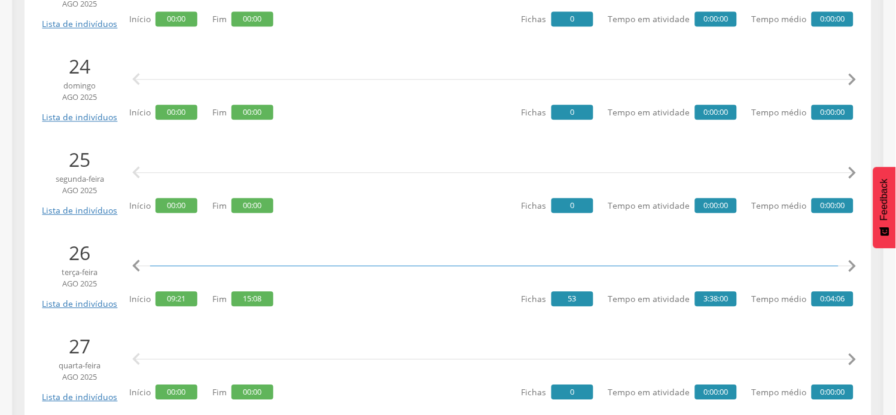
click at [854, 267] on icon "" at bounding box center [852, 266] width 24 height 24
click at [855, 267] on icon "" at bounding box center [852, 266] width 24 height 24
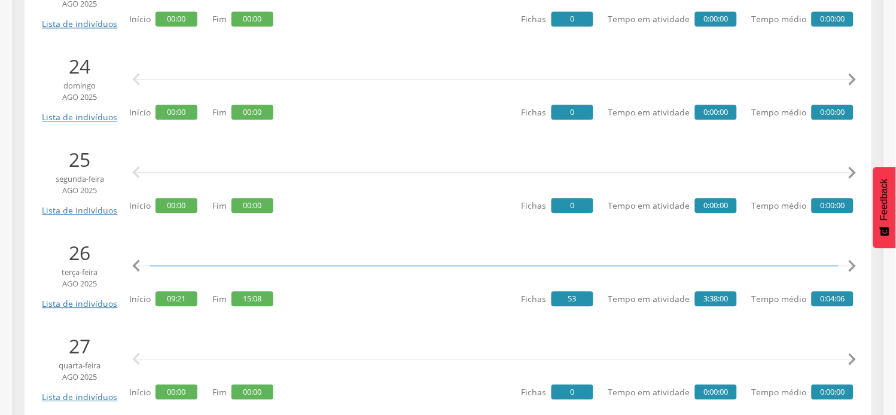
click at [855, 267] on icon "" at bounding box center [852, 266] width 24 height 24
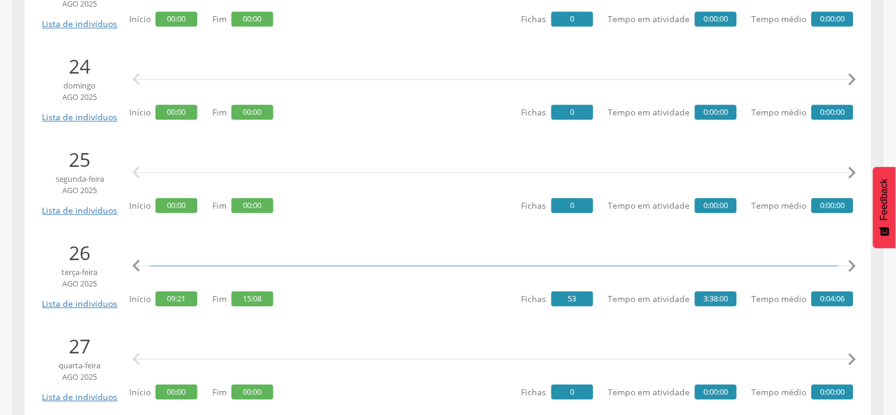
click at [855, 267] on icon "" at bounding box center [852, 266] width 24 height 24
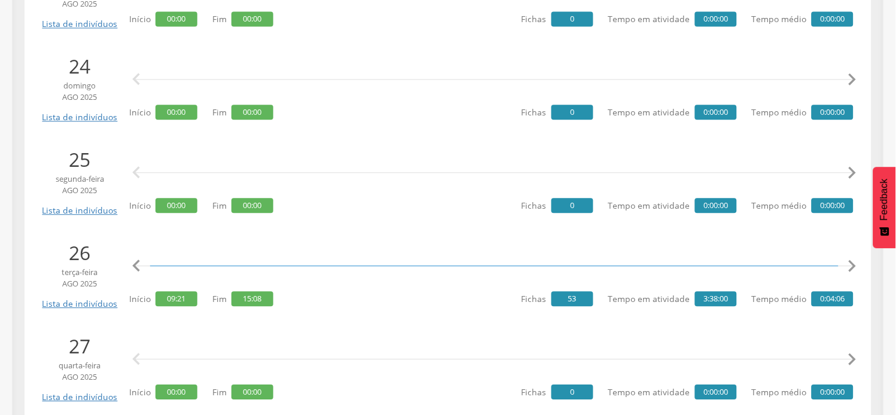
click at [855, 267] on icon "" at bounding box center [852, 266] width 24 height 24
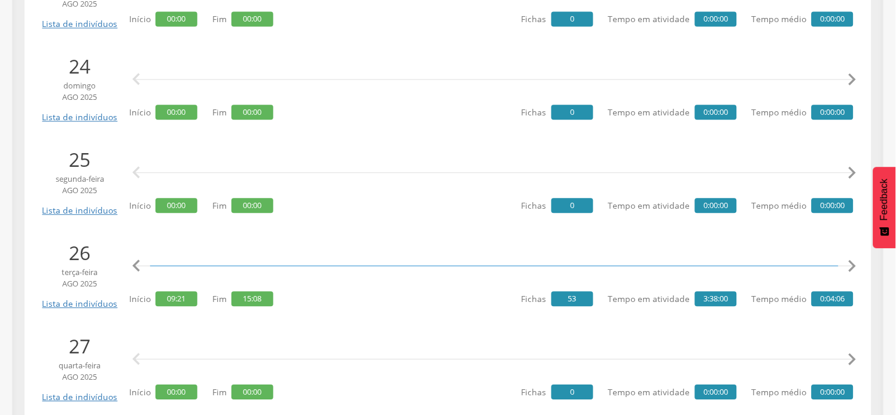
click at [855, 267] on icon "" at bounding box center [852, 266] width 24 height 24
click at [856, 267] on icon "" at bounding box center [852, 266] width 24 height 24
click at [851, 264] on icon "" at bounding box center [852, 266] width 24 height 24
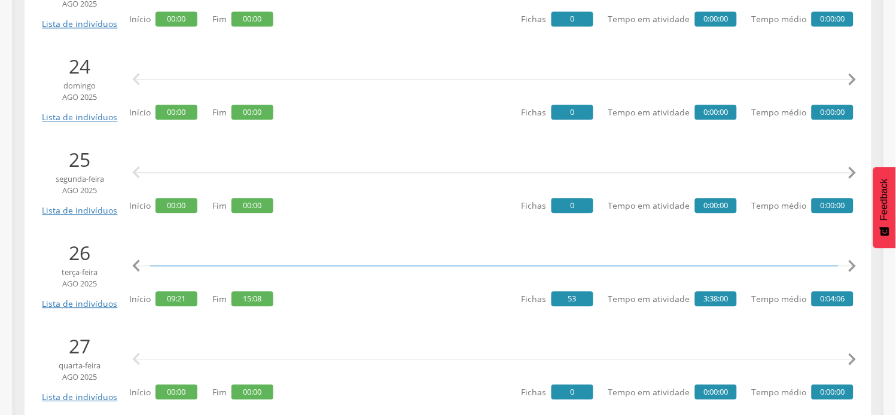
click at [851, 264] on icon "" at bounding box center [852, 266] width 24 height 24
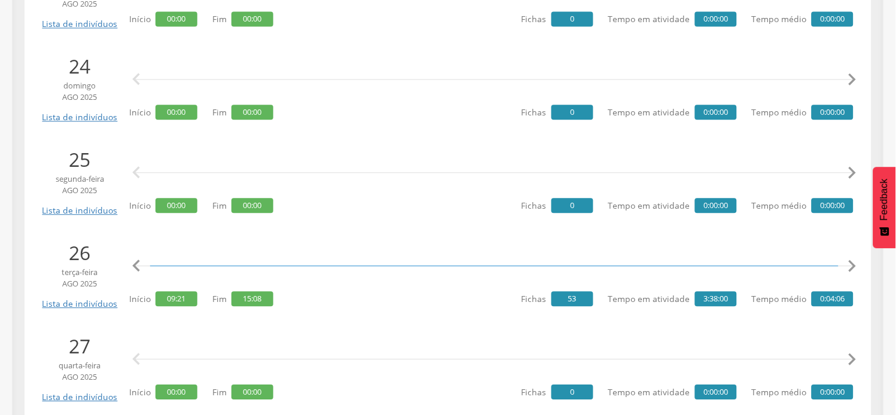
click at [851, 264] on icon "" at bounding box center [852, 266] width 24 height 24
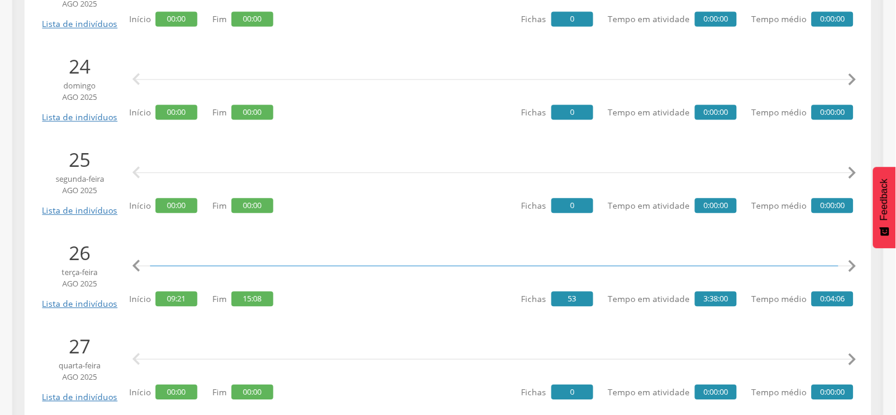
click at [851, 264] on icon "" at bounding box center [852, 266] width 24 height 24
click at [852, 266] on icon "" at bounding box center [852, 266] width 24 height 24
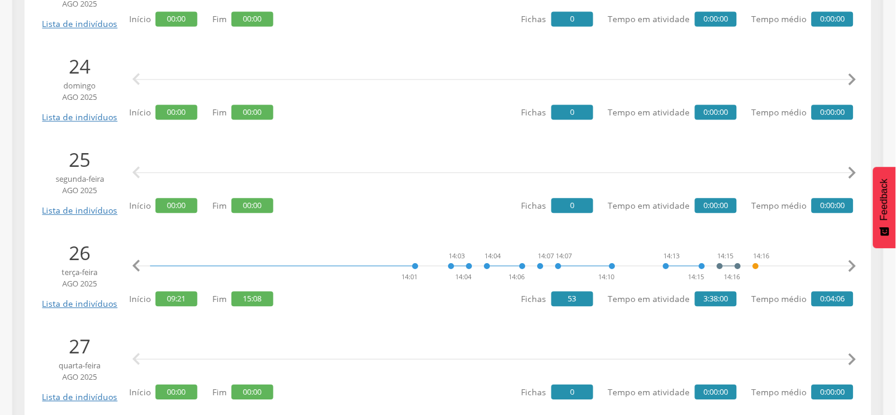
click at [852, 266] on icon "" at bounding box center [852, 266] width 24 height 24
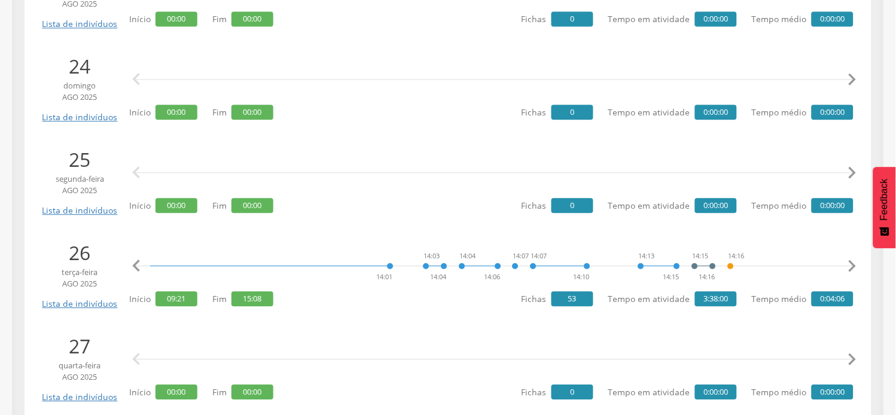
click at [852, 266] on icon "" at bounding box center [852, 266] width 24 height 24
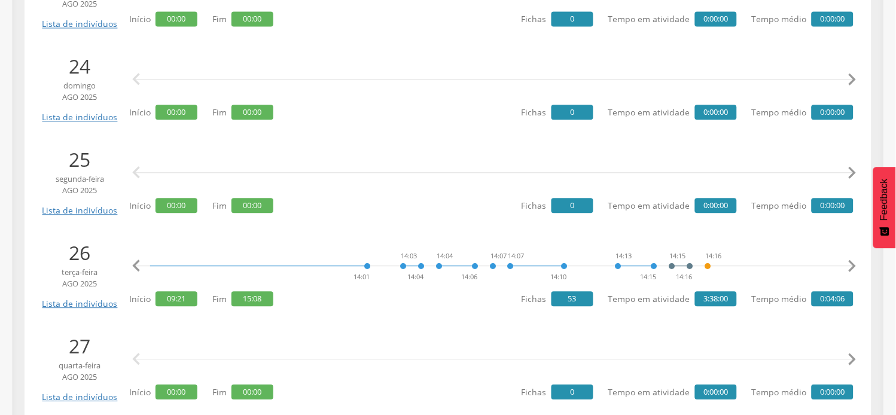
click at [852, 266] on icon "" at bounding box center [852, 266] width 24 height 24
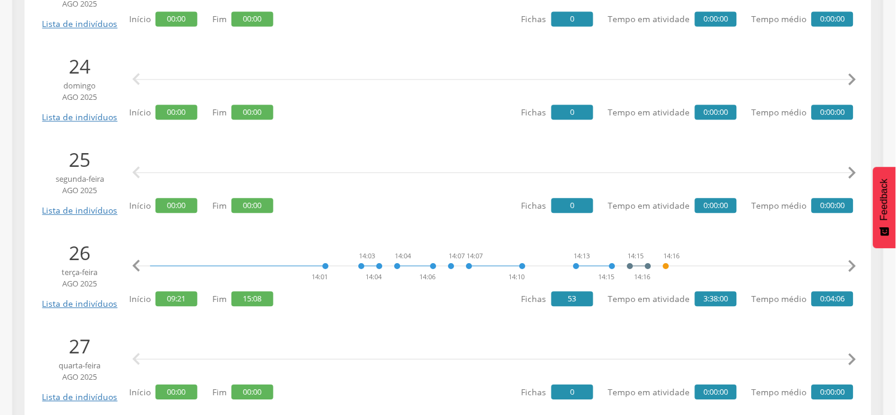
click at [852, 266] on icon "" at bounding box center [852, 266] width 24 height 24
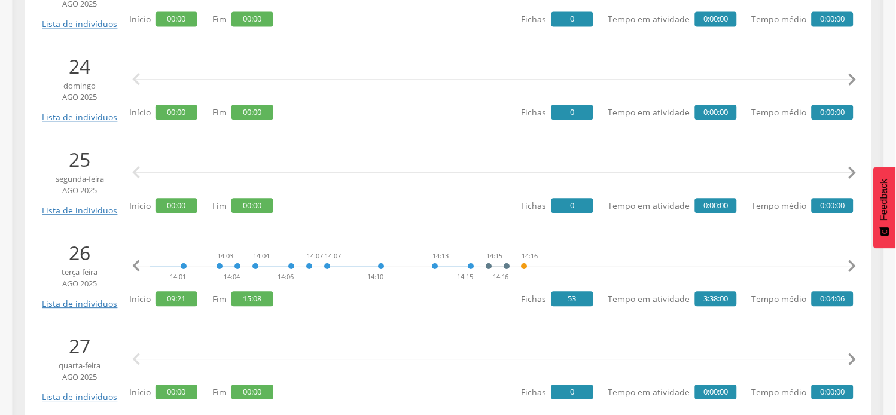
click at [852, 266] on icon "" at bounding box center [852, 266] width 24 height 24
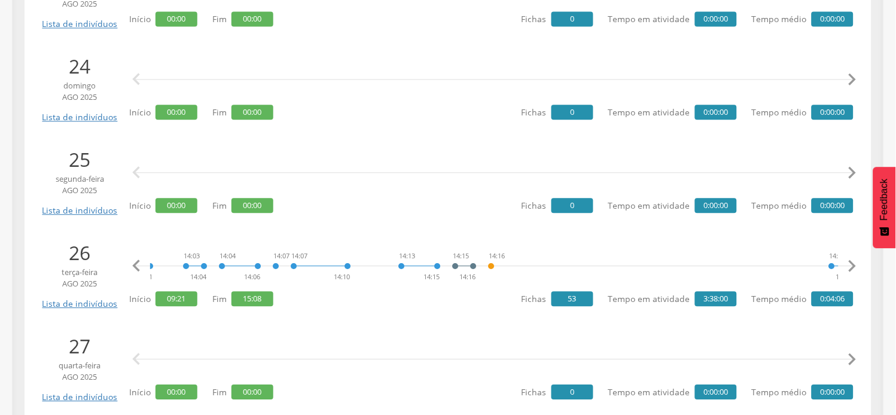
click at [851, 266] on icon "" at bounding box center [852, 266] width 24 height 24
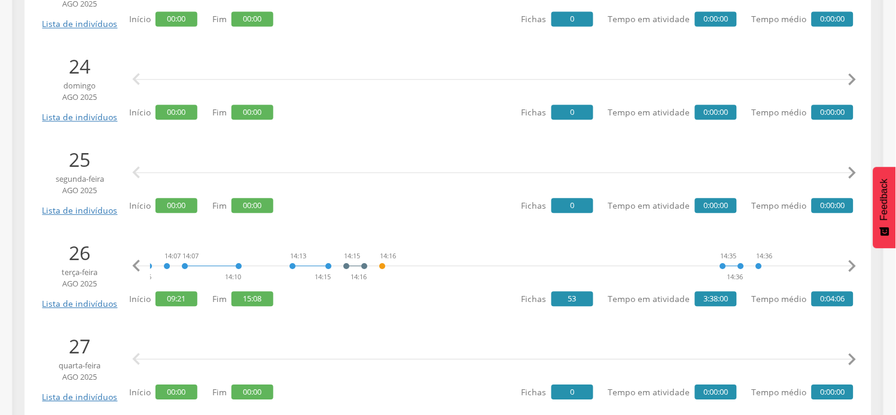
click at [851, 266] on icon "" at bounding box center [852, 266] width 24 height 24
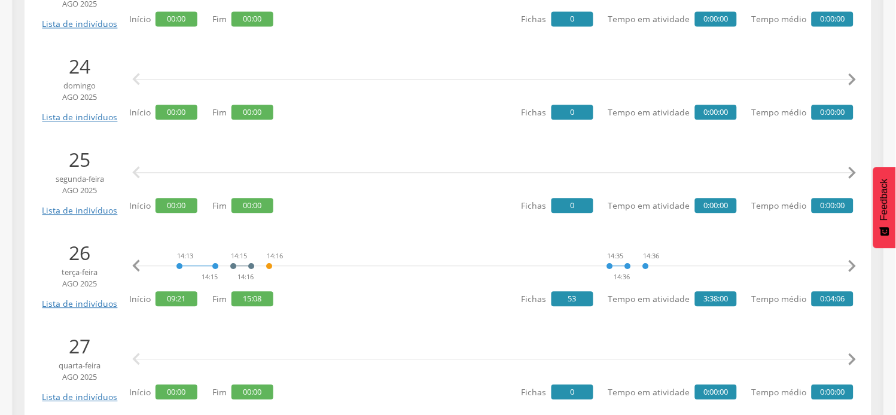
click at [851, 266] on icon "" at bounding box center [852, 266] width 24 height 24
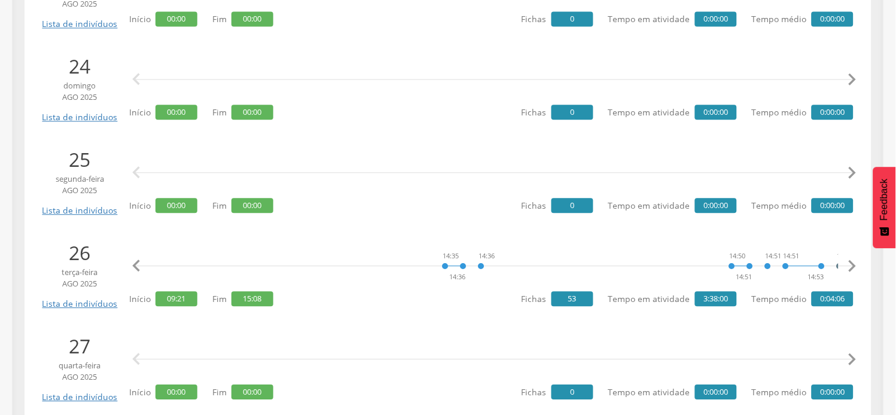
click at [851, 266] on icon "" at bounding box center [852, 266] width 24 height 24
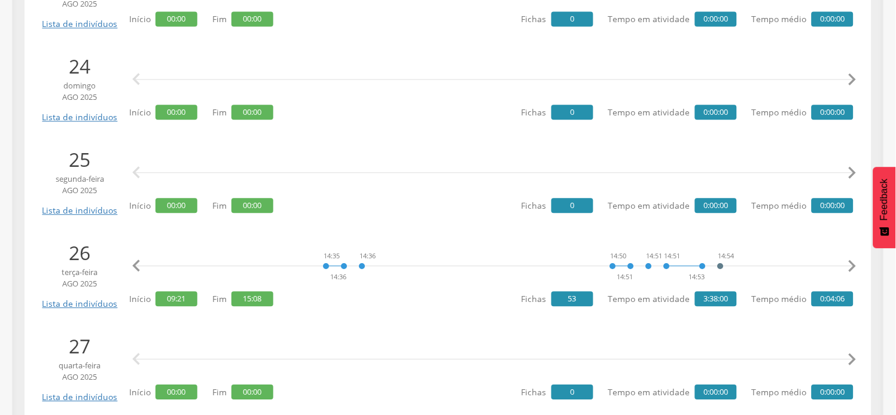
click at [851, 266] on icon "" at bounding box center [852, 266] width 24 height 24
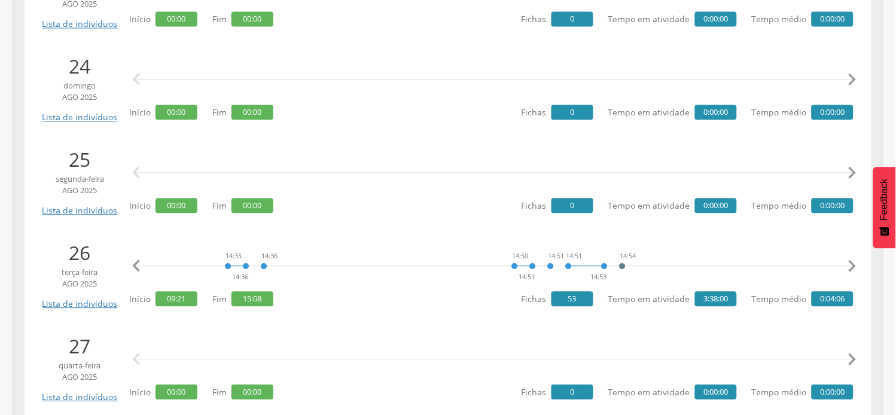
click at [851, 266] on icon "" at bounding box center [852, 266] width 24 height 24
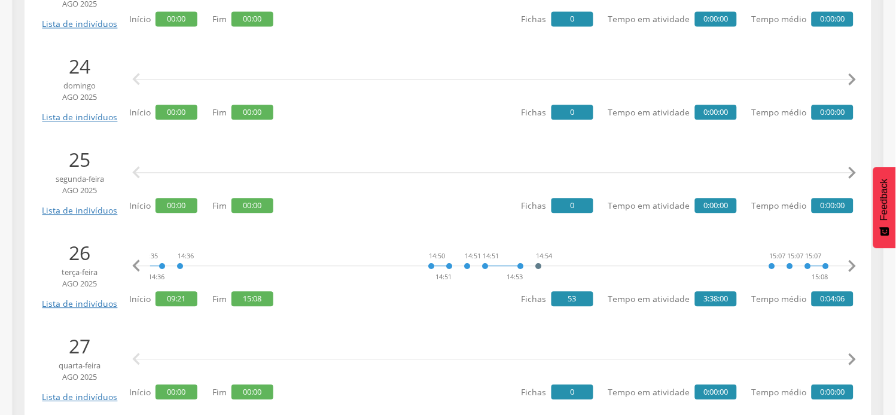
click at [851, 266] on icon "" at bounding box center [852, 266] width 24 height 24
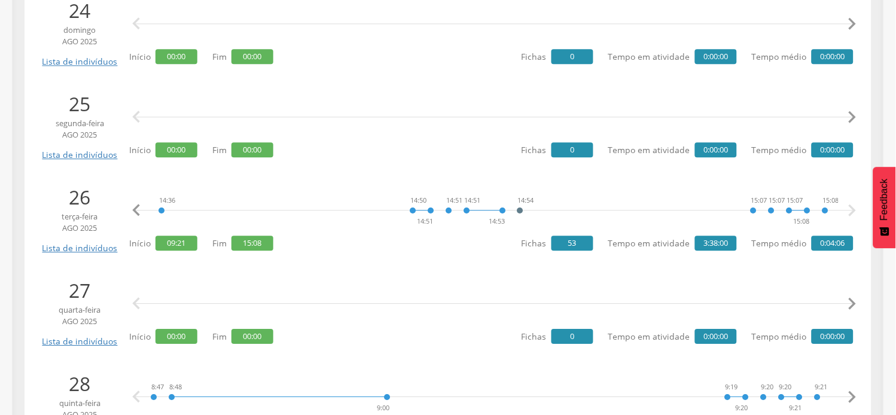
scroll to position [665, 0]
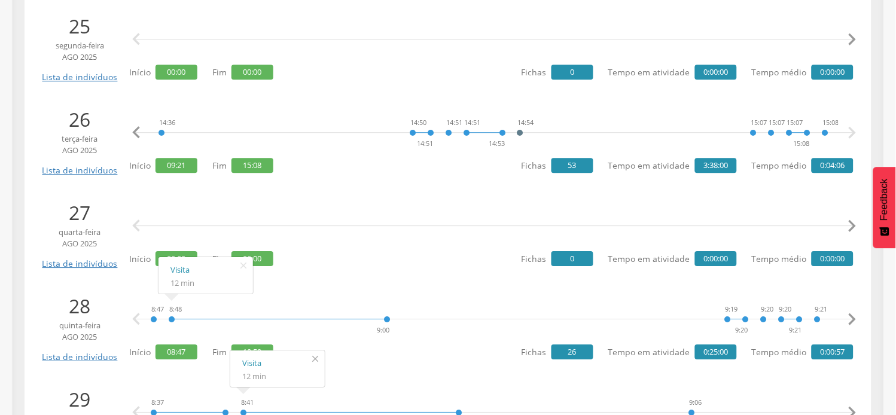
click at [309, 357] on icon "" at bounding box center [315, 359] width 19 height 17
click at [340, 251] on div "  Início 00:00 Fim 00:00 Fichas 0 Tempo em atividade 0:00:00 Tempo médio 0:00…" at bounding box center [491, 233] width 724 height 69
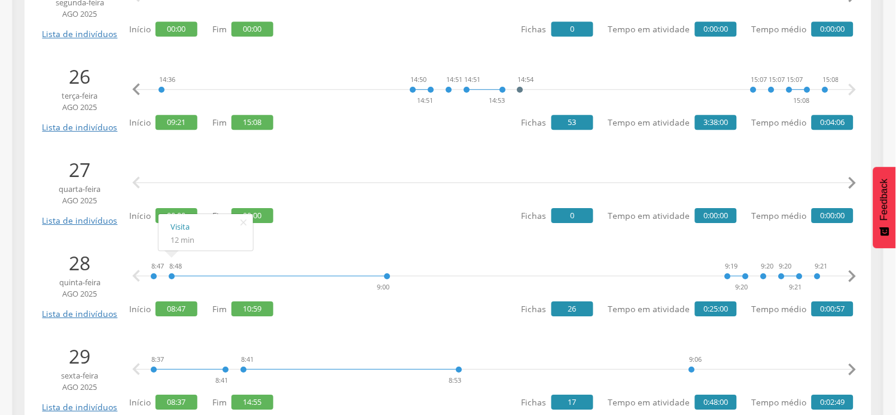
scroll to position [731, 0]
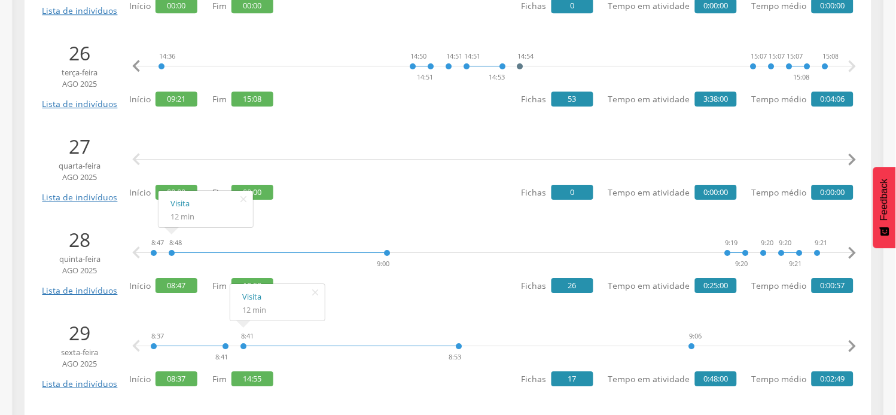
click at [851, 348] on icon "" at bounding box center [852, 346] width 24 height 24
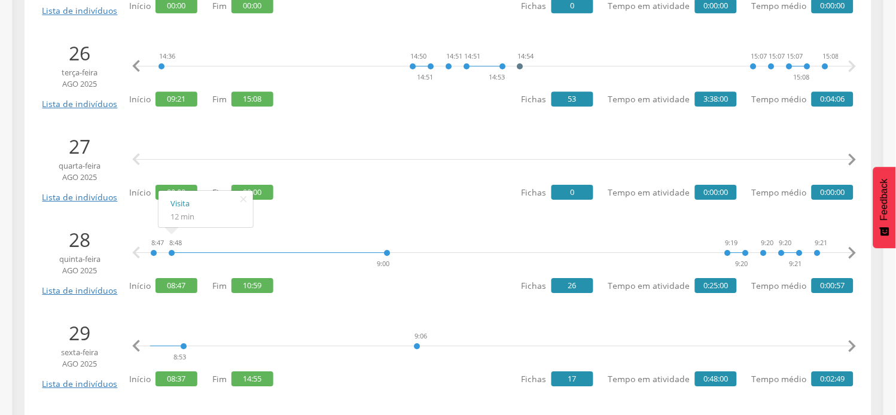
click at [851, 348] on icon "" at bounding box center [852, 346] width 24 height 24
click at [852, 347] on icon "" at bounding box center [852, 346] width 24 height 24
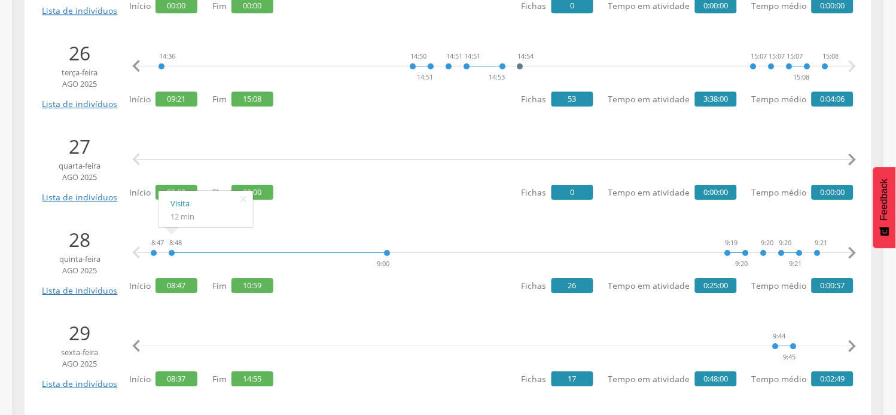
click at [853, 347] on icon "" at bounding box center [852, 346] width 24 height 24
click at [852, 346] on icon "" at bounding box center [852, 346] width 24 height 24
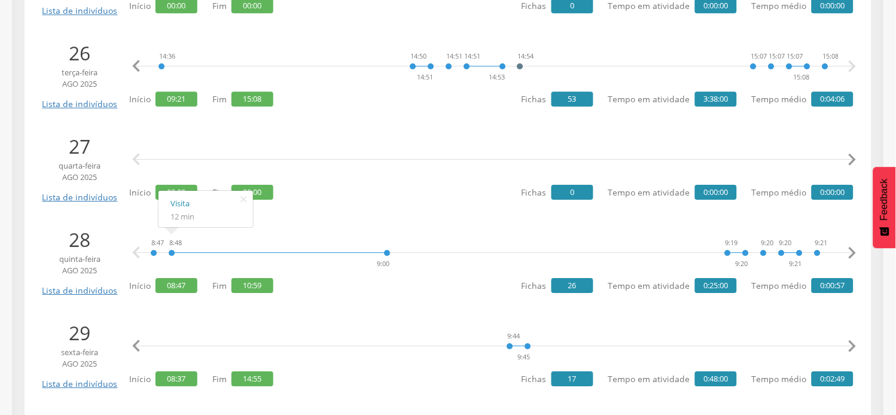
click at [852, 346] on icon "" at bounding box center [852, 346] width 24 height 24
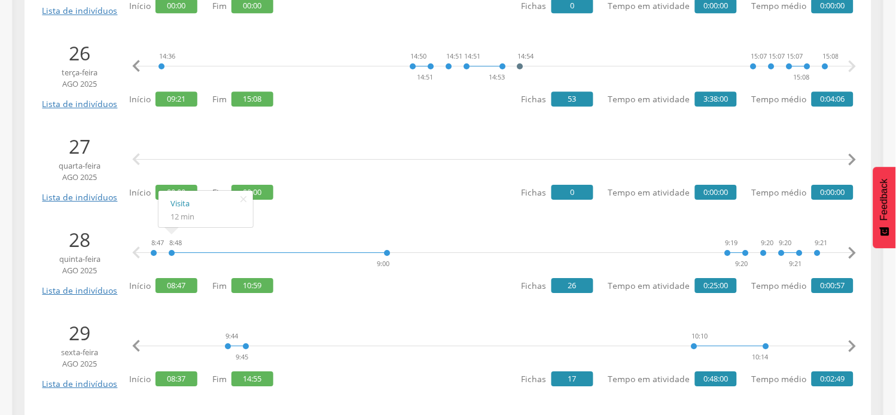
click at [852, 346] on icon "" at bounding box center [852, 346] width 24 height 24
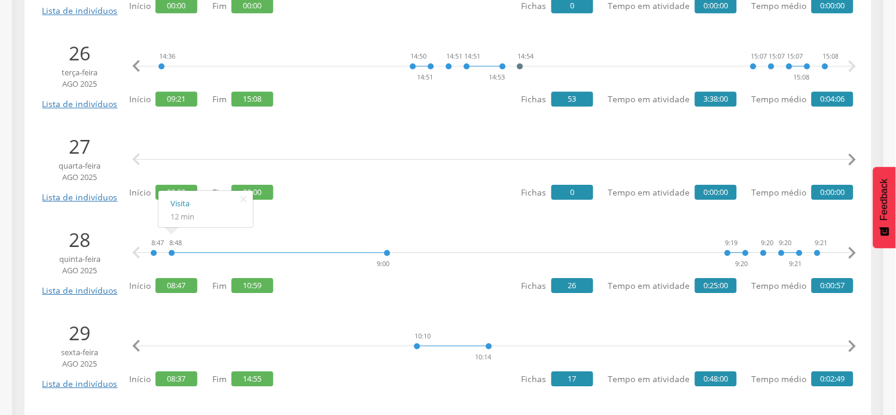
click at [852, 346] on icon "" at bounding box center [852, 346] width 24 height 24
click at [852, 345] on icon "" at bounding box center [852, 346] width 24 height 24
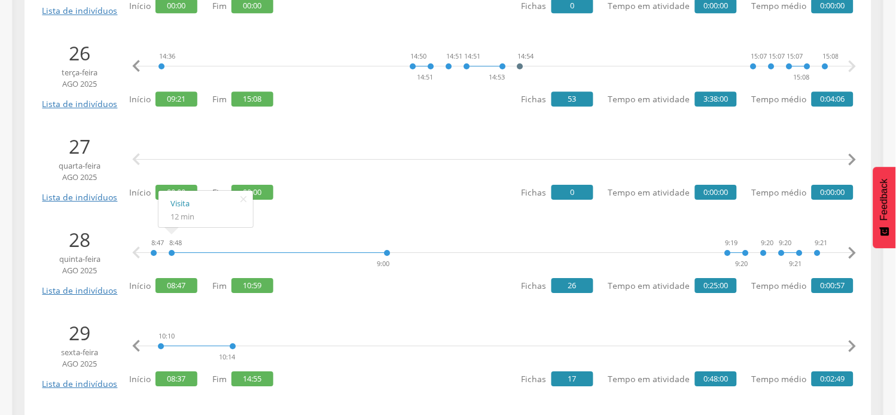
click at [852, 345] on icon "" at bounding box center [852, 346] width 24 height 24
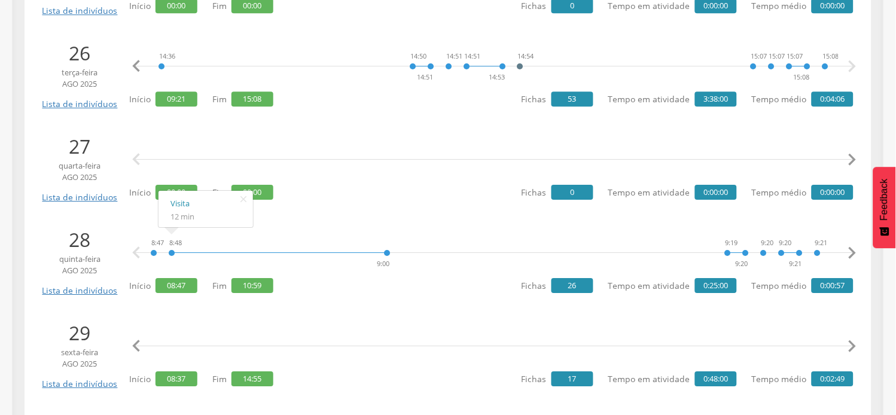
click at [852, 345] on icon "" at bounding box center [852, 346] width 24 height 24
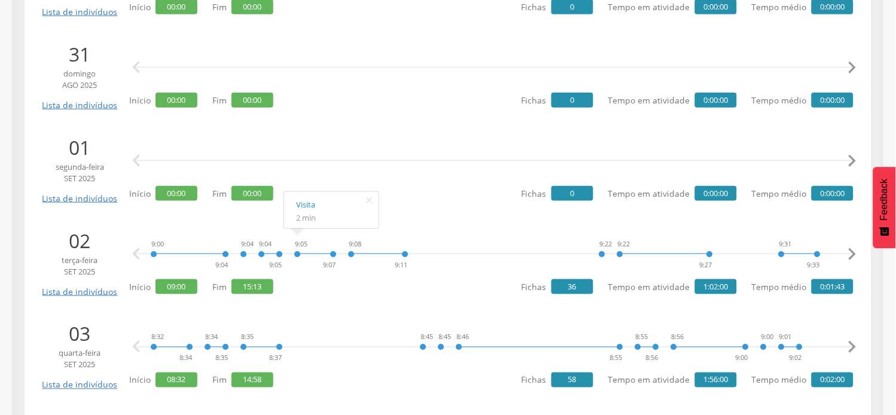
scroll to position [930, 0]
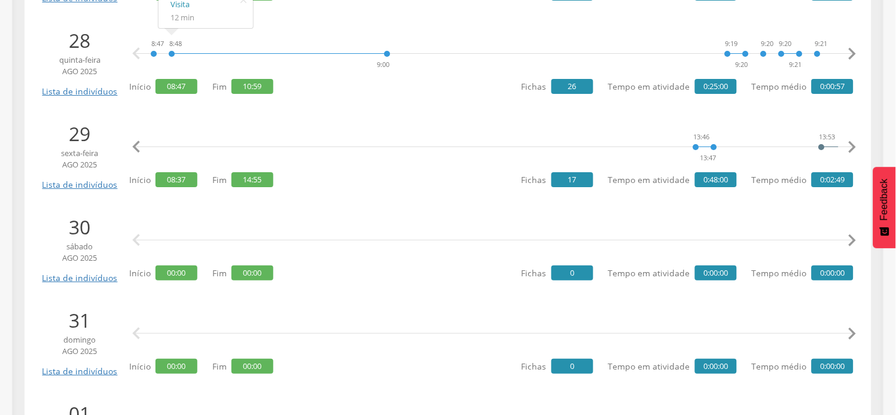
click at [304, 223] on div " " at bounding box center [494, 241] width 718 height 36
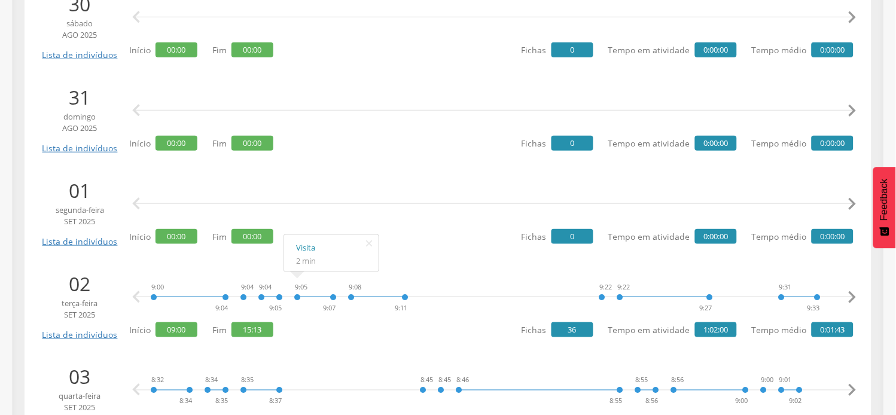
scroll to position [1196, 0]
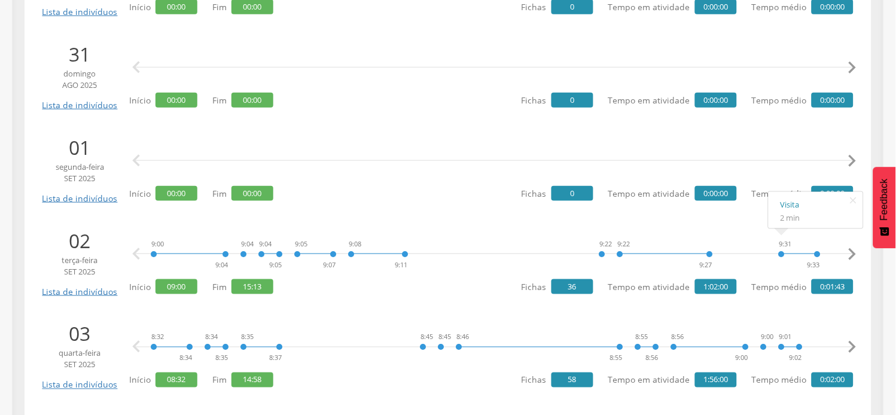
click at [850, 254] on icon "" at bounding box center [852, 254] width 24 height 24
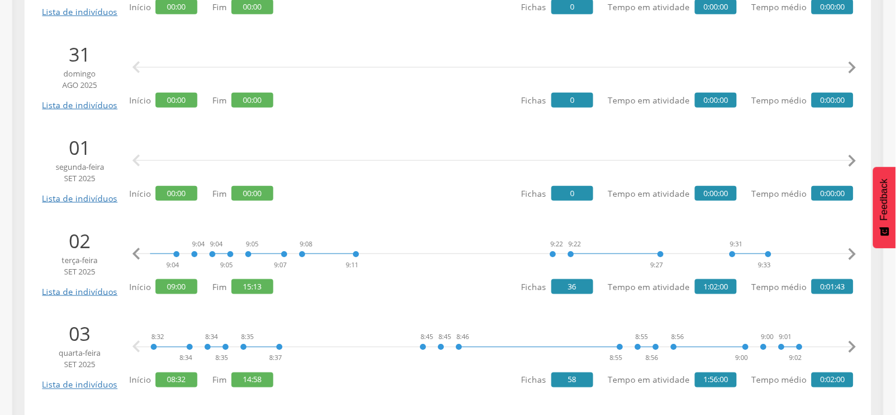
click at [850, 254] on icon "" at bounding box center [852, 254] width 24 height 24
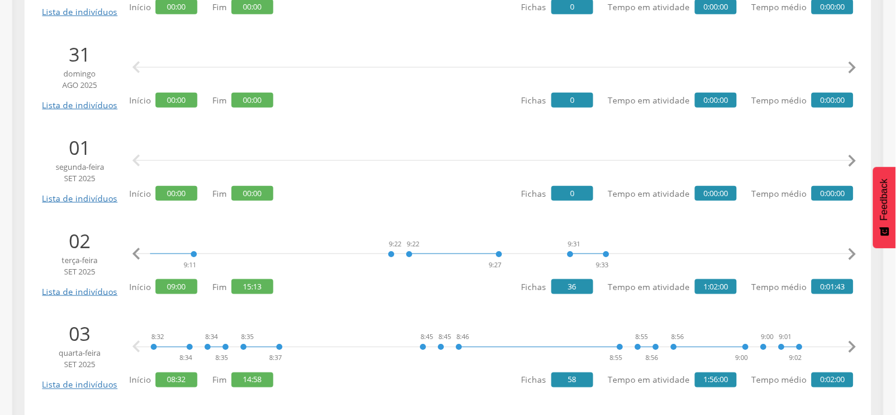
click at [850, 254] on icon "" at bounding box center [852, 254] width 24 height 24
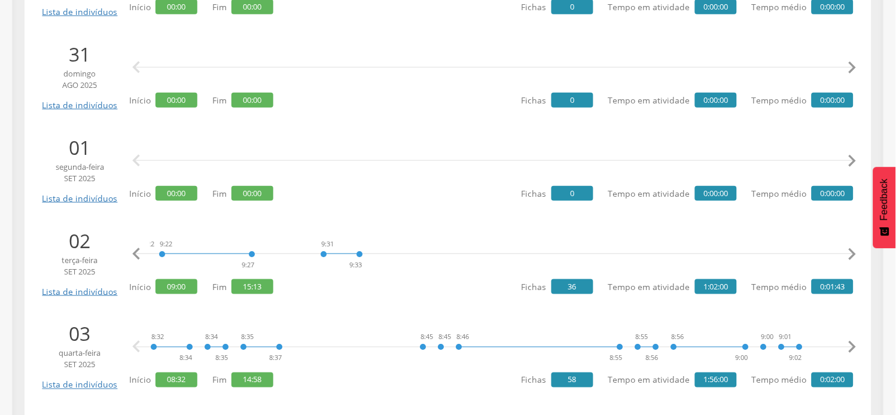
click at [850, 254] on icon "" at bounding box center [852, 254] width 24 height 24
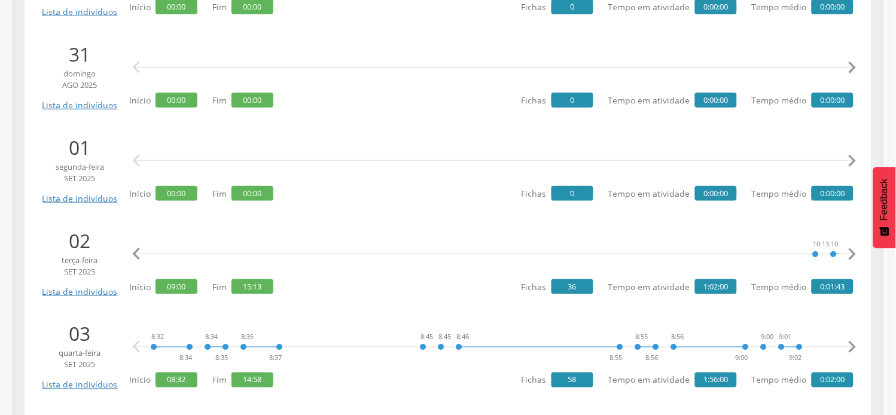
click at [850, 254] on icon "" at bounding box center [852, 254] width 24 height 24
click at [851, 253] on icon "" at bounding box center [852, 254] width 24 height 24
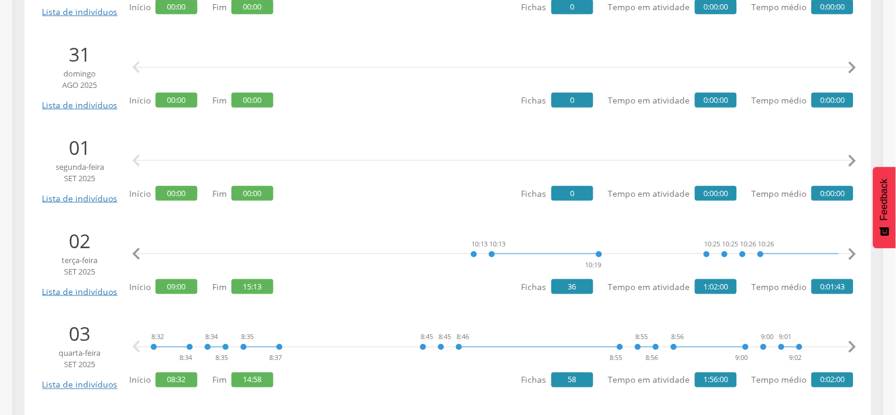
click at [851, 253] on icon "" at bounding box center [852, 254] width 24 height 24
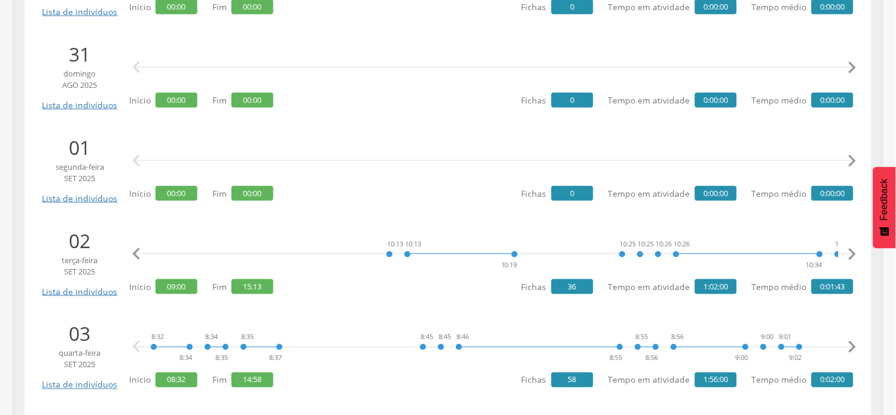
click at [851, 253] on icon "" at bounding box center [852, 254] width 24 height 24
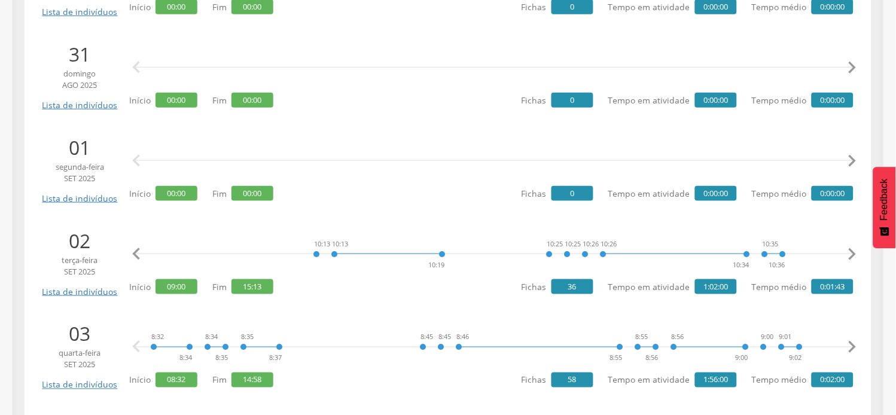
click at [851, 253] on icon "" at bounding box center [852, 254] width 24 height 24
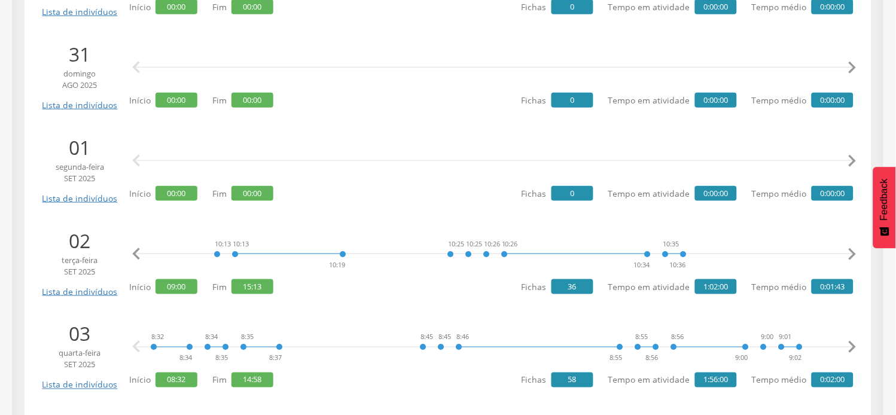
click at [851, 253] on icon "" at bounding box center [852, 254] width 24 height 24
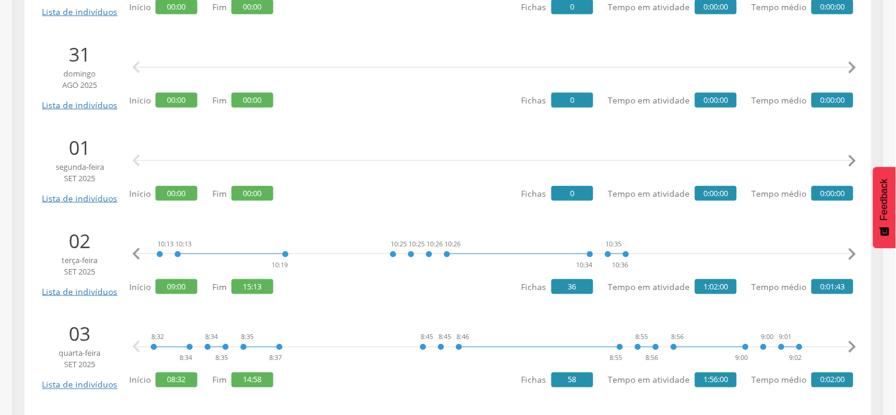
click at [851, 253] on icon "" at bounding box center [852, 254] width 24 height 24
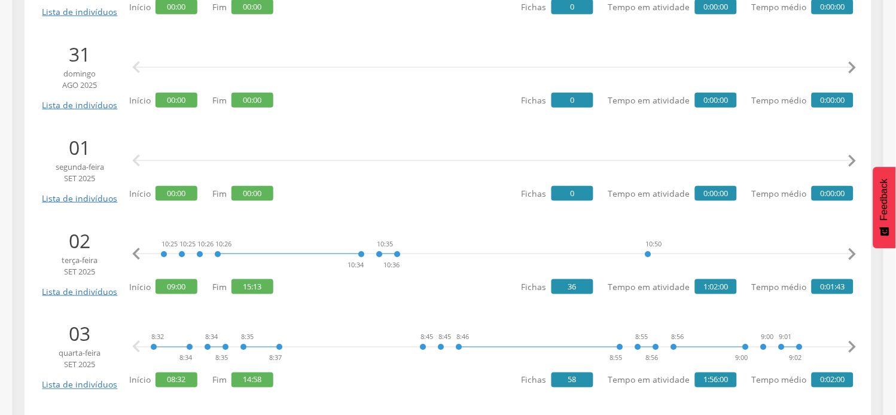
click at [851, 253] on icon "" at bounding box center [852, 254] width 24 height 24
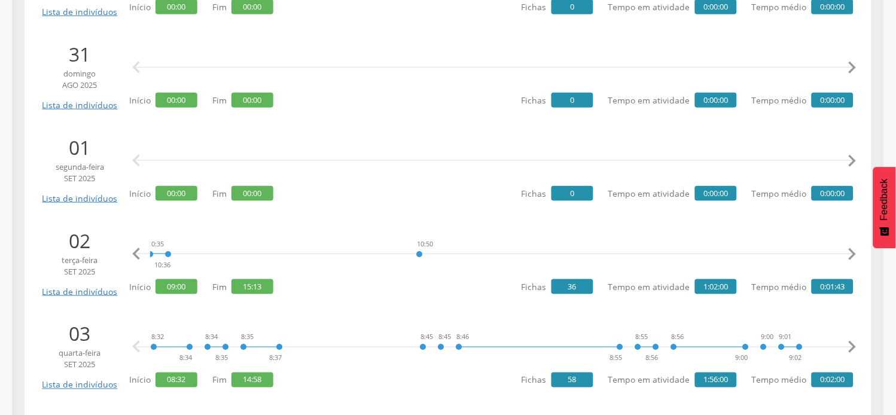
click at [851, 253] on icon "" at bounding box center [852, 254] width 24 height 24
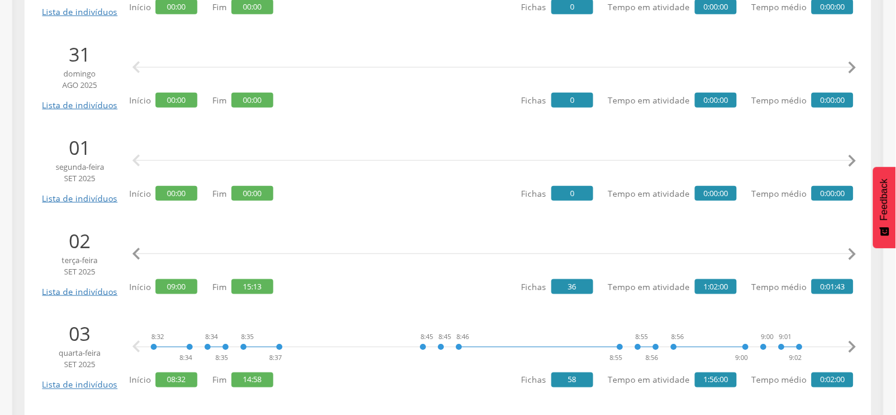
click at [851, 253] on icon "" at bounding box center [852, 254] width 24 height 24
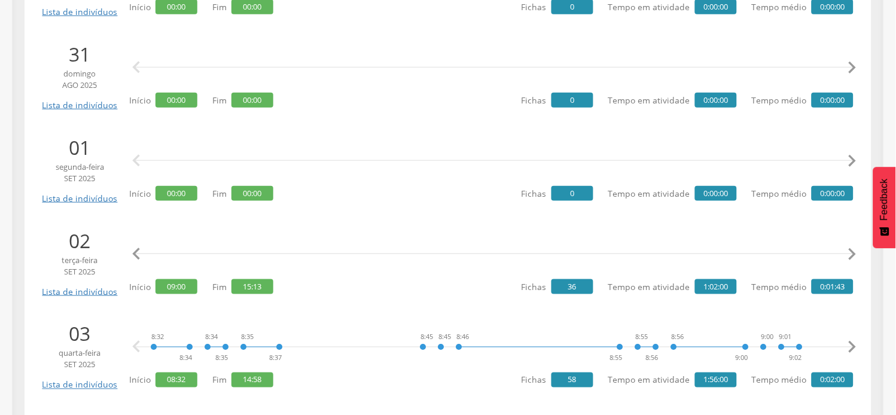
click at [851, 253] on icon "" at bounding box center [852, 254] width 24 height 24
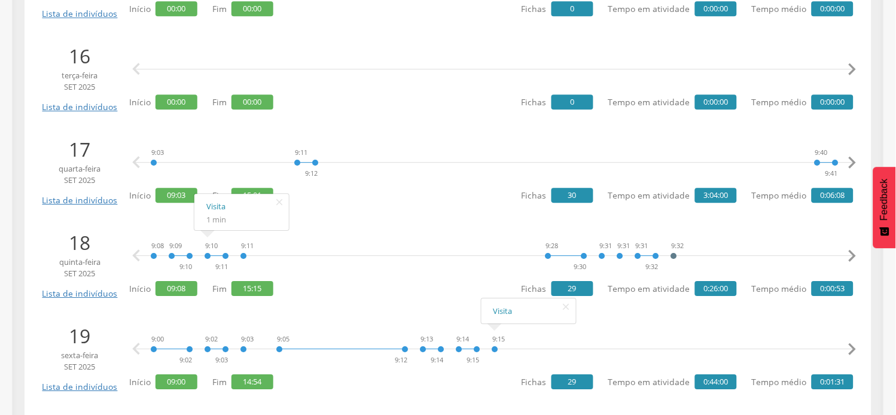
scroll to position [2704, 0]
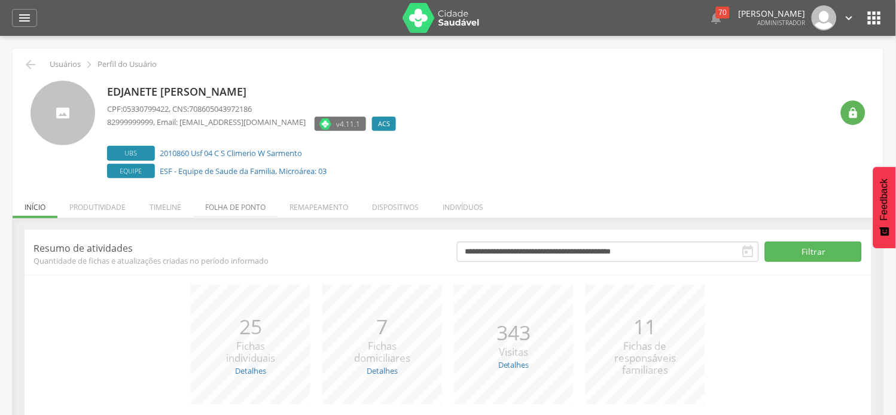
click at [233, 211] on li "Folha de ponto" at bounding box center [235, 204] width 84 height 28
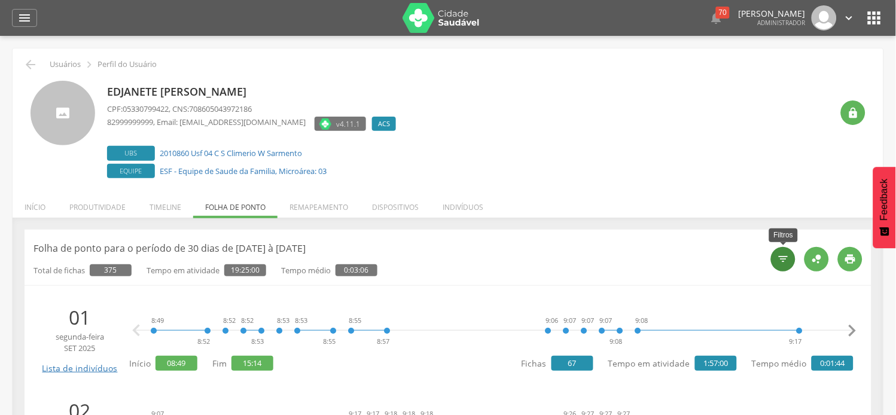
click at [791, 267] on div "" at bounding box center [783, 259] width 25 height 25
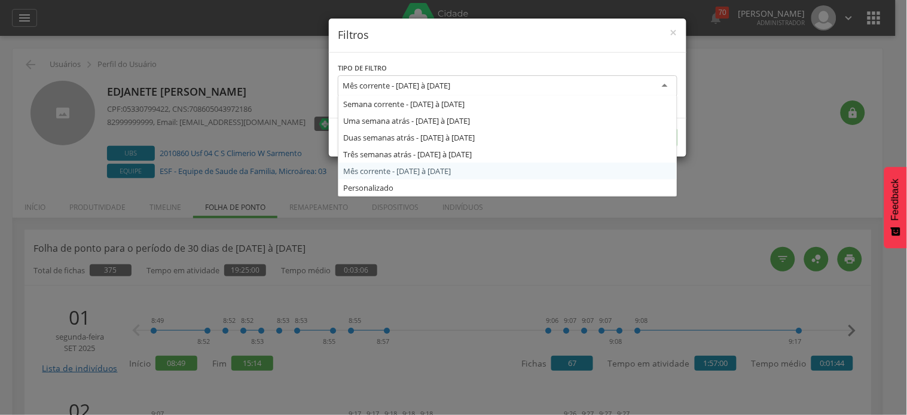
click at [360, 81] on div "Mês corrente - [DATE] à [DATE]" at bounding box center [397, 85] width 108 height 11
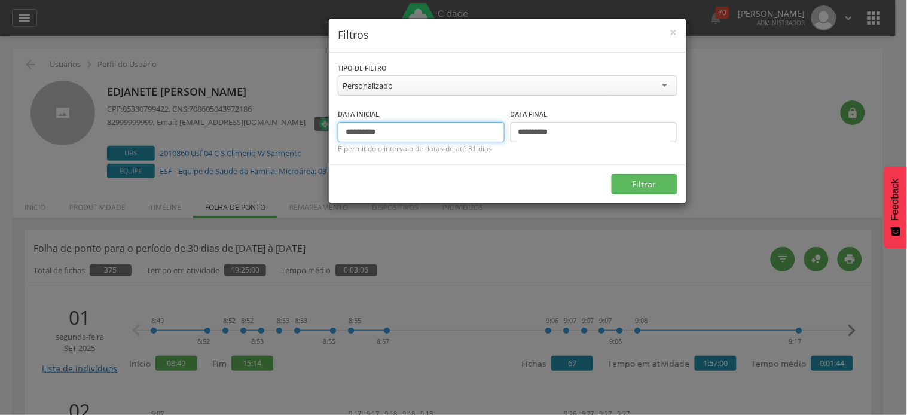
drag, startPoint x: 365, startPoint y: 132, endPoint x: 334, endPoint y: 127, distance: 32.1
click at [334, 127] on div "**********" at bounding box center [508, 109] width 358 height 112
type input "**********"
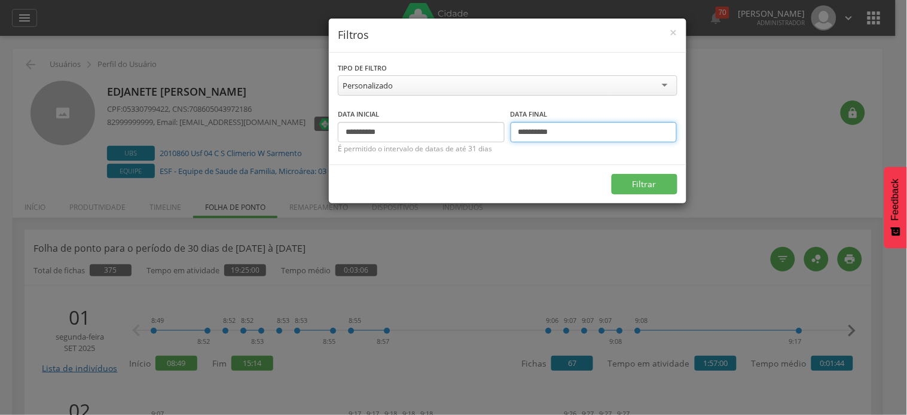
drag, startPoint x: 528, startPoint y: 132, endPoint x: 494, endPoint y: 132, distance: 34.7
click at [494, 132] on div "**********" at bounding box center [508, 125] width 340 height 35
type input "**********"
click at [612, 174] on button "Filtrar" at bounding box center [645, 184] width 66 height 20
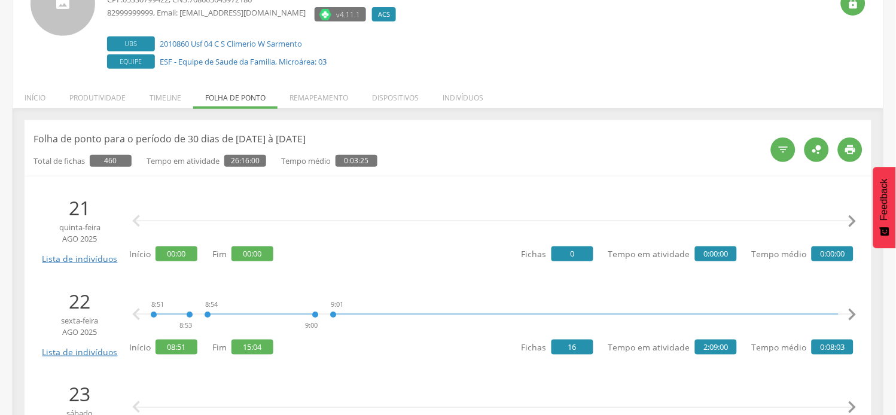
scroll to position [133, 0]
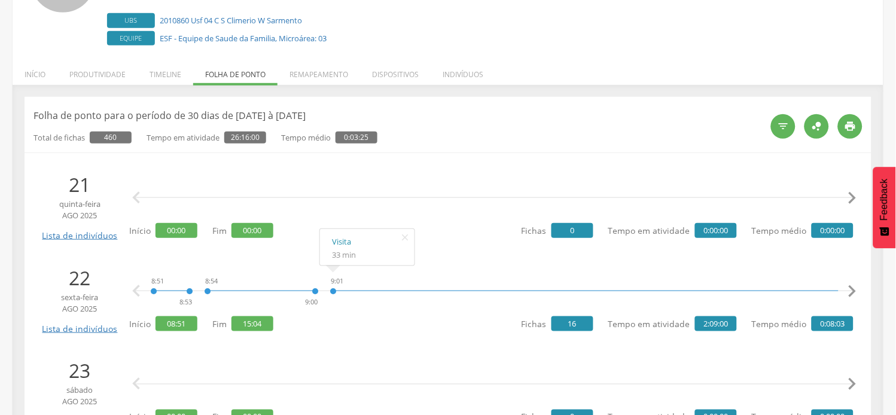
click at [462, 306] on div "9:01 9:34" at bounding box center [629, 291] width 599 height 36
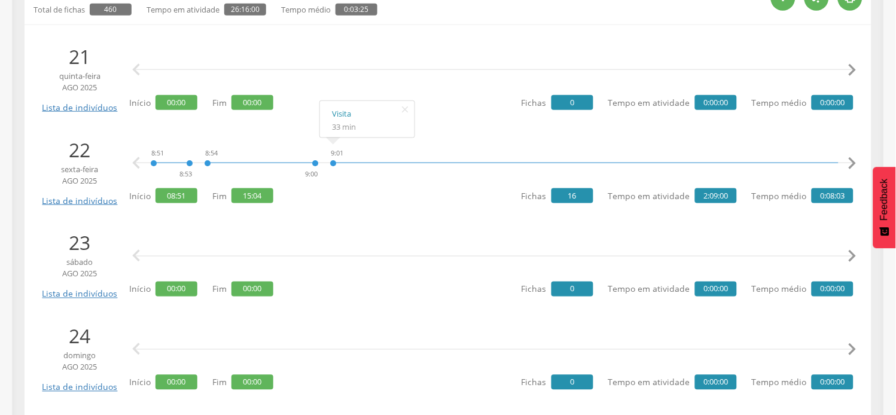
scroll to position [266, 0]
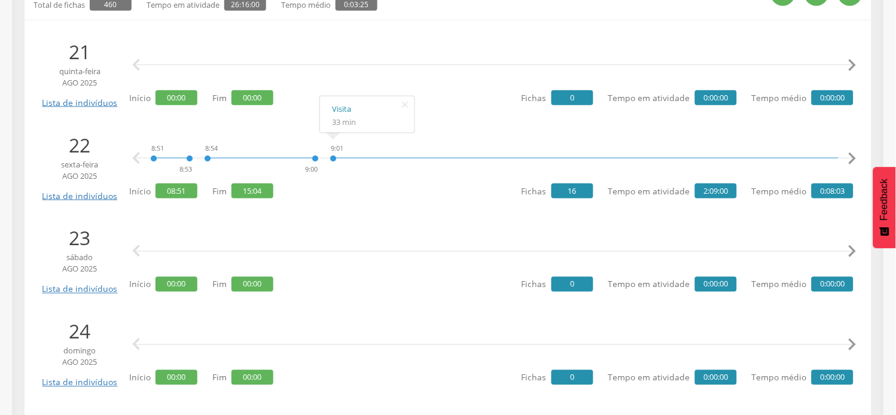
click at [851, 159] on icon "" at bounding box center [852, 159] width 24 height 24
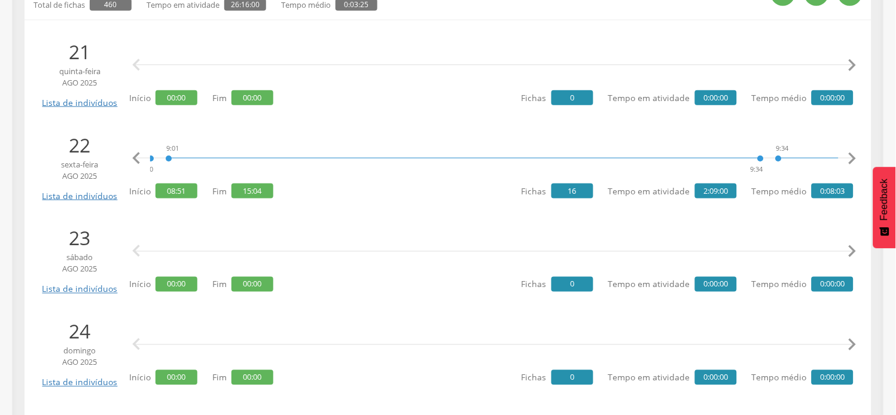
click at [851, 159] on icon "" at bounding box center [852, 159] width 24 height 24
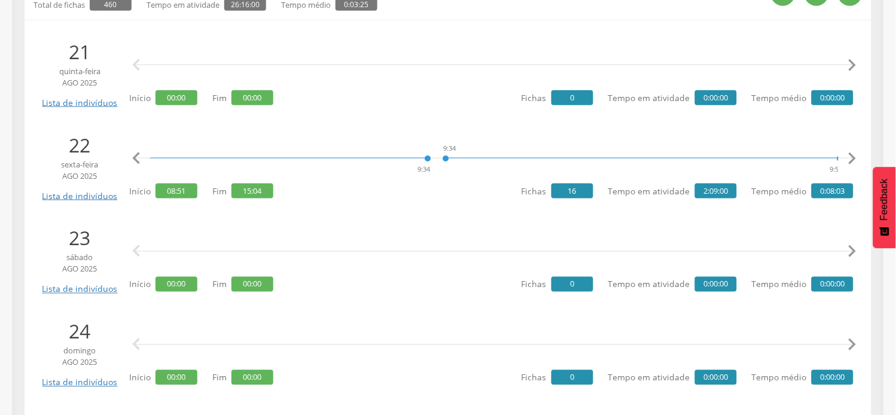
click at [851, 159] on icon "" at bounding box center [852, 159] width 24 height 24
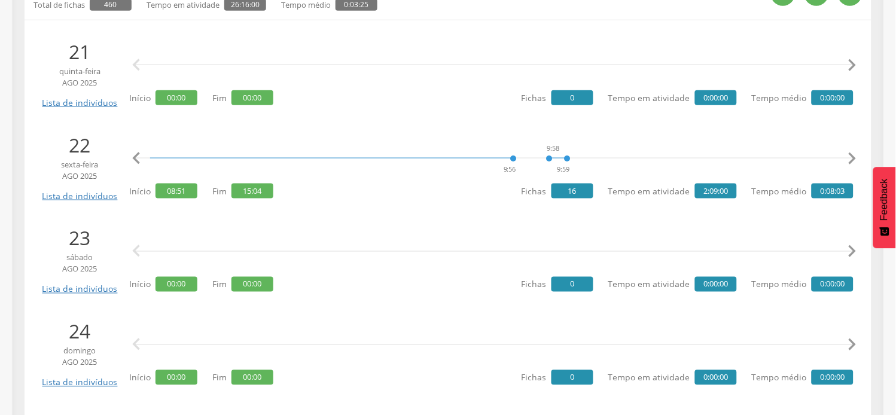
click at [851, 159] on icon "" at bounding box center [852, 159] width 24 height 24
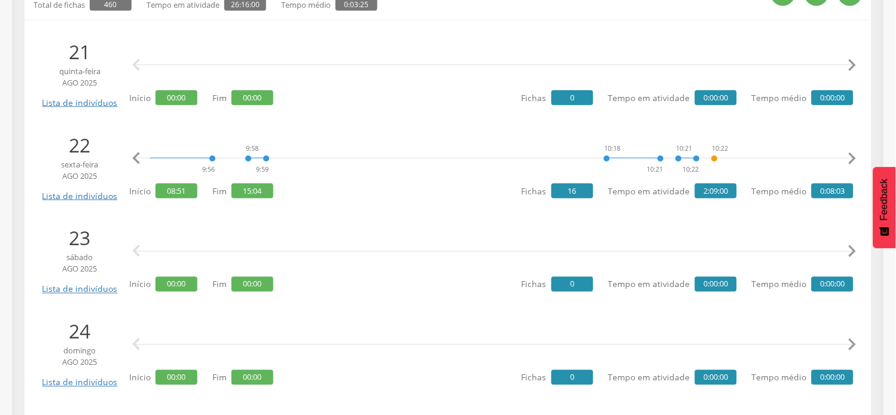
click at [851, 159] on icon "" at bounding box center [852, 159] width 24 height 24
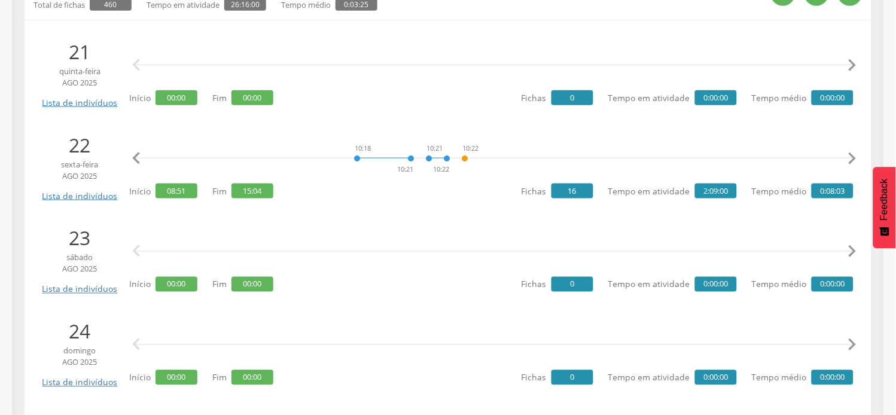
click at [851, 159] on icon "" at bounding box center [852, 159] width 24 height 24
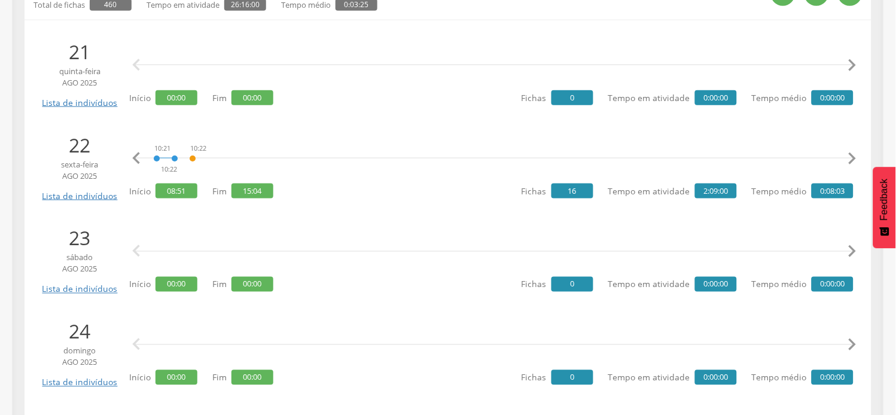
click at [851, 159] on icon "" at bounding box center [852, 159] width 24 height 24
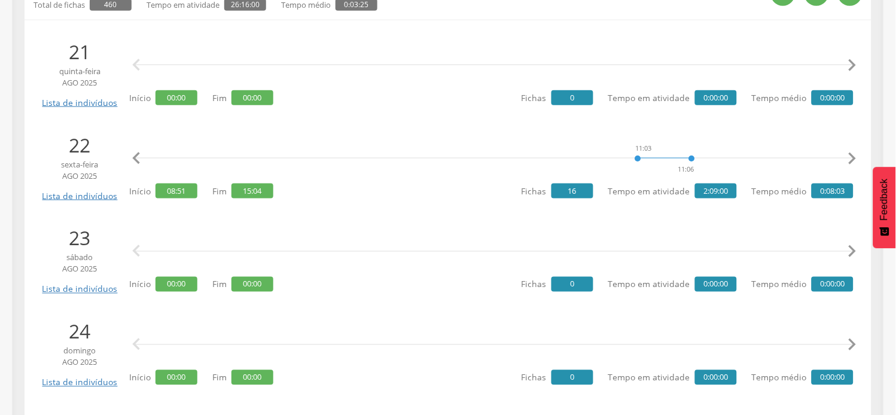
click at [851, 159] on icon "" at bounding box center [852, 159] width 24 height 24
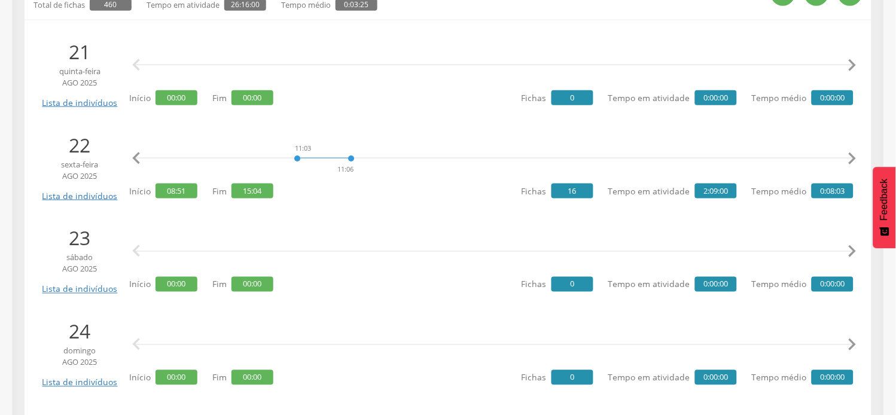
click at [851, 159] on icon "" at bounding box center [852, 159] width 24 height 24
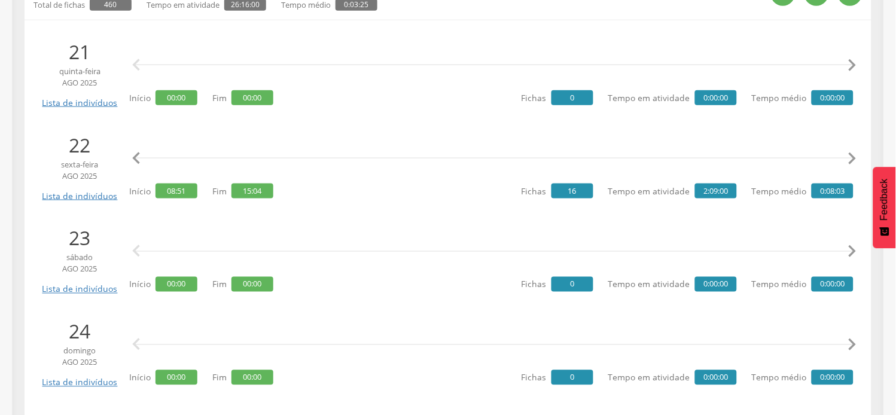
click at [851, 159] on icon "" at bounding box center [852, 159] width 24 height 24
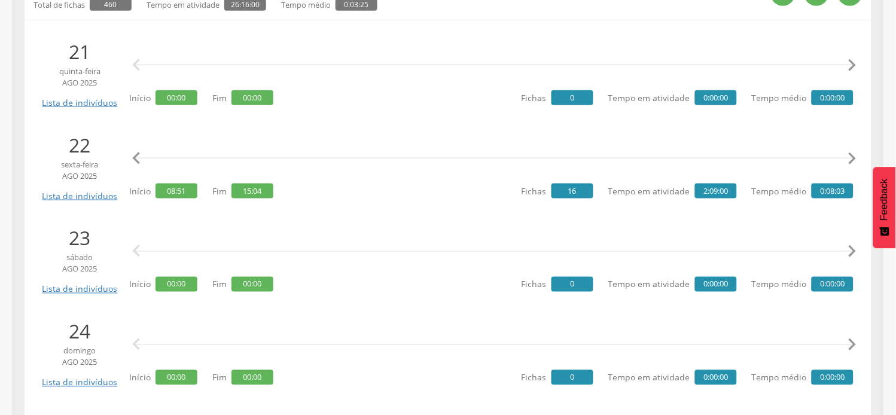
click at [851, 159] on icon "" at bounding box center [852, 159] width 24 height 24
click at [337, 234] on div " " at bounding box center [494, 252] width 718 height 36
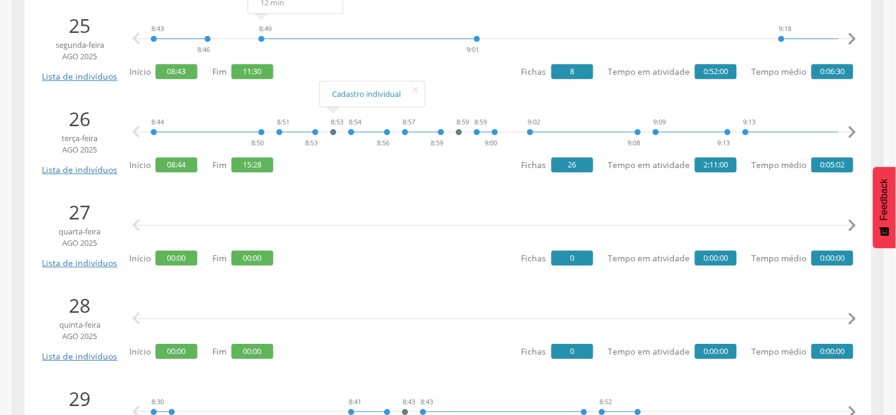
scroll to position [731, 0]
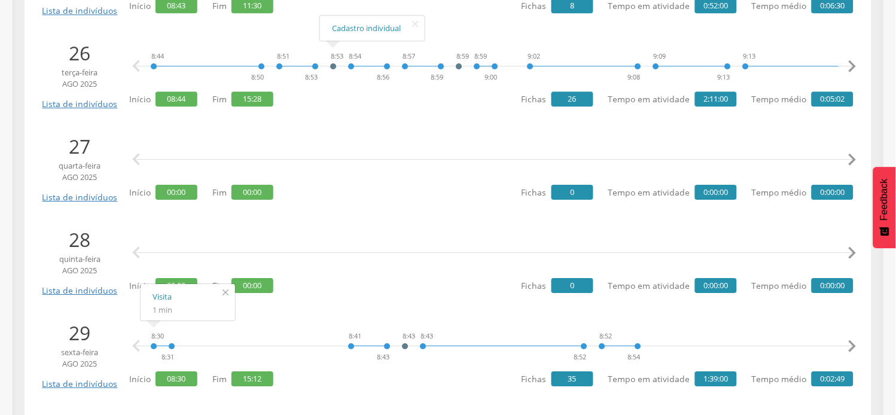
click at [220, 289] on icon "" at bounding box center [225, 292] width 19 height 17
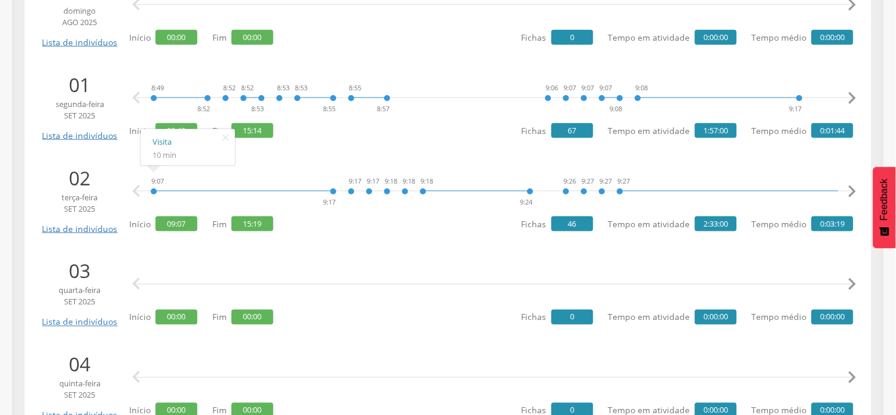
scroll to position [1263, 0]
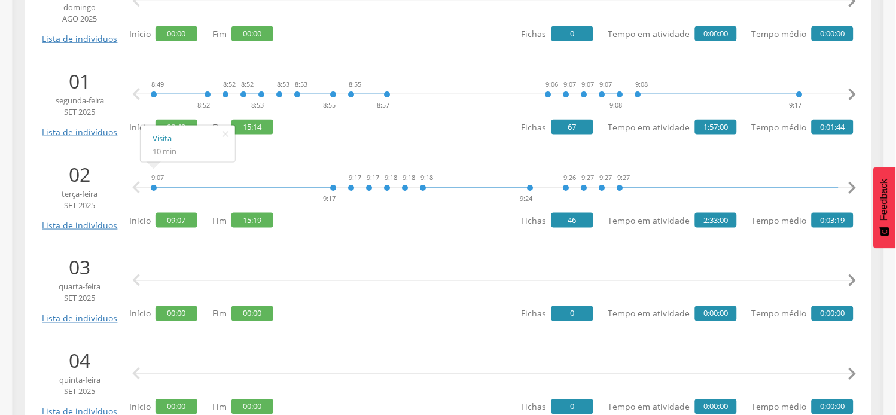
click at [266, 267] on div " " at bounding box center [494, 281] width 718 height 36
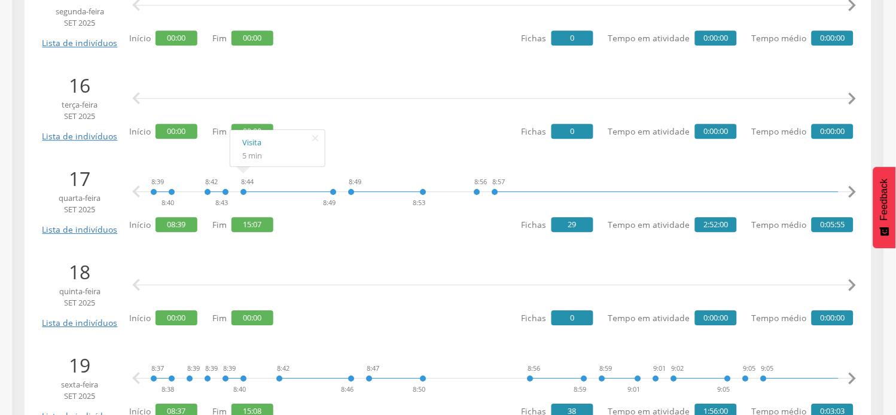
scroll to position [2704, 0]
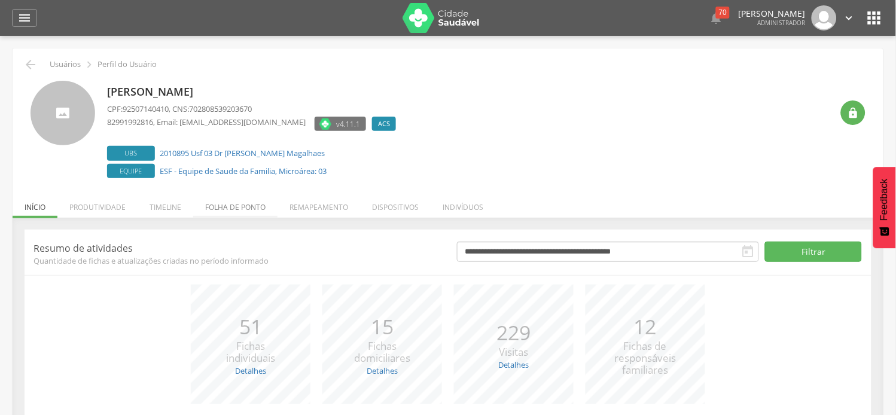
click at [239, 208] on li "Folha de ponto" at bounding box center [235, 204] width 84 height 28
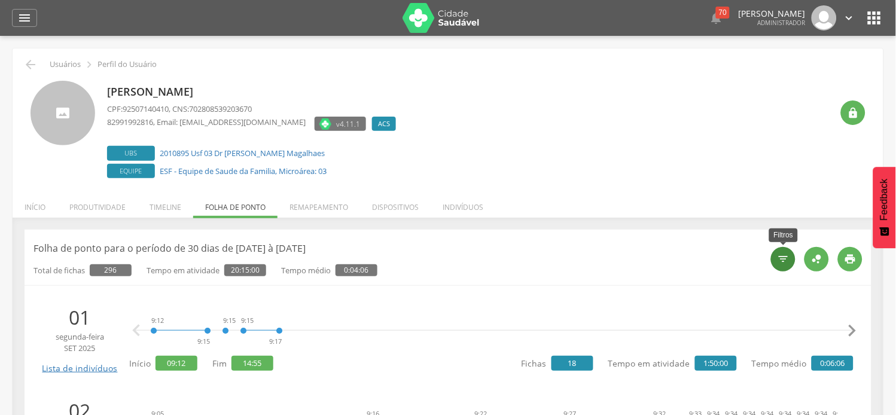
click at [781, 263] on icon "" at bounding box center [784, 259] width 12 height 12
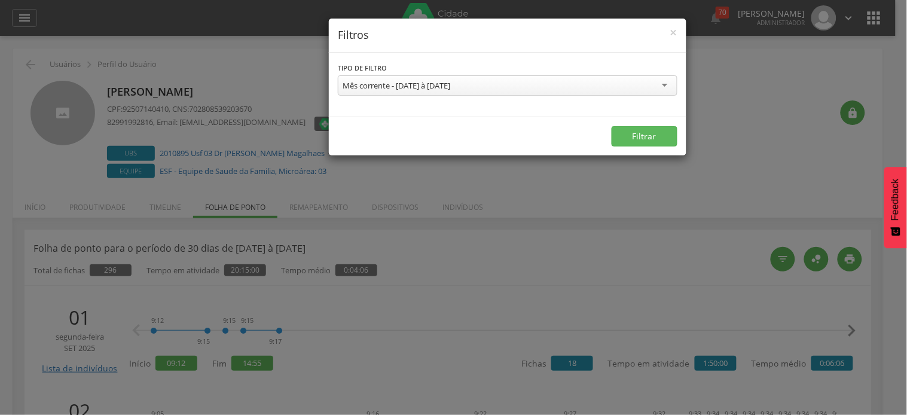
click at [408, 90] on div "Mês corrente - [DATE] à [DATE]" at bounding box center [397, 85] width 108 height 11
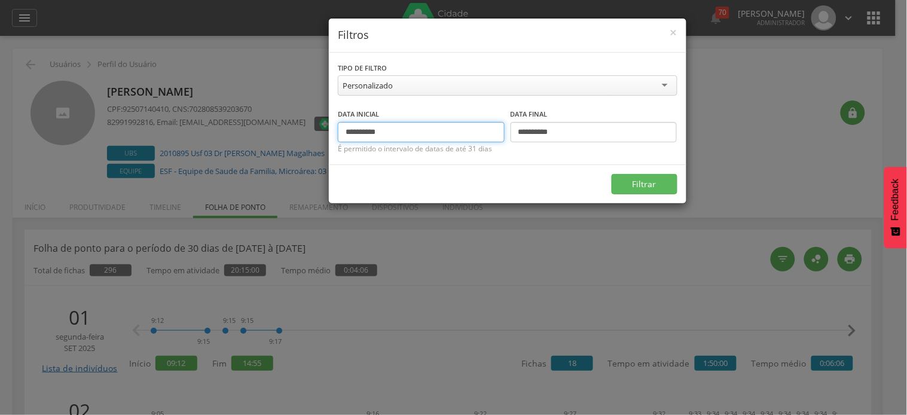
drag, startPoint x: 366, startPoint y: 132, endPoint x: 325, endPoint y: 136, distance: 40.9
click at [325, 136] on div "**********" at bounding box center [453, 207] width 907 height 415
type input "**********"
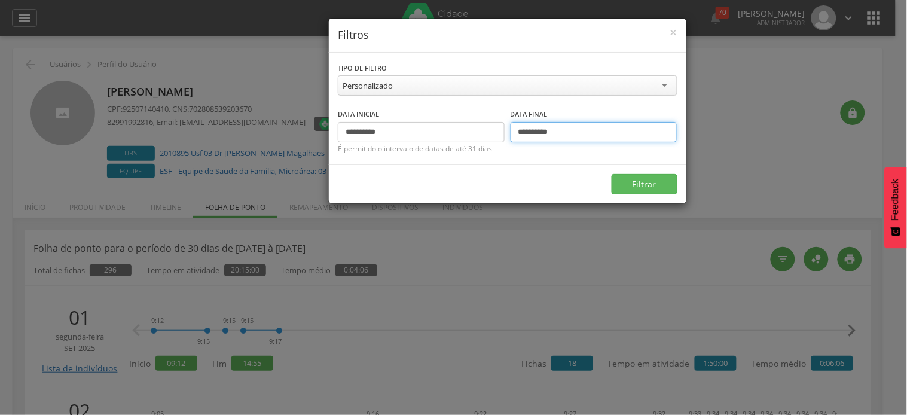
drag, startPoint x: 527, startPoint y: 132, endPoint x: 481, endPoint y: 129, distance: 46.2
click at [480, 130] on div "**********" at bounding box center [508, 125] width 340 height 35
type input "**********"
click at [612, 174] on button "Filtrar" at bounding box center [645, 184] width 66 height 20
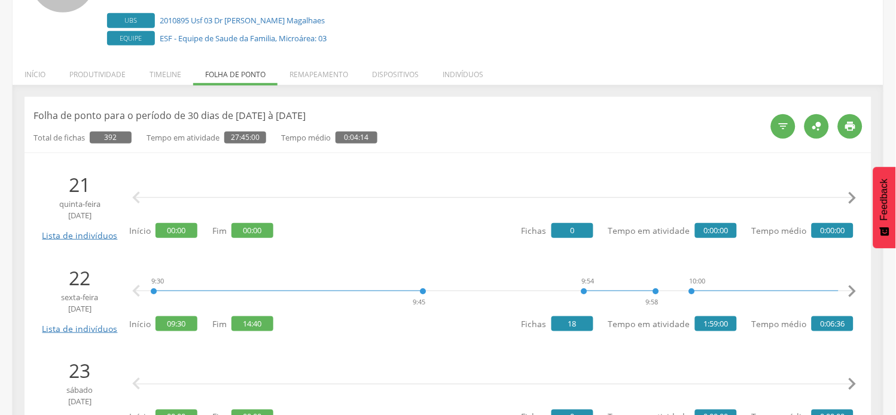
scroll to position [199, 0]
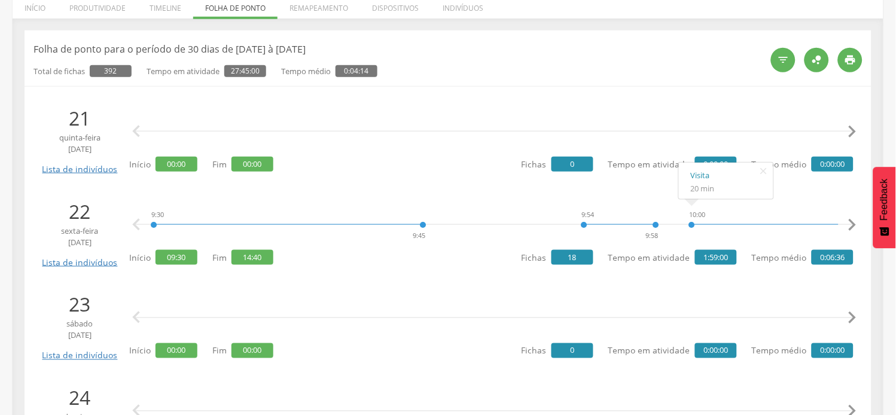
click at [859, 225] on icon "" at bounding box center [852, 225] width 24 height 24
click at [858, 225] on icon "" at bounding box center [852, 225] width 24 height 24
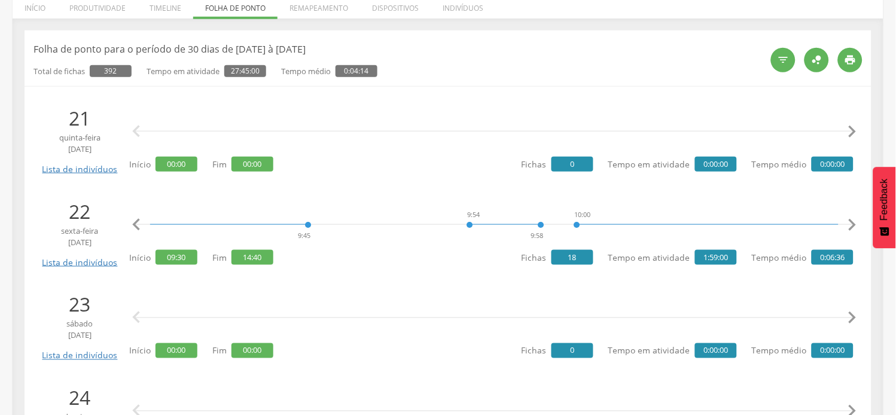
click at [857, 225] on icon "" at bounding box center [852, 225] width 24 height 24
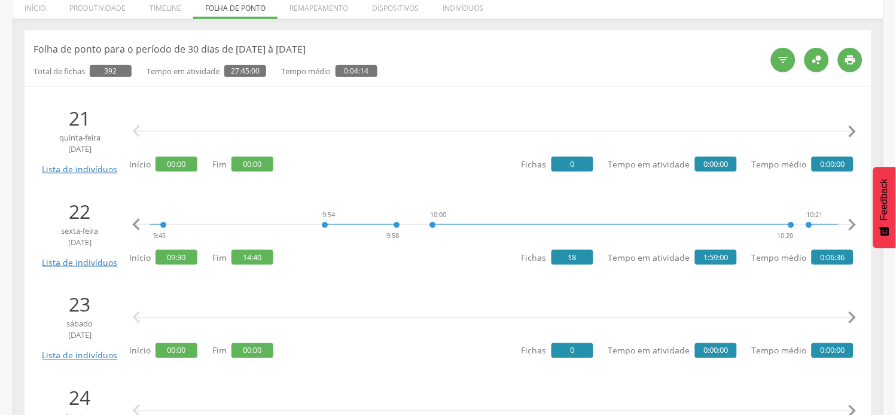
click at [857, 225] on icon "" at bounding box center [852, 225] width 24 height 24
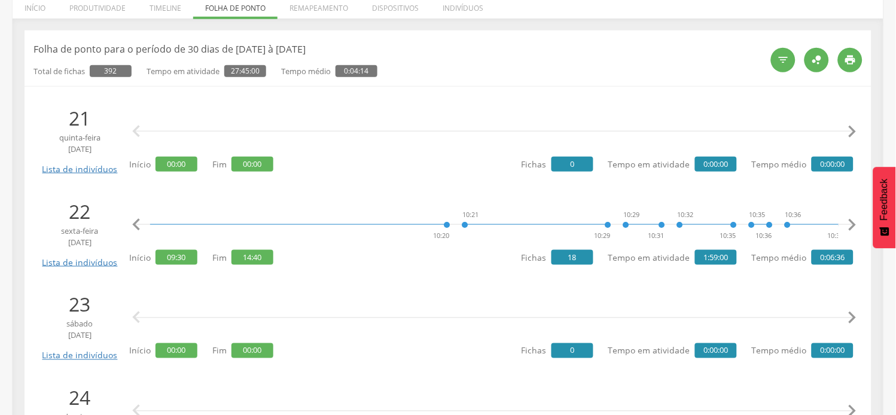
click at [857, 225] on icon "" at bounding box center [852, 225] width 24 height 24
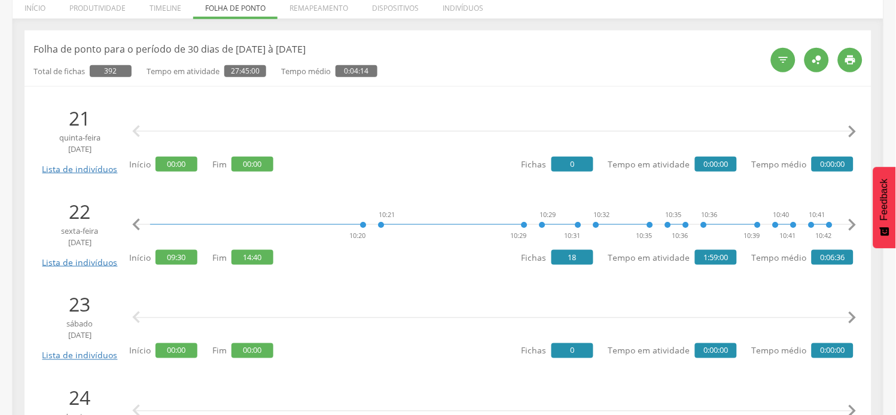
click at [857, 225] on icon "" at bounding box center [852, 225] width 24 height 24
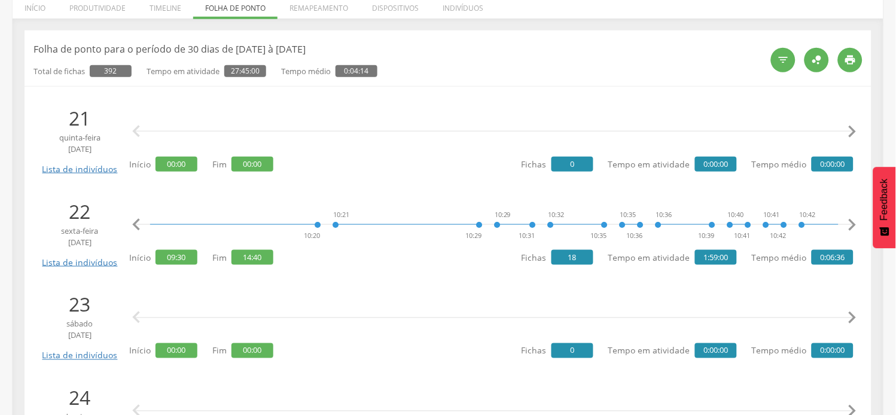
click at [857, 225] on icon "" at bounding box center [852, 225] width 24 height 24
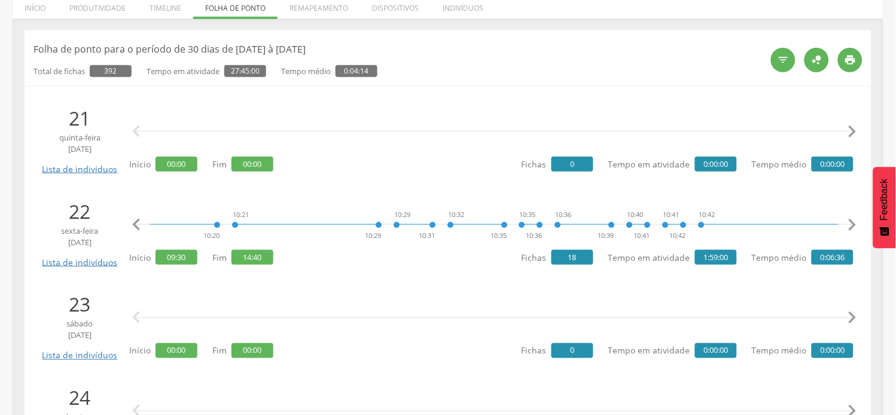
click at [857, 225] on icon "" at bounding box center [852, 225] width 24 height 24
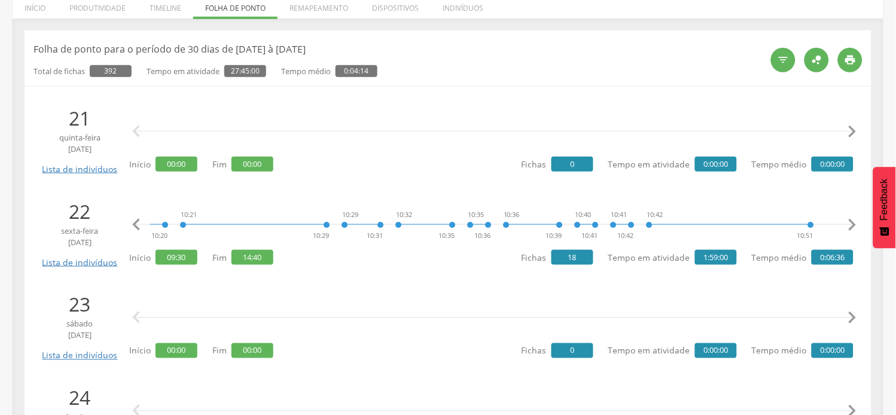
click at [857, 225] on icon "" at bounding box center [852, 225] width 24 height 24
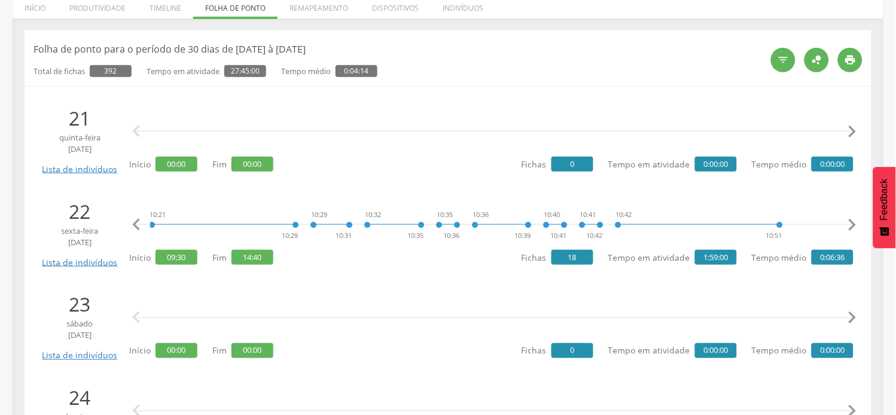
click at [857, 225] on icon "" at bounding box center [852, 225] width 24 height 24
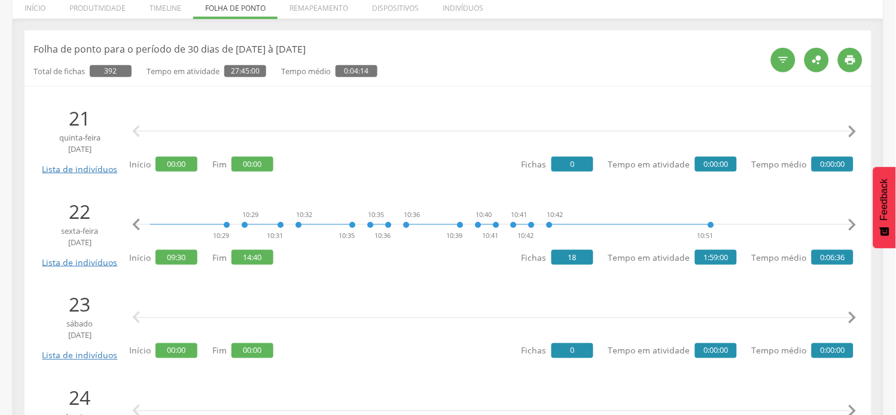
click at [857, 225] on icon "" at bounding box center [852, 225] width 24 height 24
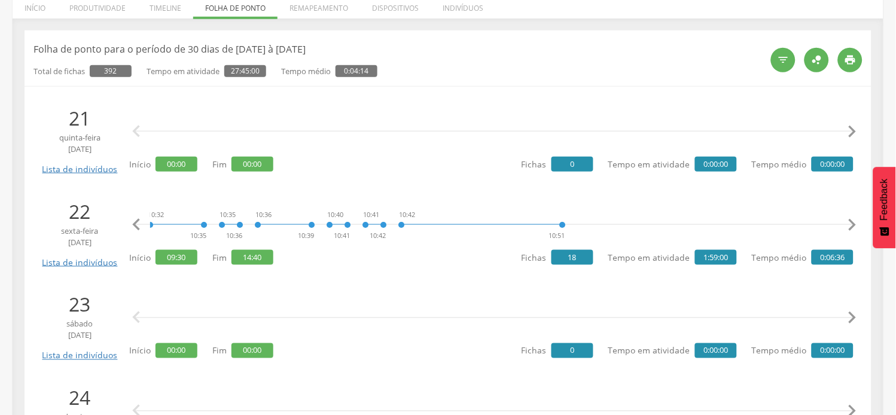
click at [857, 225] on icon "" at bounding box center [852, 225] width 24 height 24
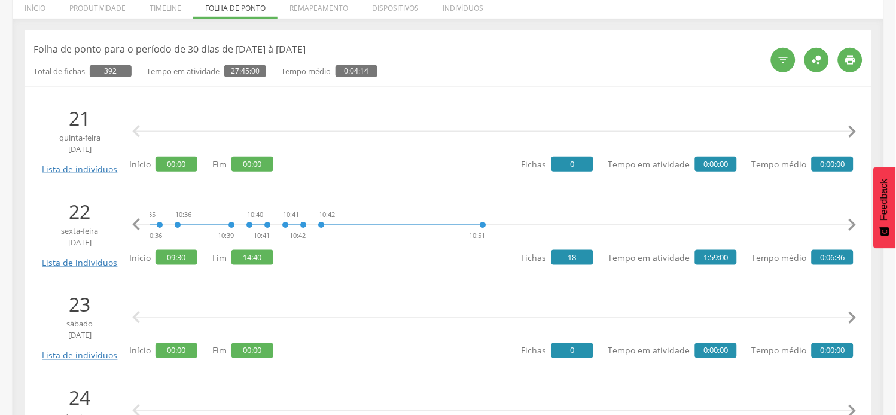
click at [857, 225] on icon "" at bounding box center [852, 225] width 24 height 24
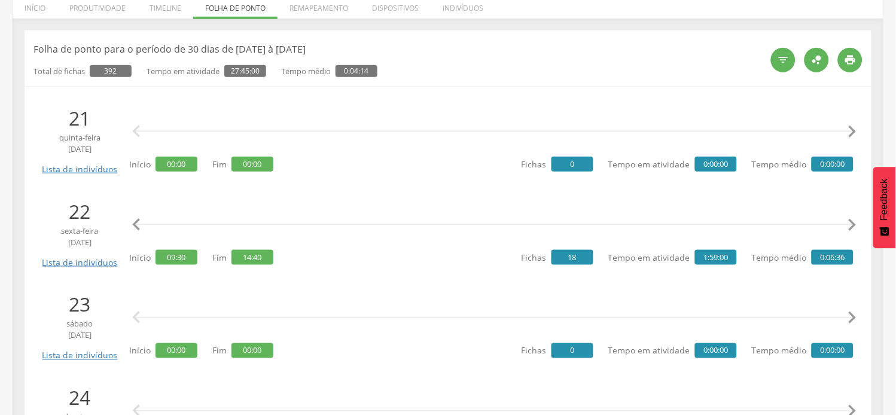
click at [857, 225] on icon "" at bounding box center [852, 225] width 24 height 24
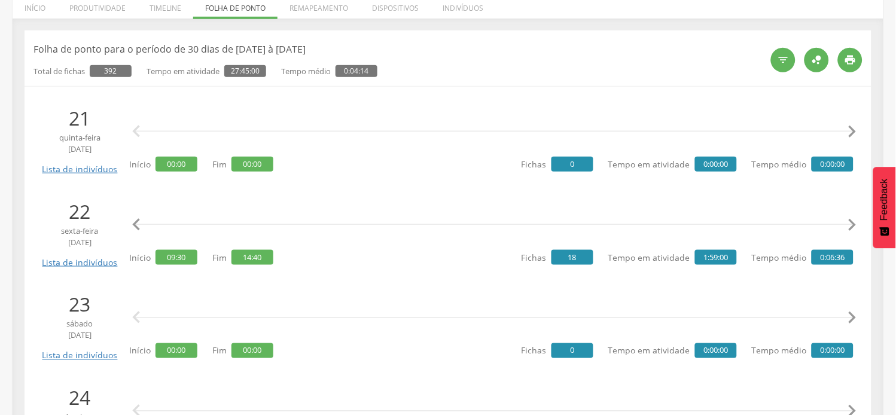
click at [857, 225] on icon "" at bounding box center [852, 225] width 24 height 24
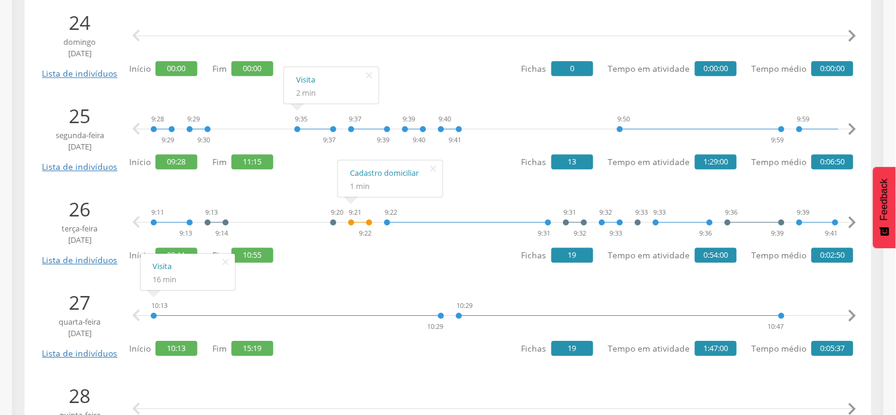
scroll to position [598, 0]
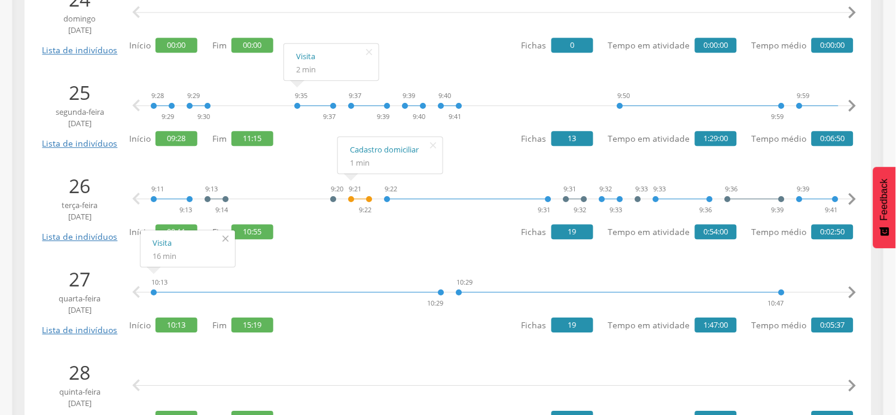
click at [223, 237] on icon "" at bounding box center [225, 238] width 19 height 17
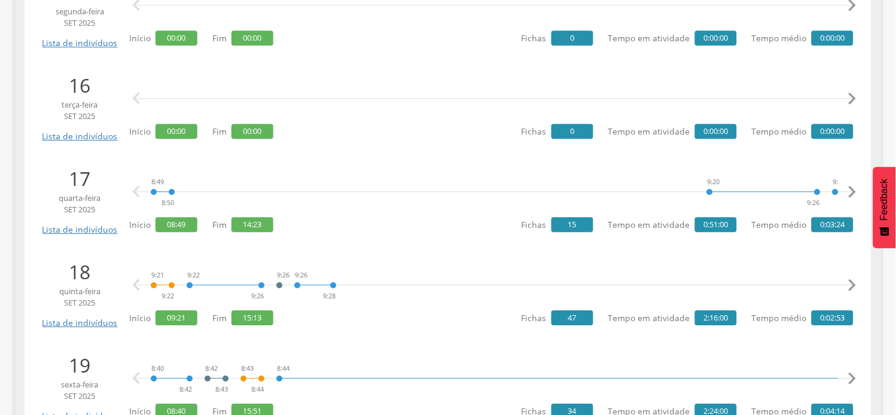
scroll to position [2704, 0]
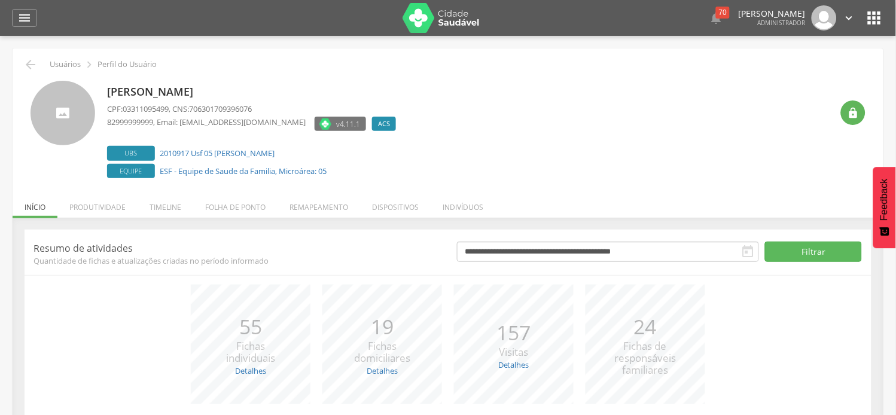
click at [255, 210] on li "Folha de ponto" at bounding box center [235, 204] width 84 height 28
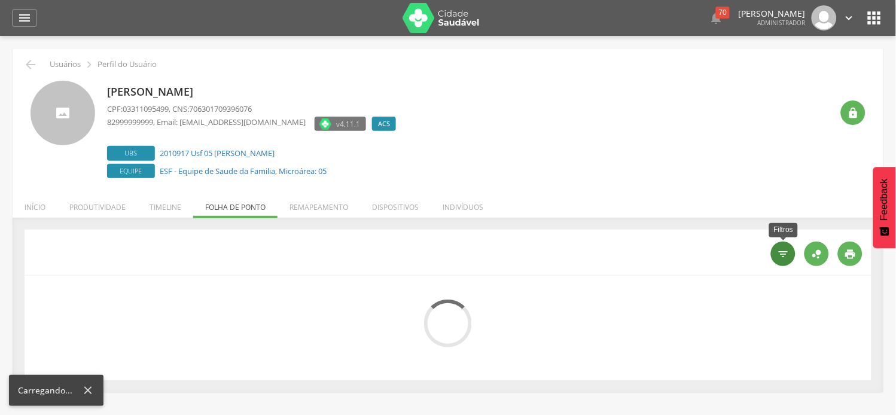
click at [784, 252] on icon "" at bounding box center [784, 254] width 12 height 12
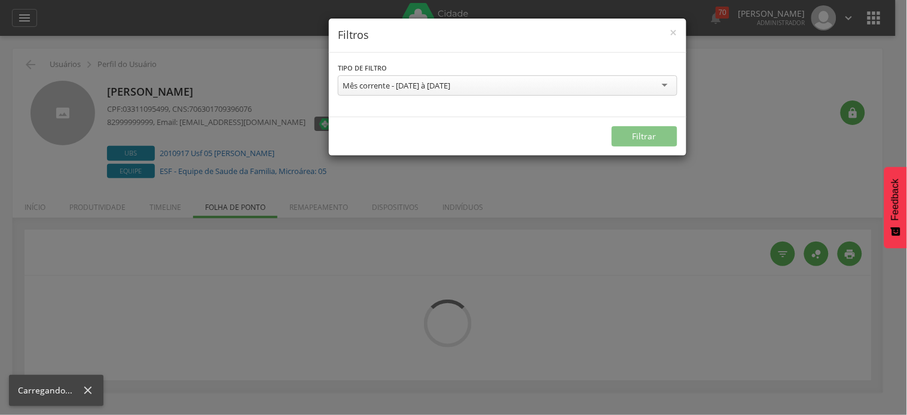
click at [383, 94] on div "Mês corrente - [DATE] à [DATE]" at bounding box center [508, 85] width 340 height 20
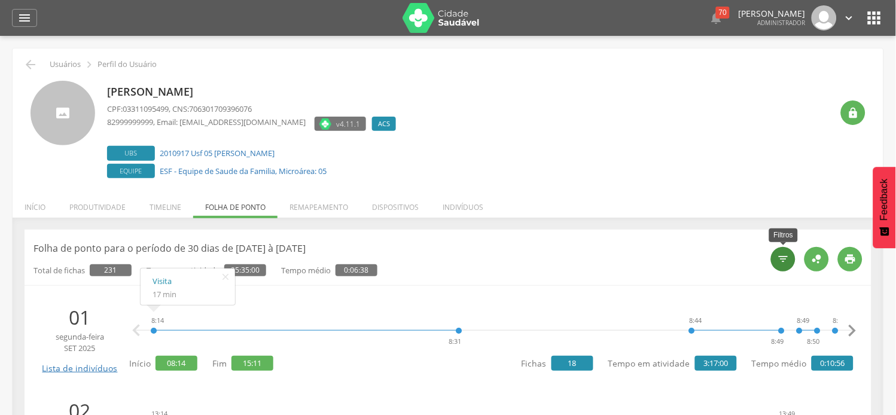
click at [782, 260] on icon "" at bounding box center [784, 259] width 12 height 12
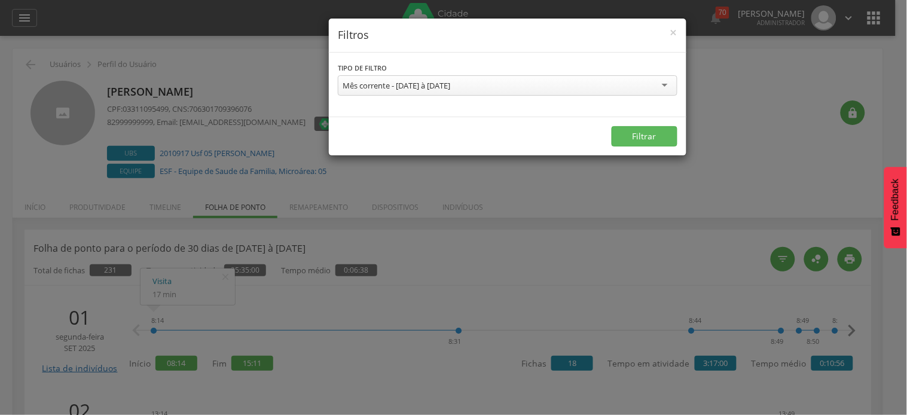
click at [437, 88] on div "Mês corrente - [DATE] à [DATE]" at bounding box center [397, 85] width 108 height 11
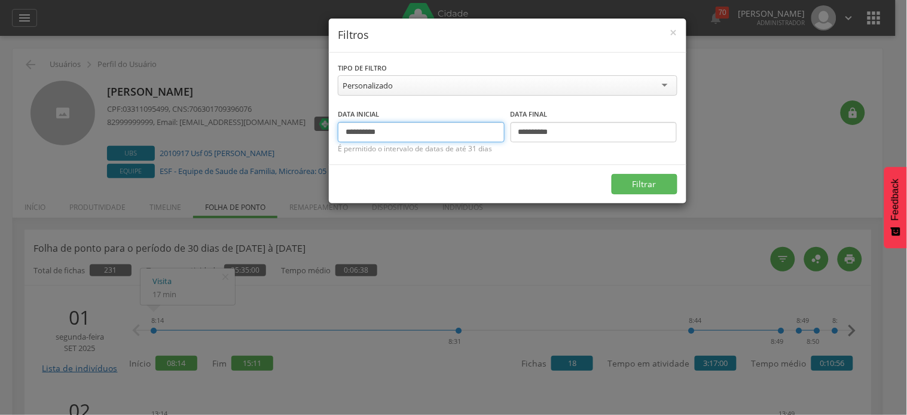
drag, startPoint x: 365, startPoint y: 130, endPoint x: 343, endPoint y: 129, distance: 22.1
click at [342, 129] on input "**********" at bounding box center [421, 132] width 167 height 20
type input "**********"
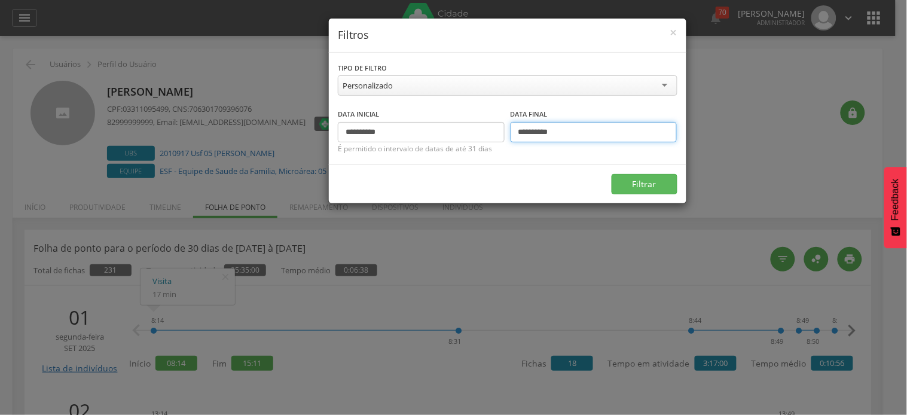
drag, startPoint x: 528, startPoint y: 133, endPoint x: 508, endPoint y: 129, distance: 20.2
click at [508, 129] on div "**********" at bounding box center [508, 125] width 340 height 35
type input "**********"
click at [612, 174] on button "Filtrar" at bounding box center [645, 184] width 66 height 20
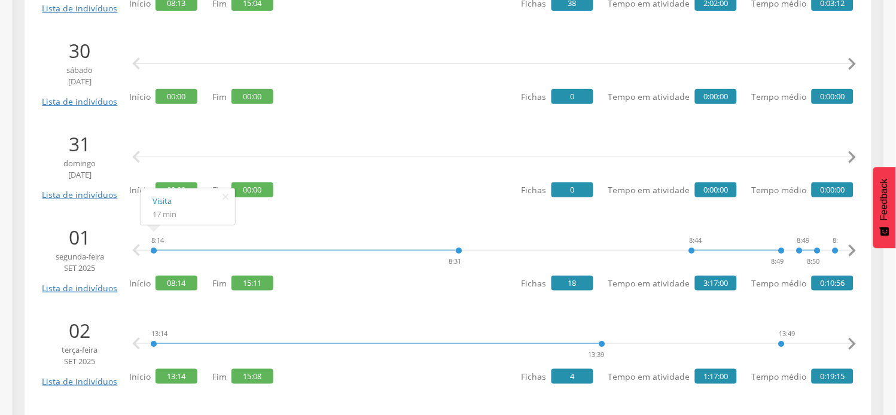
scroll to position [1129, 0]
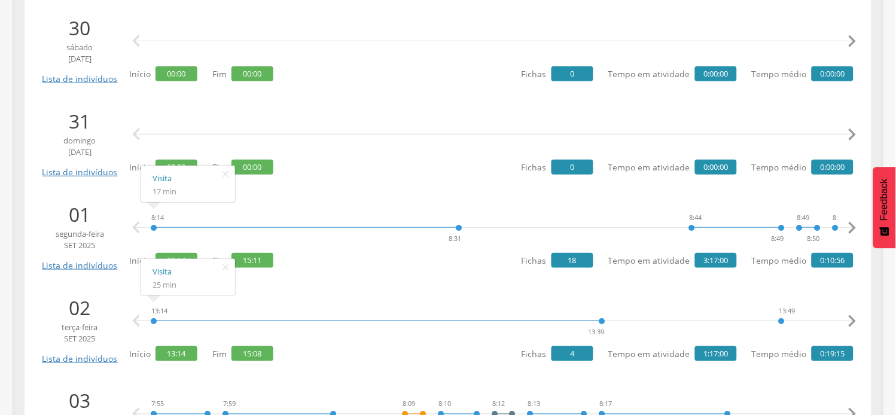
click at [226, 262] on icon "" at bounding box center [225, 267] width 19 height 17
click at [226, 177] on icon "" at bounding box center [225, 174] width 19 height 17
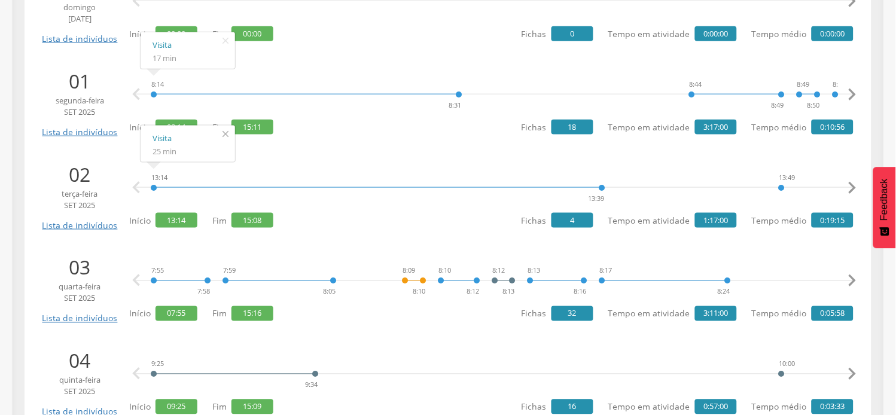
click at [224, 132] on icon "" at bounding box center [225, 134] width 19 height 17
click at [223, 39] on icon "" at bounding box center [225, 40] width 19 height 17
drag, startPoint x: 226, startPoint y: 42, endPoint x: 89, endPoint y: 34, distance: 137.8
click at [175, 32] on ul "Visita 17 min " at bounding box center [188, 51] width 96 height 38
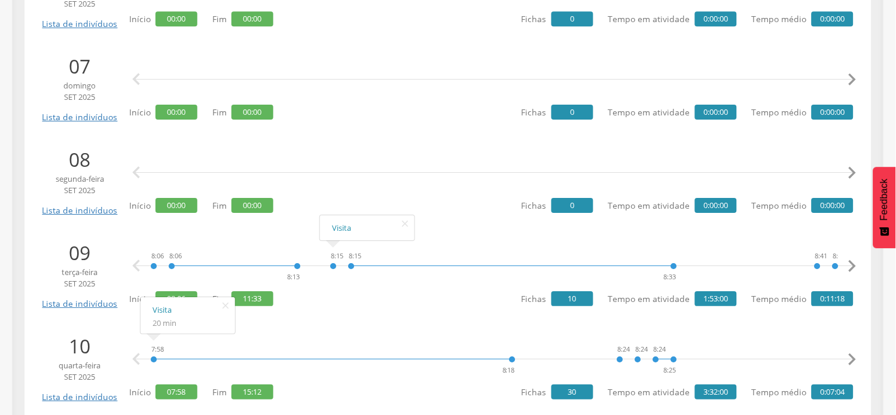
scroll to position [1927, 0]
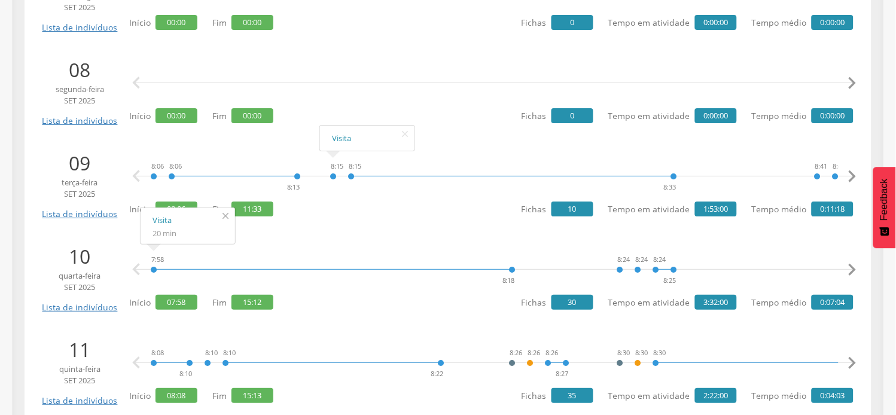
click at [229, 217] on icon "" at bounding box center [225, 216] width 19 height 17
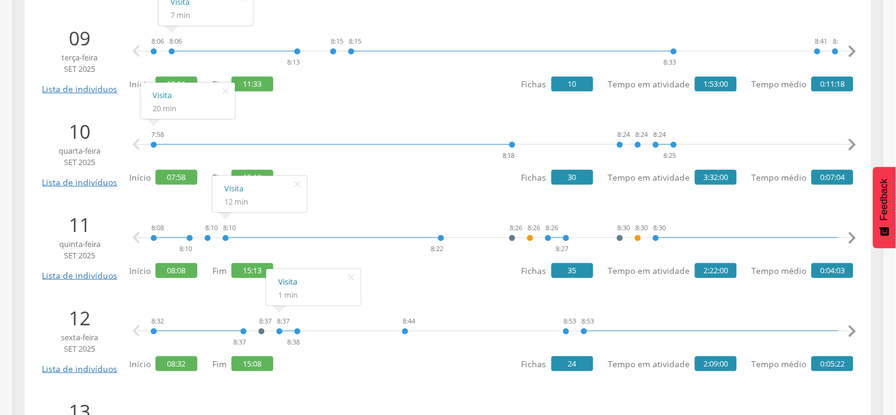
scroll to position [2060, 0]
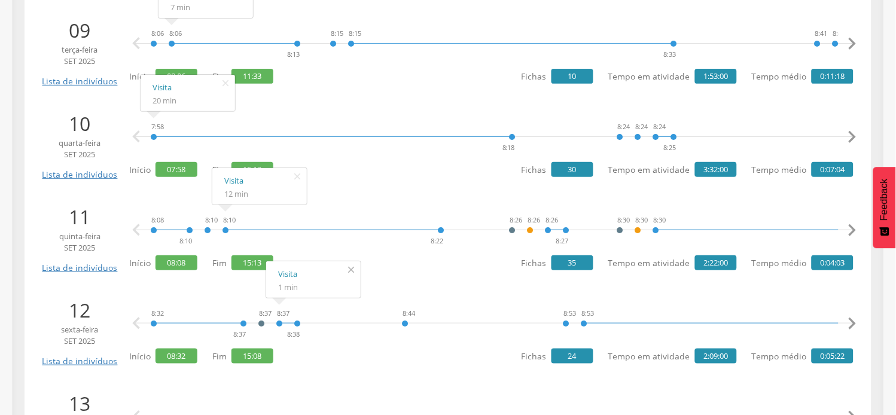
click at [349, 270] on icon "" at bounding box center [351, 269] width 19 height 17
click at [300, 174] on icon "" at bounding box center [297, 176] width 19 height 17
click at [223, 82] on icon "" at bounding box center [225, 83] width 19 height 17
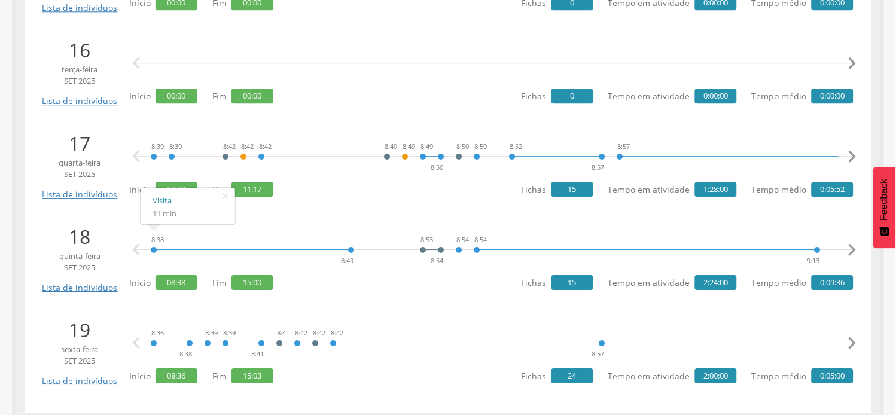
scroll to position [2704, 0]
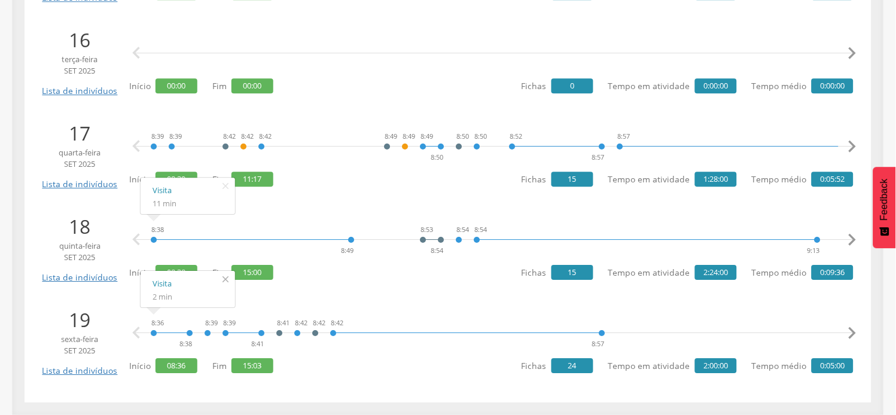
click at [220, 278] on icon "" at bounding box center [225, 279] width 19 height 17
